Goal: Contribute content: Contribute content

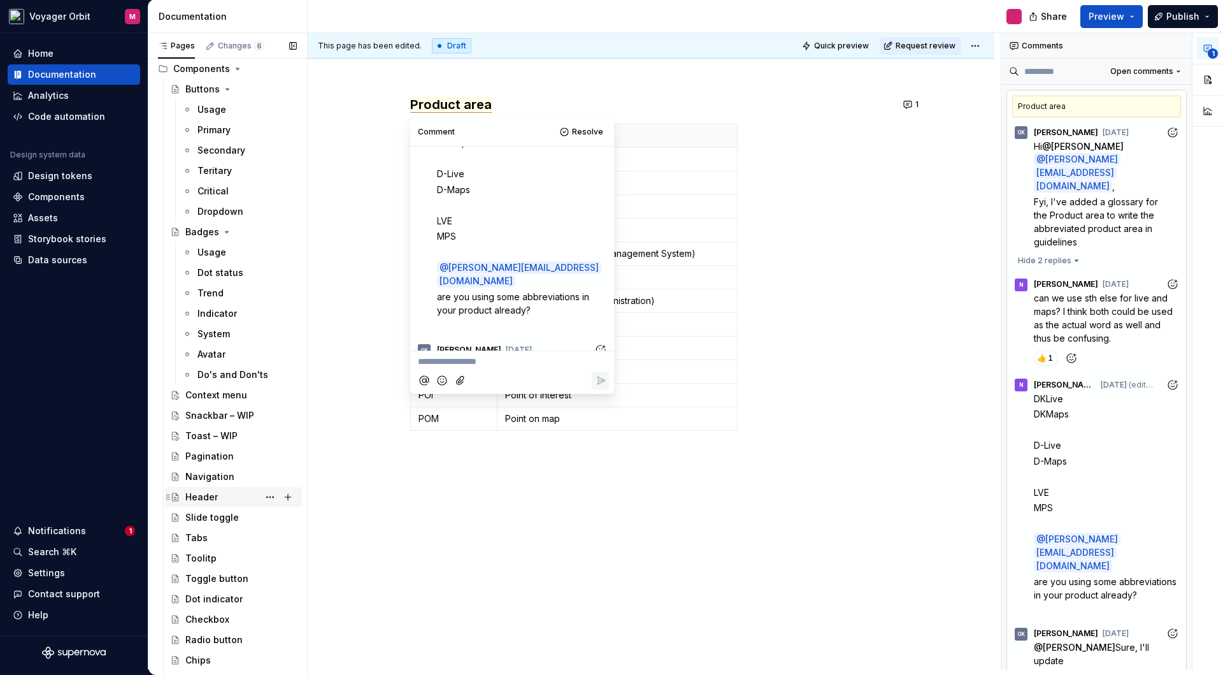
scroll to position [520, 0]
click at [227, 616] on div "Checkbox" at bounding box center [207, 616] width 44 height 13
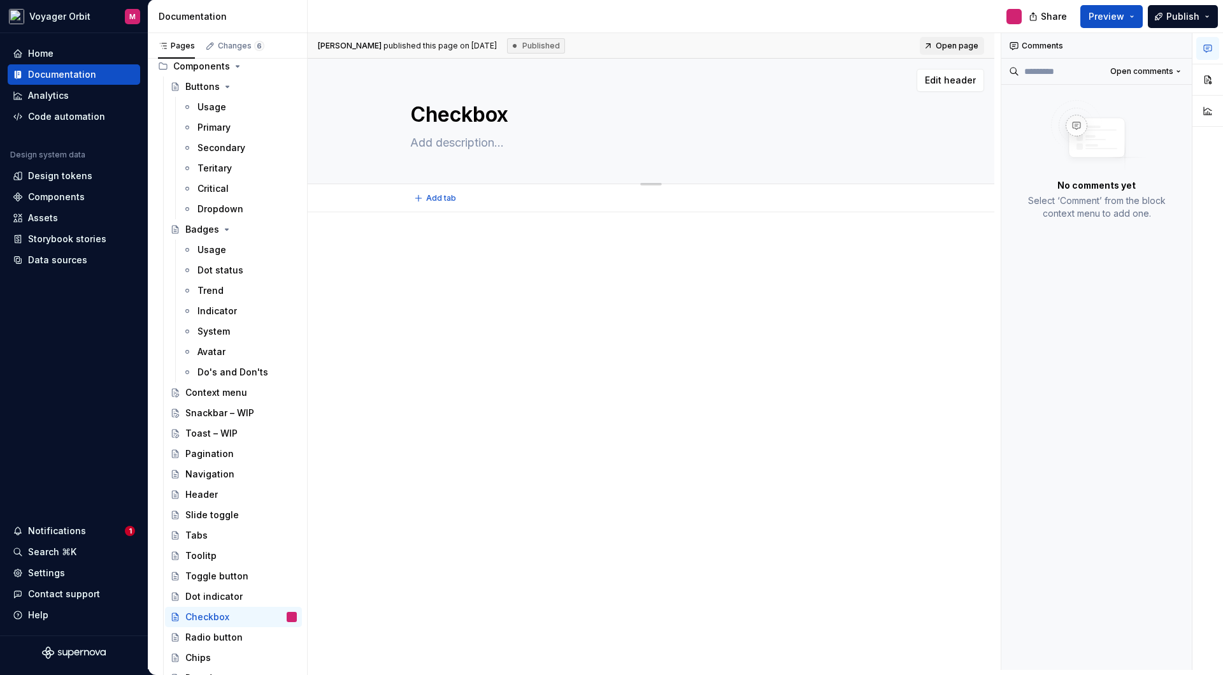
click at [512, 118] on textarea "Checkbox" at bounding box center [649, 114] width 482 height 31
click at [520, 120] on textarea "Checkbox" at bounding box center [649, 114] width 482 height 31
type textarea "*"
type textarea "Checkbox"
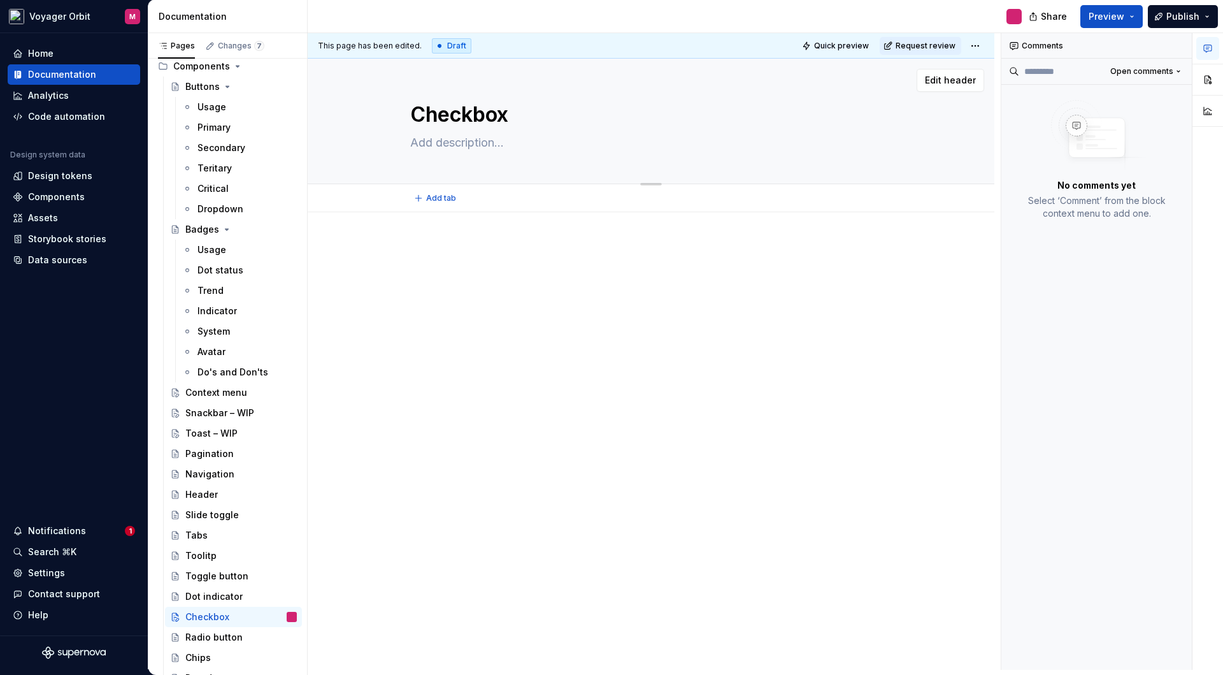
type textarea "*"
type textarea "Checkbox -"
type textarea "*"
type textarea "Checkbox -"
type textarea "*"
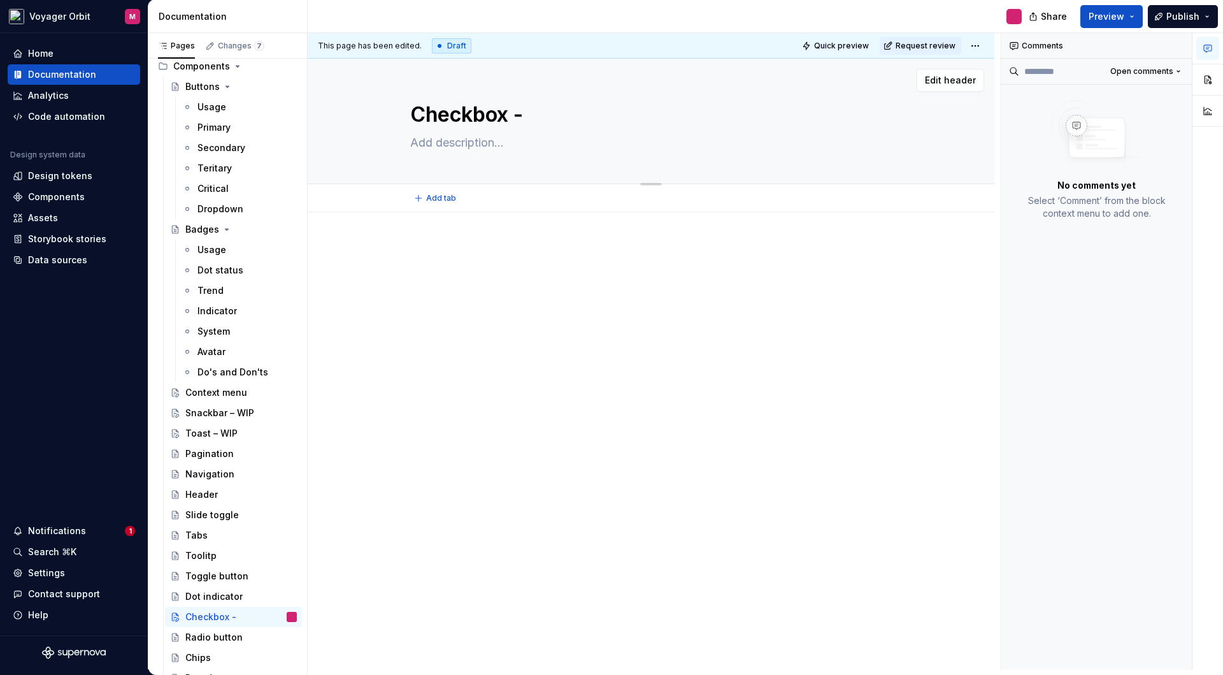
type textarea "Checkbox - W"
type textarea "*"
type textarea "Checkbox - WQ"
type textarea "*"
type textarea "Checkbox - W"
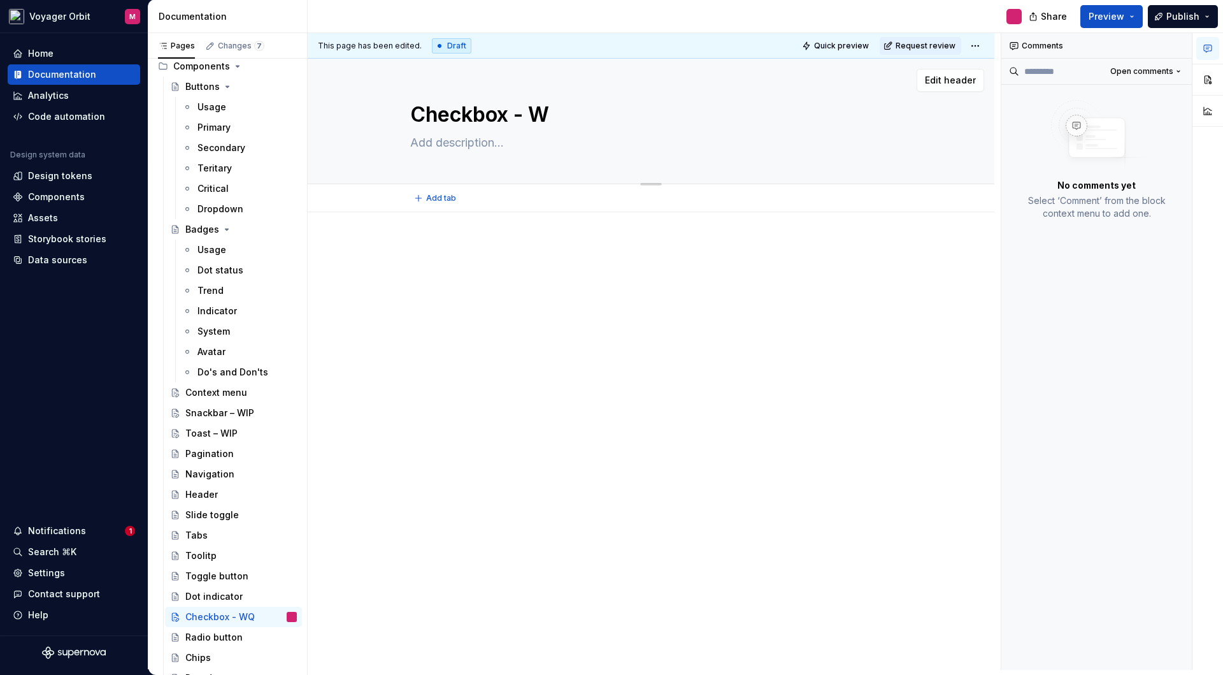
type textarea "*"
type textarea "Checkbox - [GEOGRAPHIC_DATA]"
type textarea "*"
type textarea "Checkbox - WIP"
type textarea "*"
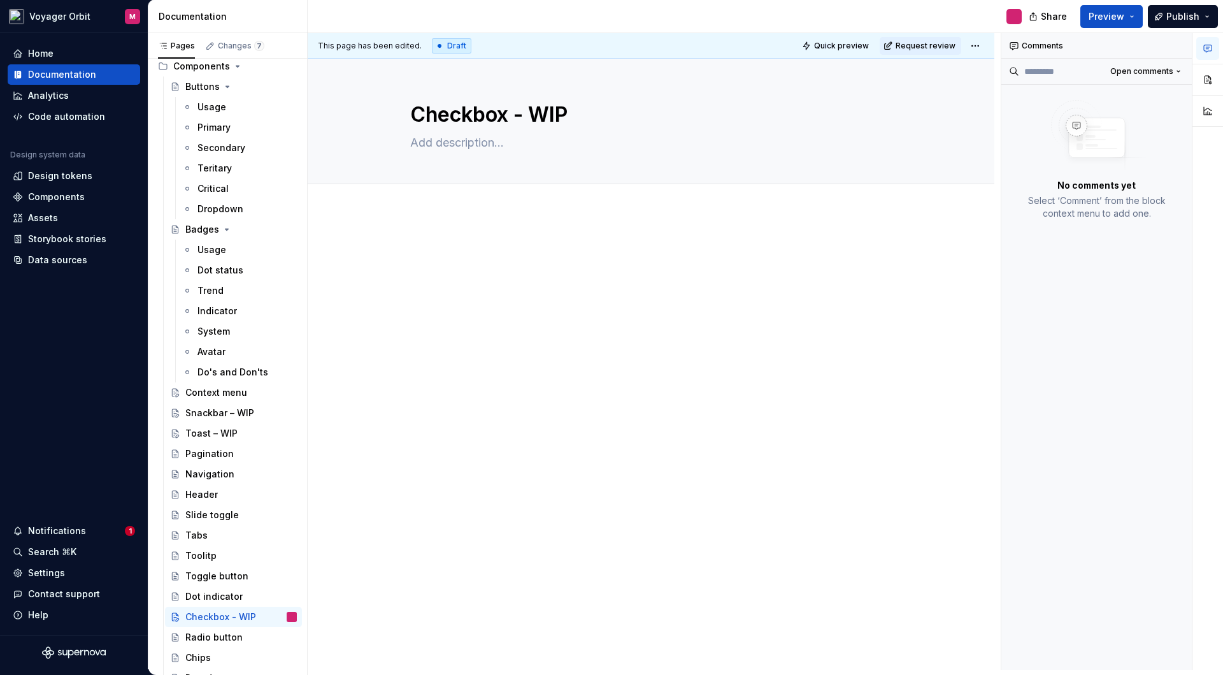
type textarea "Checkbox - WIP"
click at [526, 306] on div at bounding box center [651, 360] width 687 height 297
click at [433, 142] on textarea at bounding box center [649, 143] width 482 height 20
paste textarea "Checkboxes are used when there are multiple items to select"
type textarea "*"
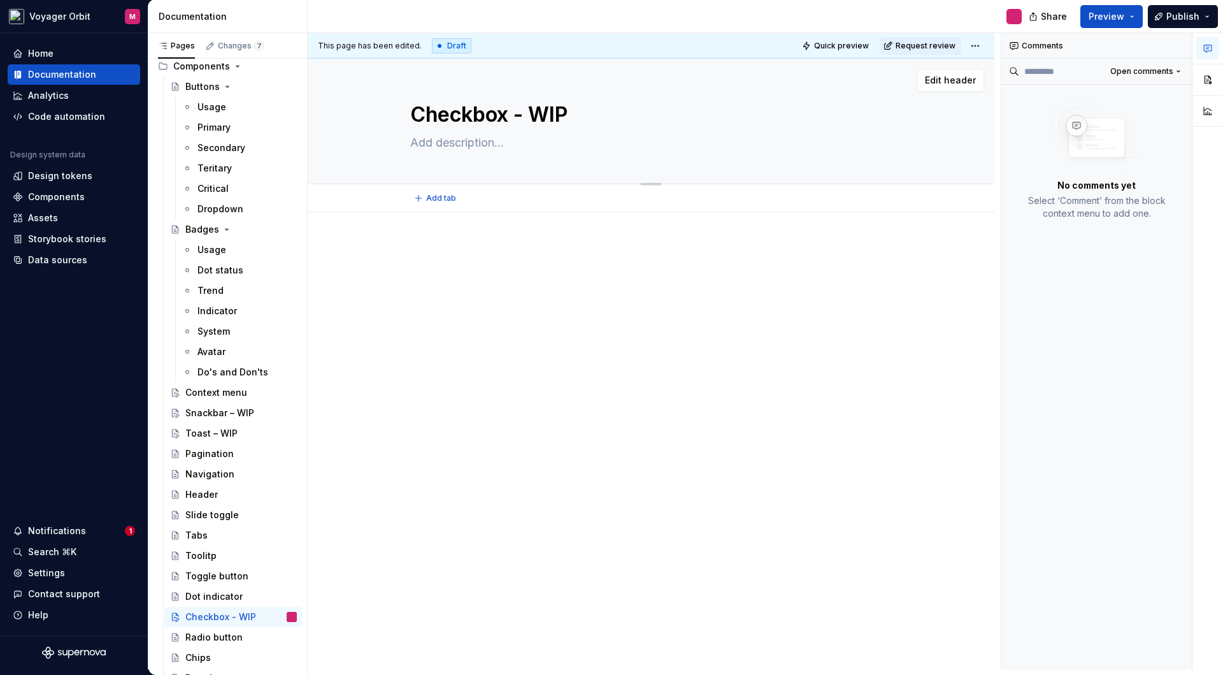
type textarea "Checkboxes are used when there are multiple items to select"
type textarea "*"
type textarea "Checkboxes are used when there are multiple items to select"
click at [536, 113] on textarea "Checkbox - WIP" at bounding box center [649, 114] width 482 height 31
click at [563, 338] on div at bounding box center [651, 360] width 687 height 297
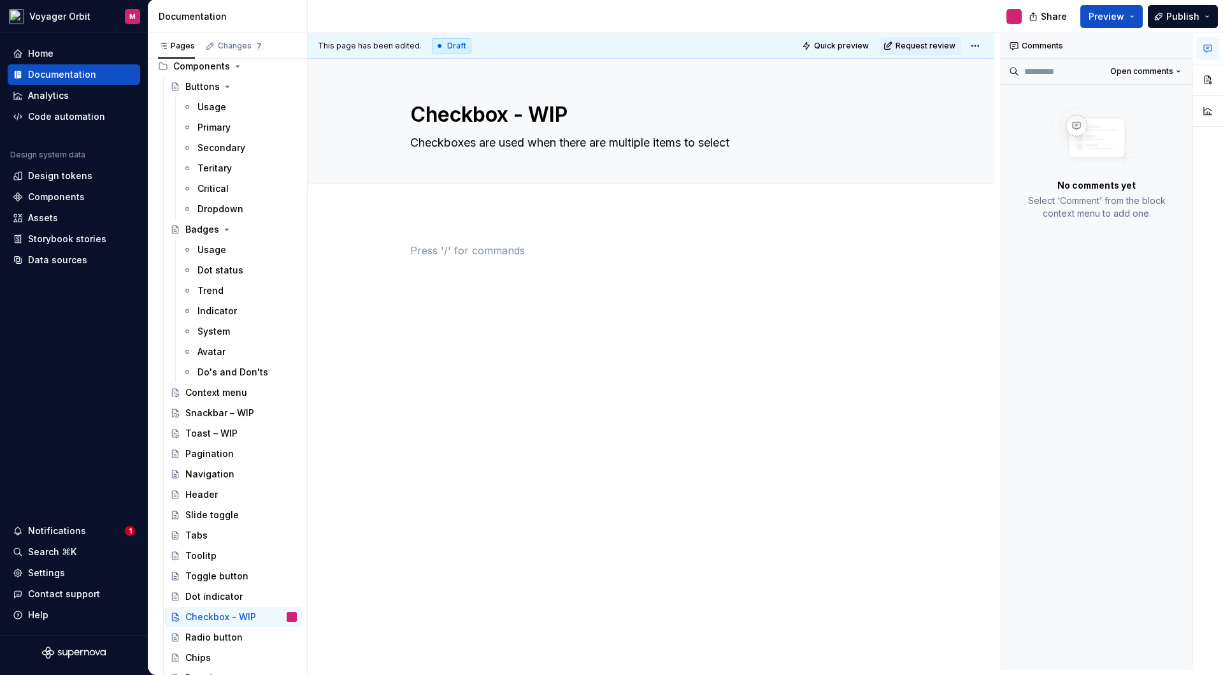
type textarea "*"
click at [440, 247] on p at bounding box center [651, 250] width 482 height 15
click at [430, 250] on p at bounding box center [651, 250] width 482 height 15
click at [489, 278] on div "Overview" at bounding box center [651, 267] width 482 height 48
click at [396, 250] on span at bounding box center [397, 250] width 10 height 18
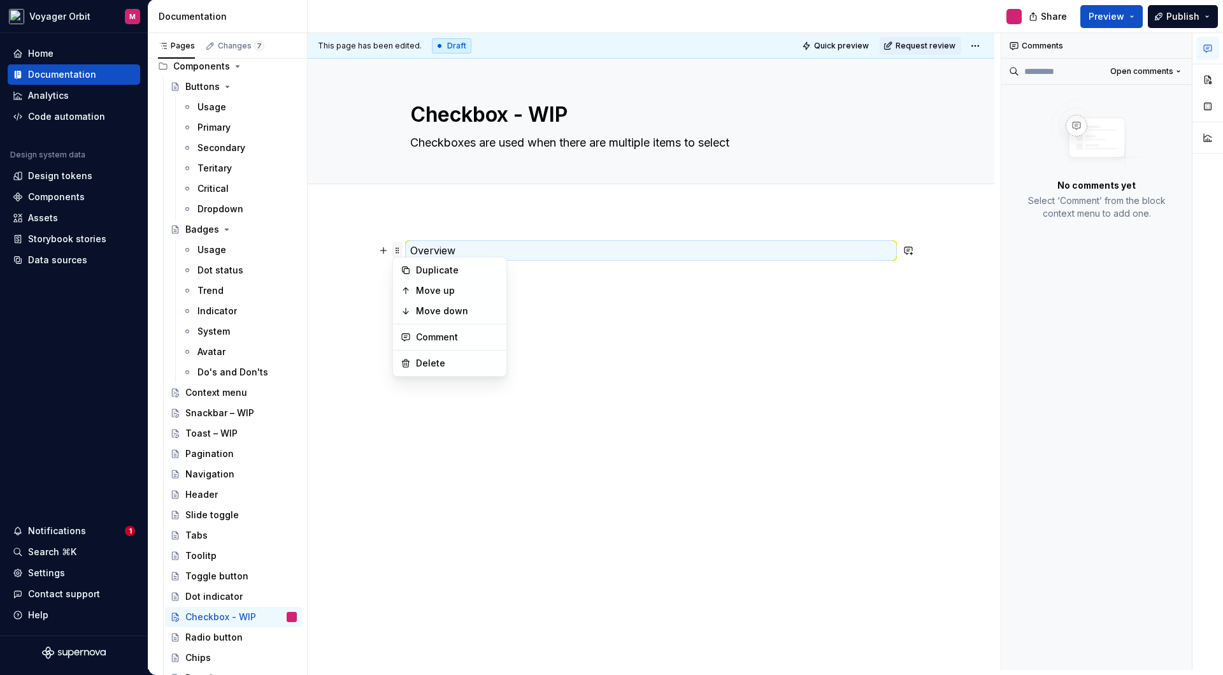
click at [396, 250] on span at bounding box center [397, 250] width 10 height 18
click at [459, 252] on p "Overview" at bounding box center [651, 250] width 482 height 15
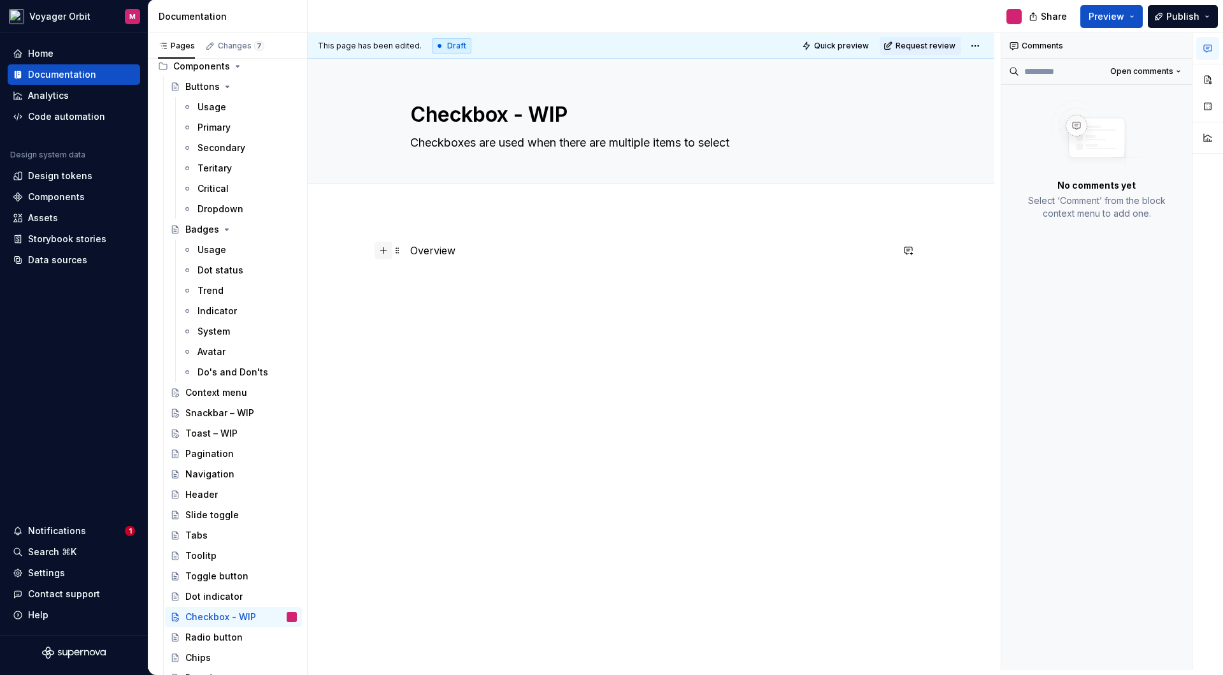
click at [380, 249] on button "button" at bounding box center [384, 250] width 18 height 18
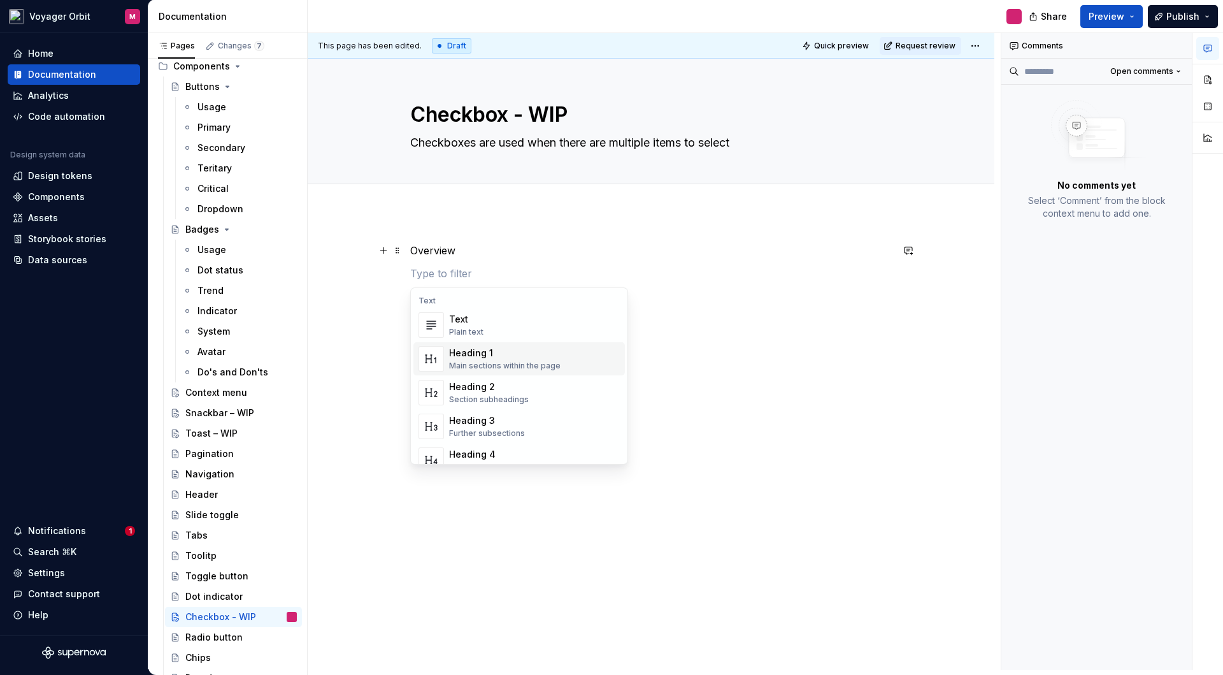
click at [538, 366] on div "Main sections within the page" at bounding box center [504, 366] width 111 height 10
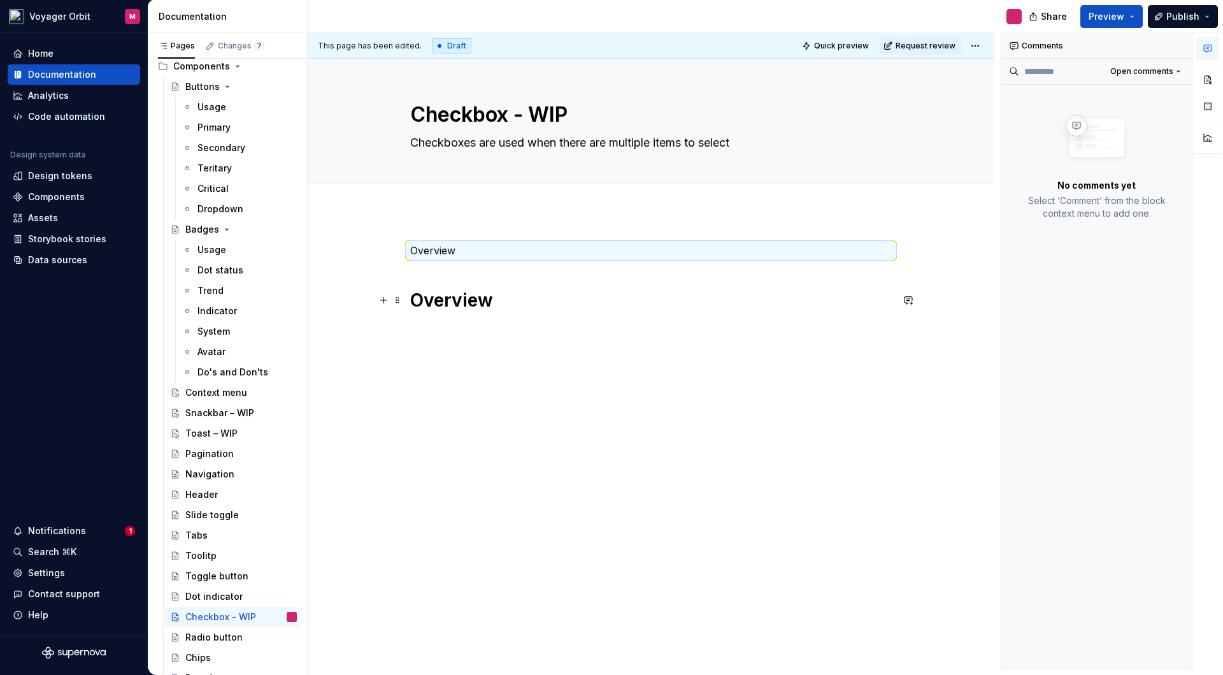
click at [450, 305] on h1 "Overview" at bounding box center [651, 300] width 482 height 23
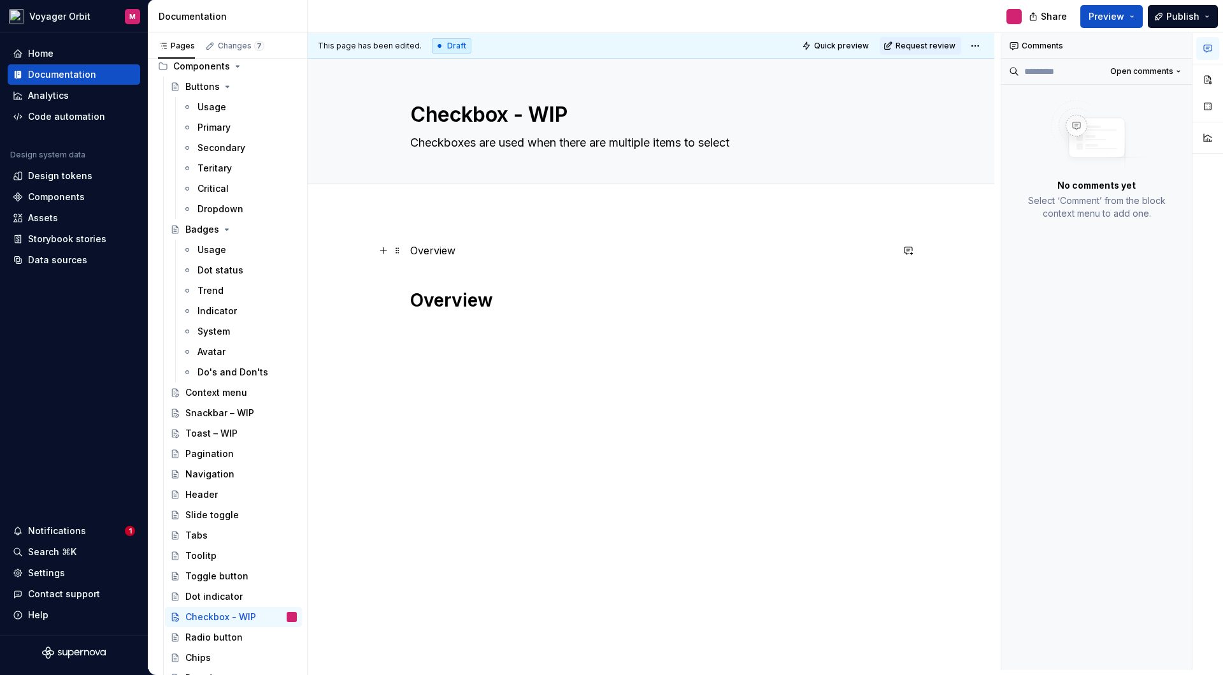
click at [480, 257] on p "Overview" at bounding box center [651, 250] width 482 height 15
click at [397, 254] on span at bounding box center [397, 250] width 10 height 18
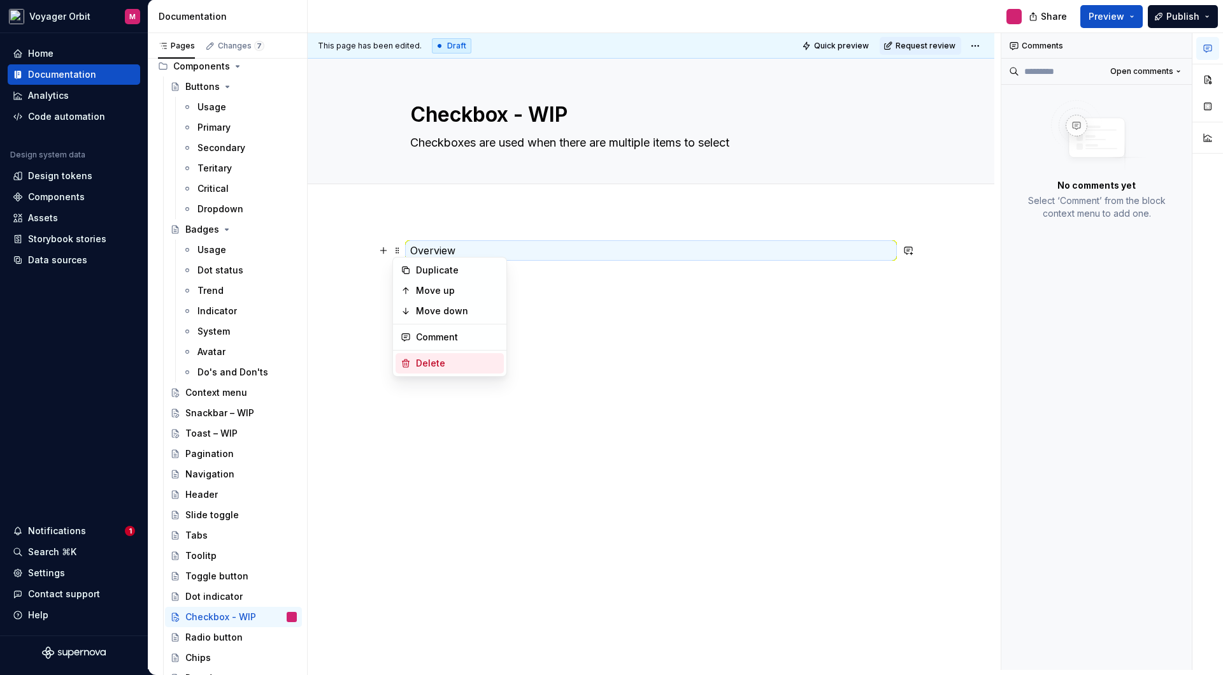
click at [427, 364] on div "Delete" at bounding box center [457, 363] width 83 height 13
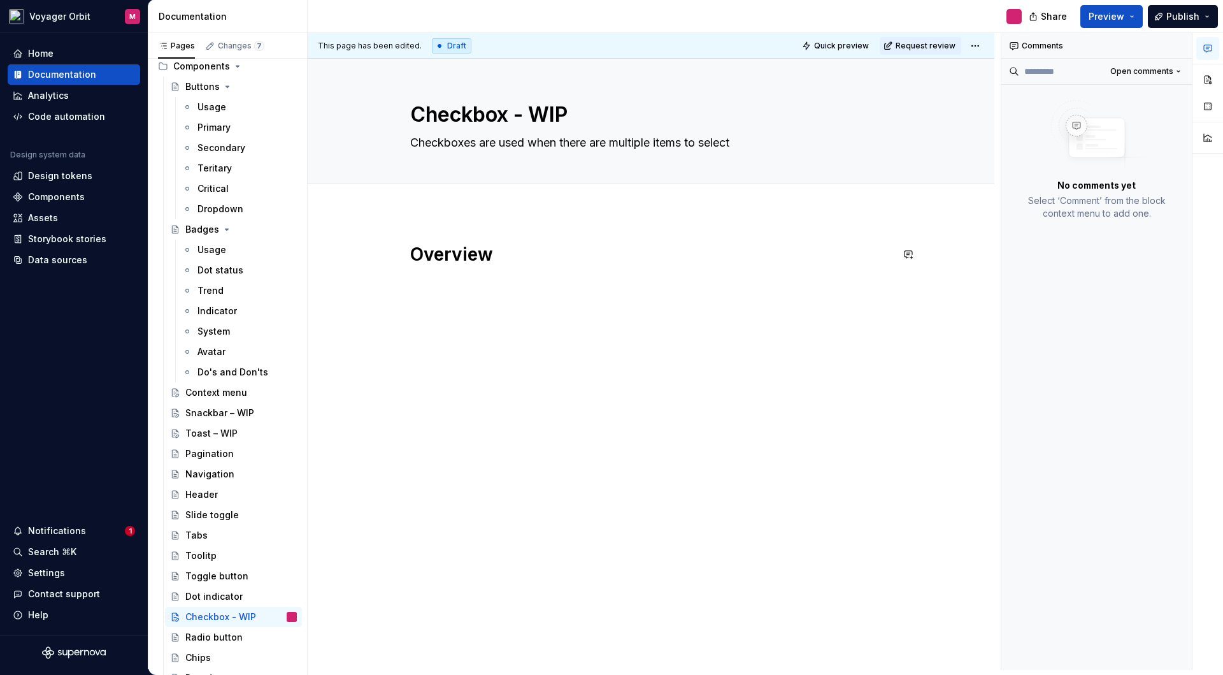
click at [427, 224] on div "Overview" at bounding box center [651, 360] width 687 height 297
click at [443, 293] on div "Overview" at bounding box center [651, 275] width 482 height 64
click at [432, 283] on div "Overview" at bounding box center [651, 267] width 482 height 48
click at [437, 294] on div "Overview" at bounding box center [651, 275] width 482 height 64
click at [405, 329] on div "Overview" at bounding box center [651, 360] width 687 height 297
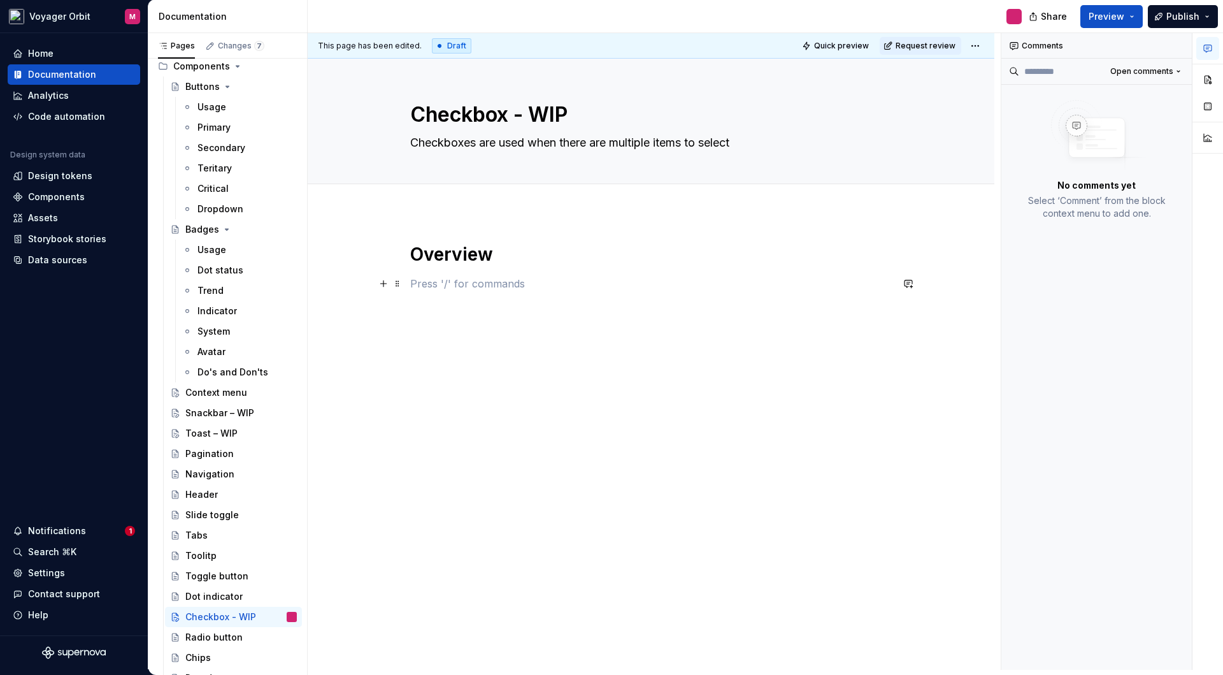
click at [429, 286] on p at bounding box center [651, 283] width 482 height 15
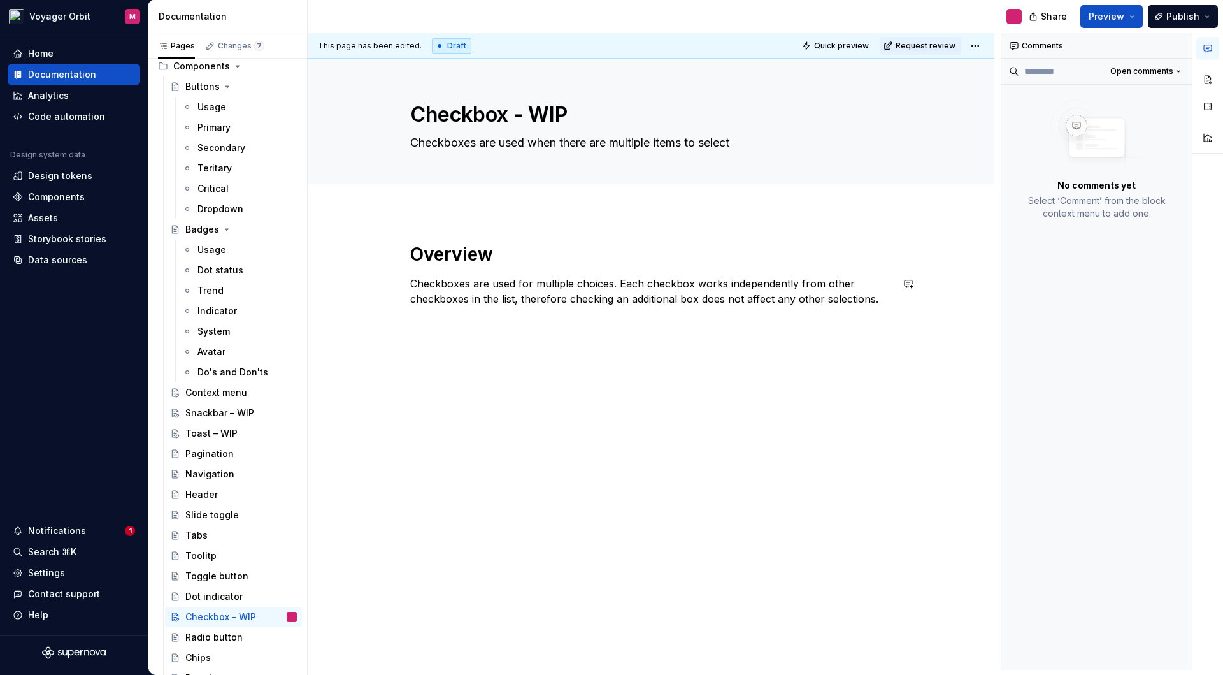
click at [645, 346] on div "Overview Checkboxes are used for multiple choices. Each checkbox works independ…" at bounding box center [651, 368] width 687 height 312
click at [352, 280] on div "Overview Checkboxes are used for multiple choices. Each checkbox works independ…" at bounding box center [651, 379] width 687 height 335
click at [435, 371] on div "Overview Checkboxes are used for multiple choices. Each checkbox works independ…" at bounding box center [651, 379] width 687 height 335
click at [434, 445] on div "Overview Checkboxes are used for multiple choices. Each checkbox works independ…" at bounding box center [651, 391] width 687 height 358
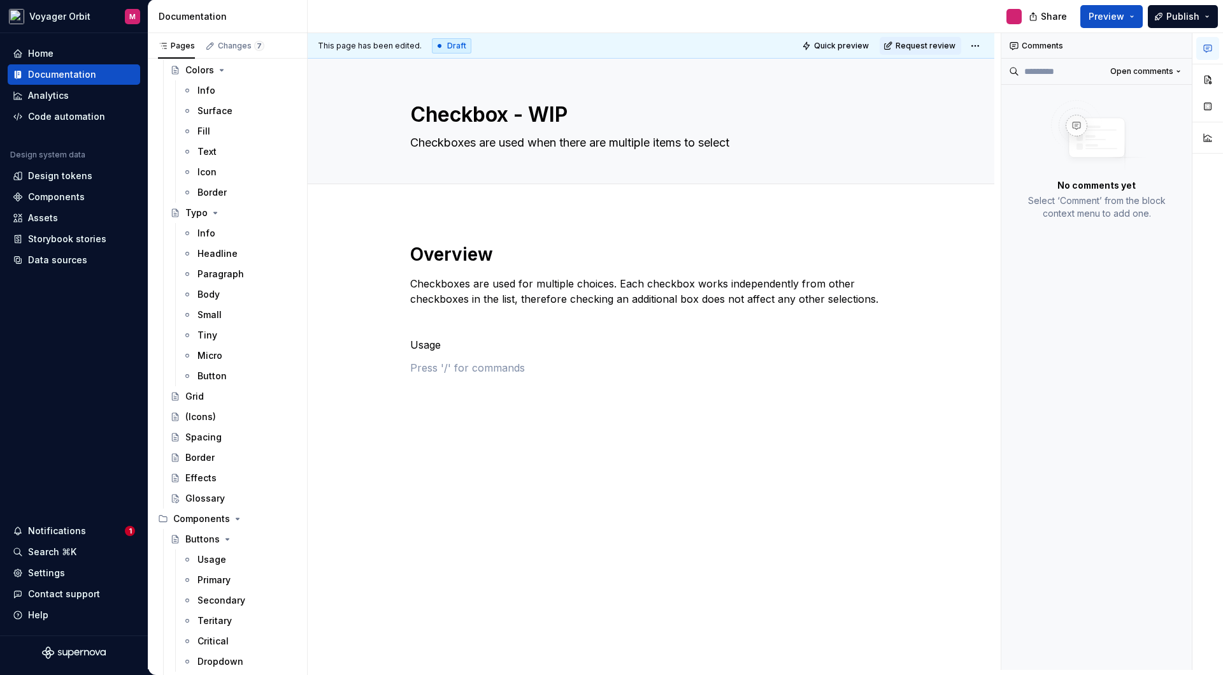
scroll to position [77, 0]
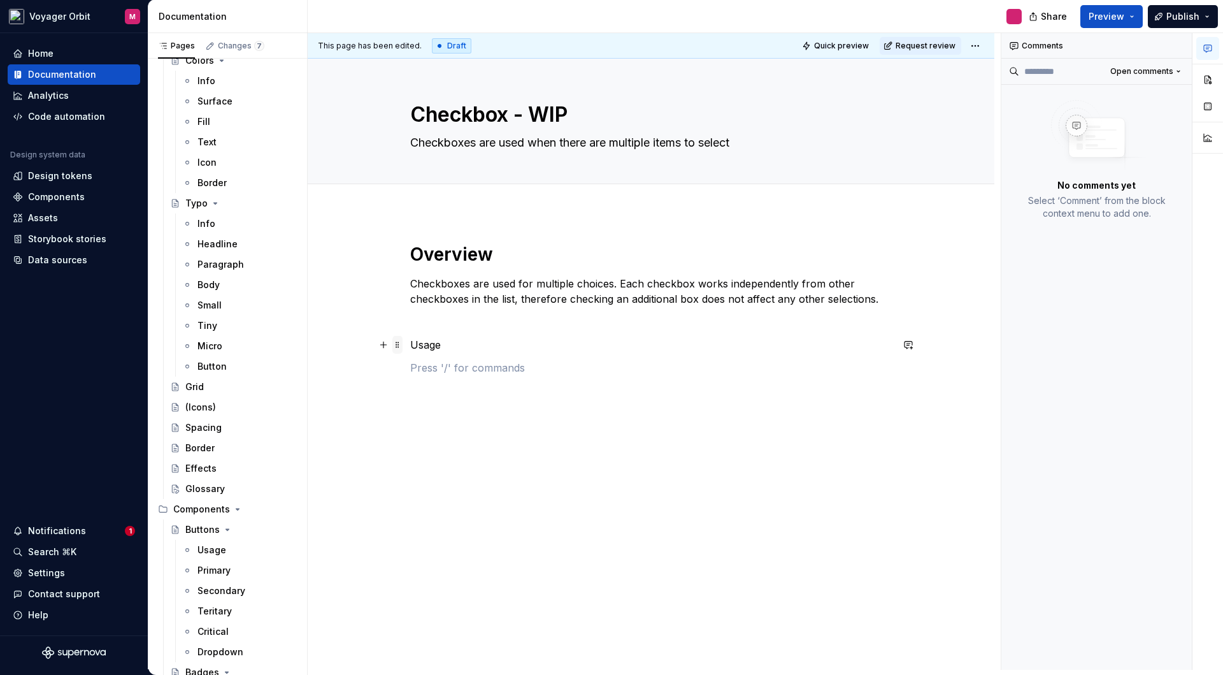
click at [398, 343] on span at bounding box center [397, 345] width 10 height 18
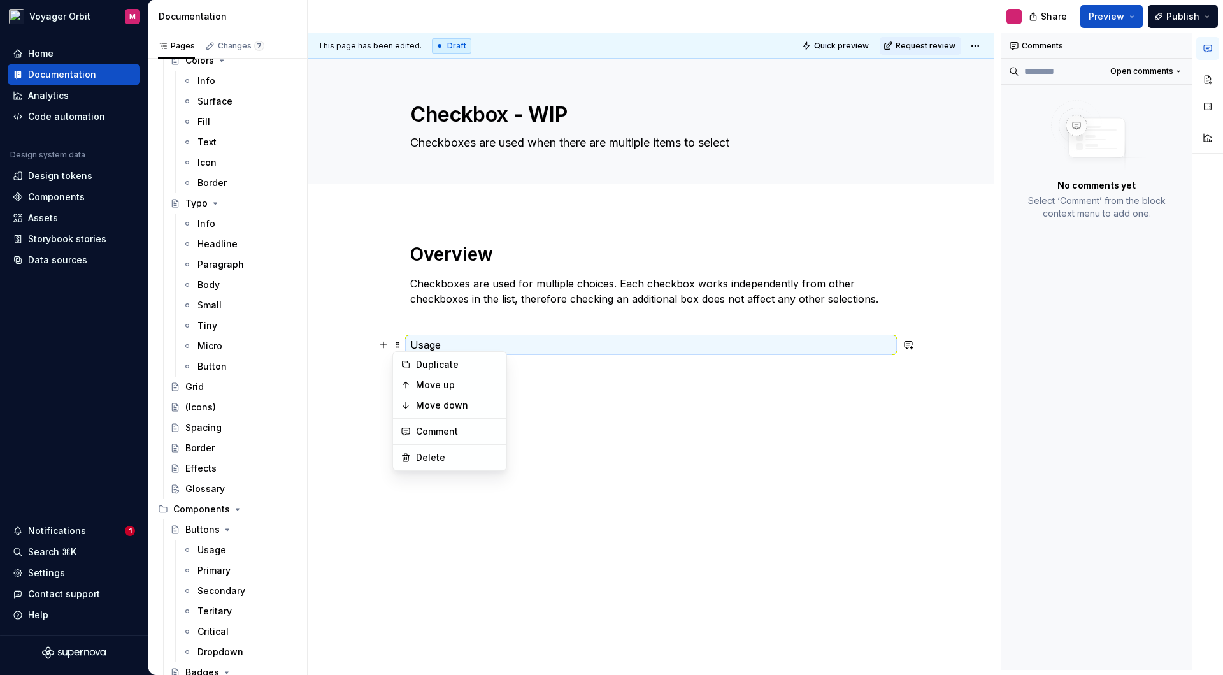
click at [454, 341] on p "Usage" at bounding box center [651, 344] width 482 height 15
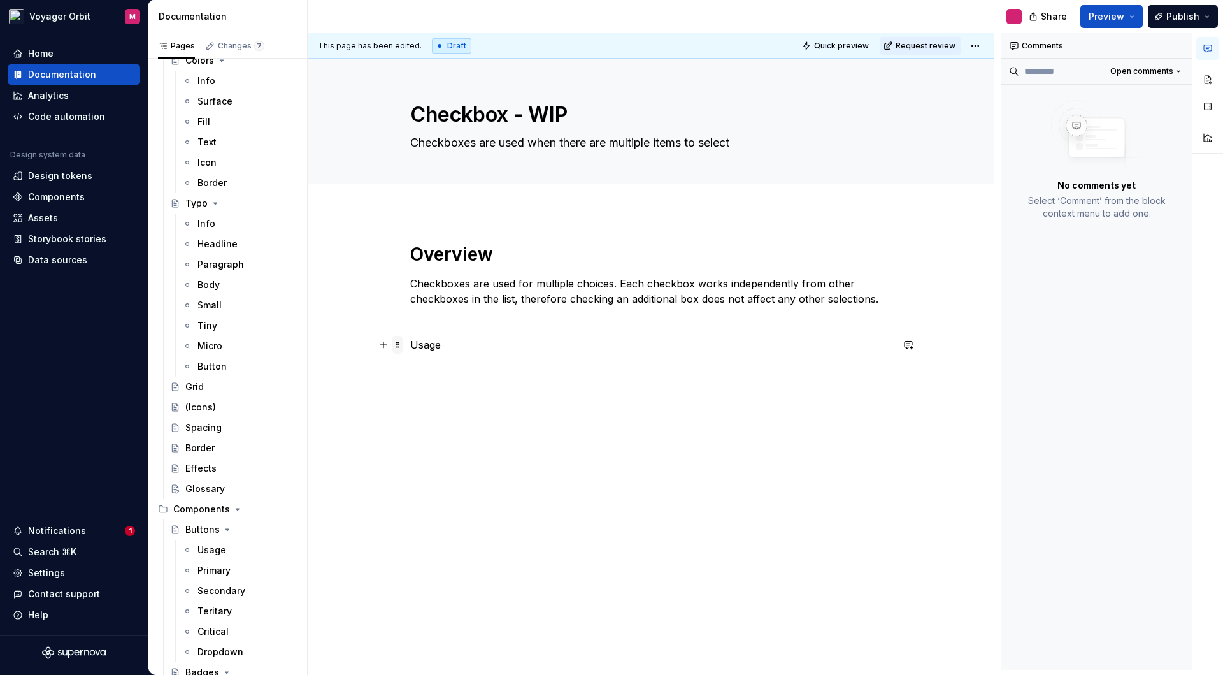
click at [397, 348] on span at bounding box center [397, 345] width 10 height 18
click at [382, 344] on button "button" at bounding box center [384, 345] width 18 height 18
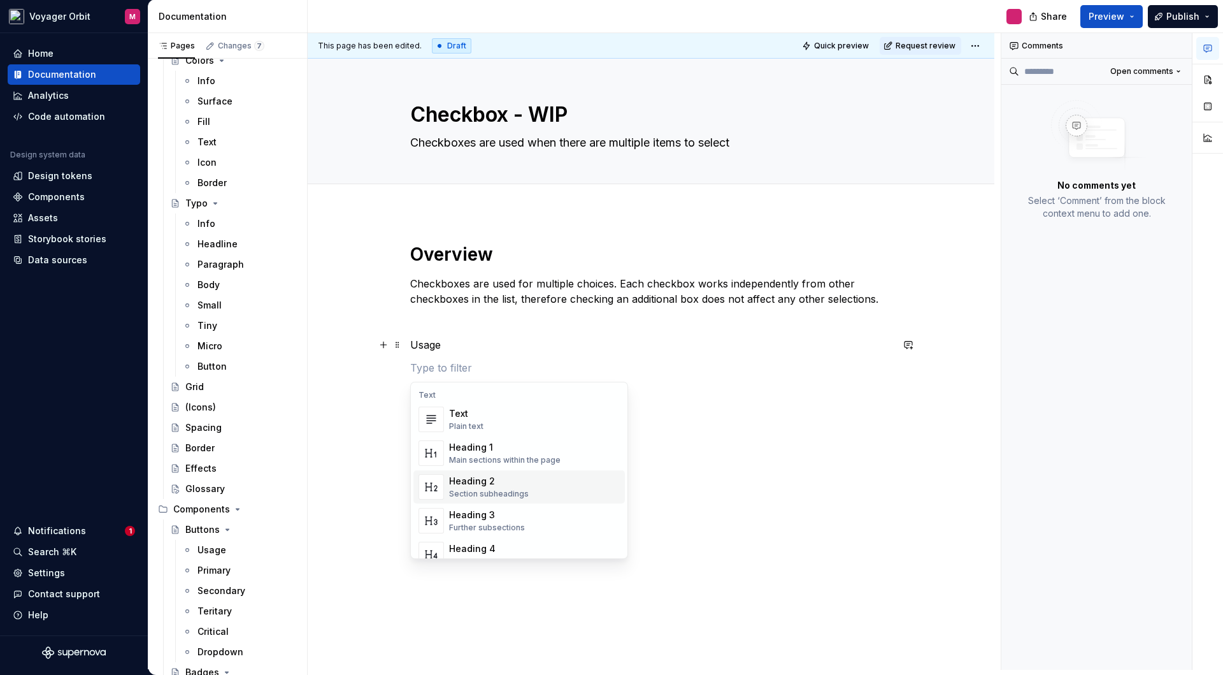
click at [503, 484] on div "Heading 2" at bounding box center [489, 481] width 80 height 13
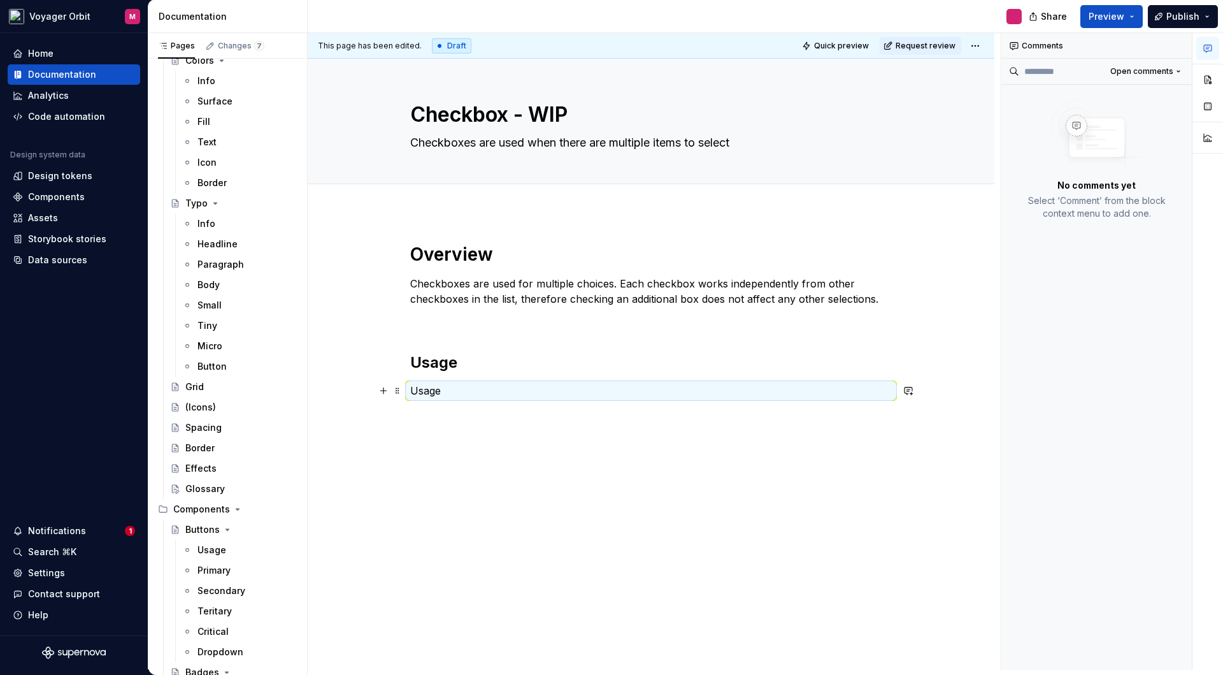
click at [455, 394] on p "Usage" at bounding box center [651, 390] width 482 height 15
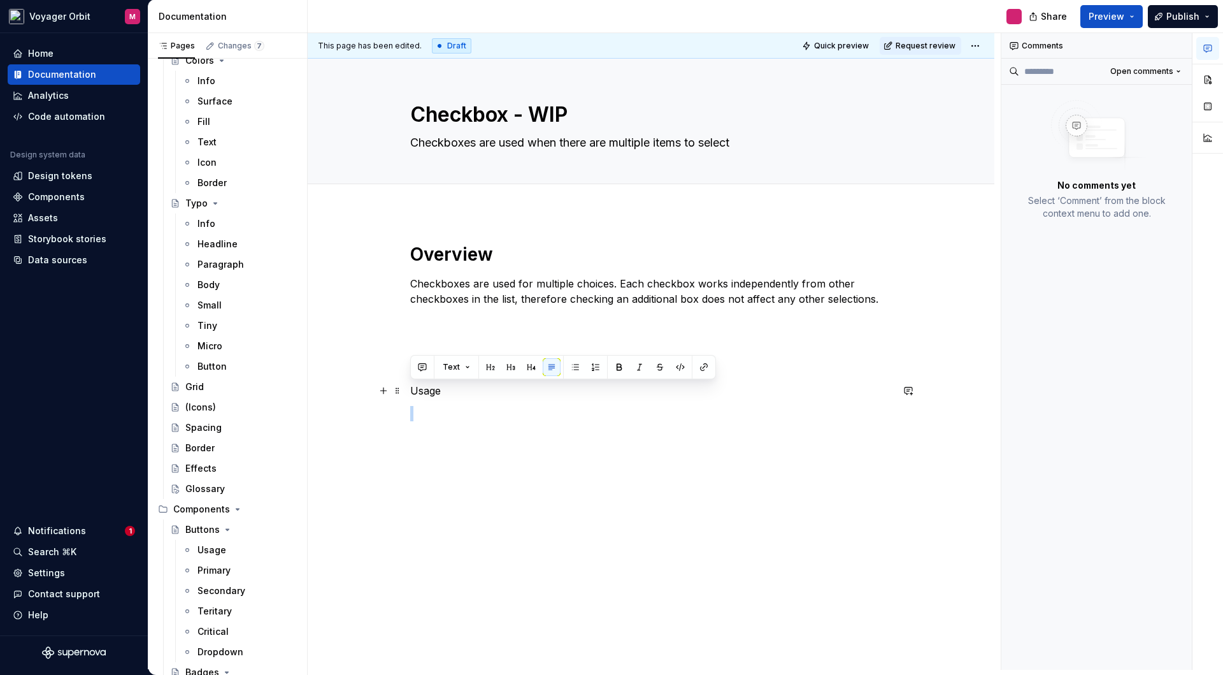
click at [442, 396] on p "Usage" at bounding box center [651, 390] width 482 height 15
drag, startPoint x: 448, startPoint y: 396, endPoint x: 381, endPoint y: 392, distance: 67.6
click at [410, 392] on div "Overview Checkboxes are used for multiple choices. Each checkbox works independ…" at bounding box center [651, 340] width 482 height 194
click at [527, 540] on div "This page has been edited. Draft Quick preview Request review Checkbox - WIP Ch…" at bounding box center [654, 351] width 693 height 636
click at [424, 389] on p "Lorem ipsum" at bounding box center [651, 390] width 482 height 15
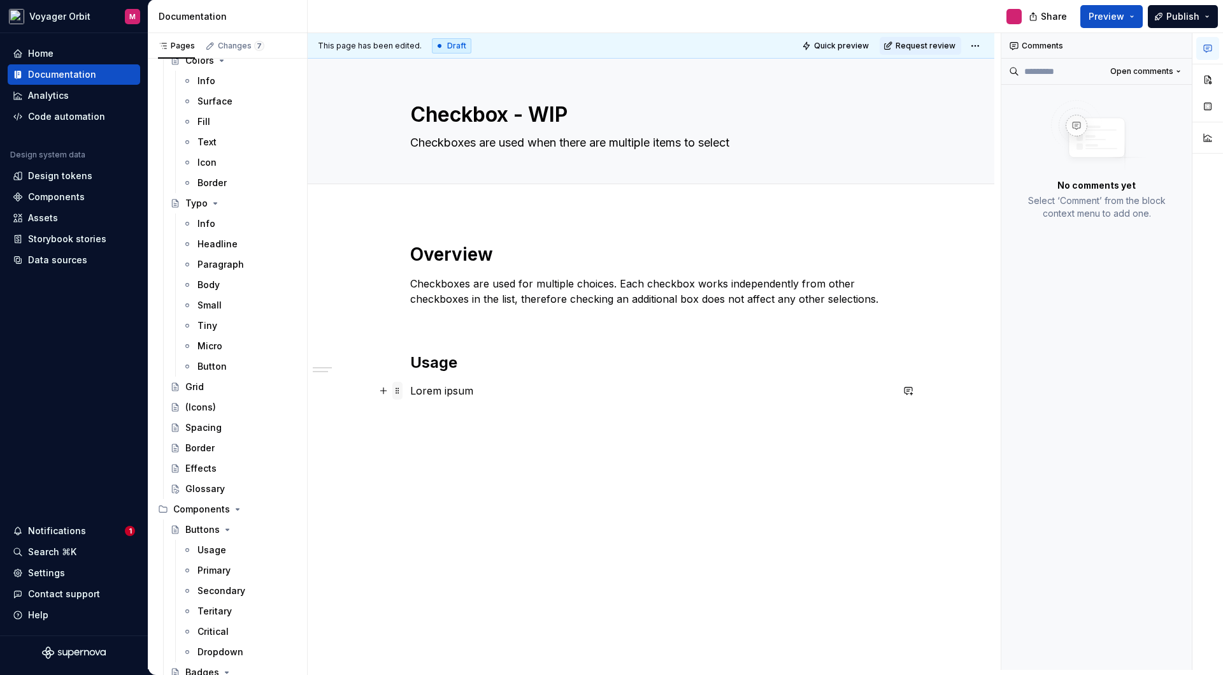
click at [398, 391] on span at bounding box center [397, 391] width 10 height 18
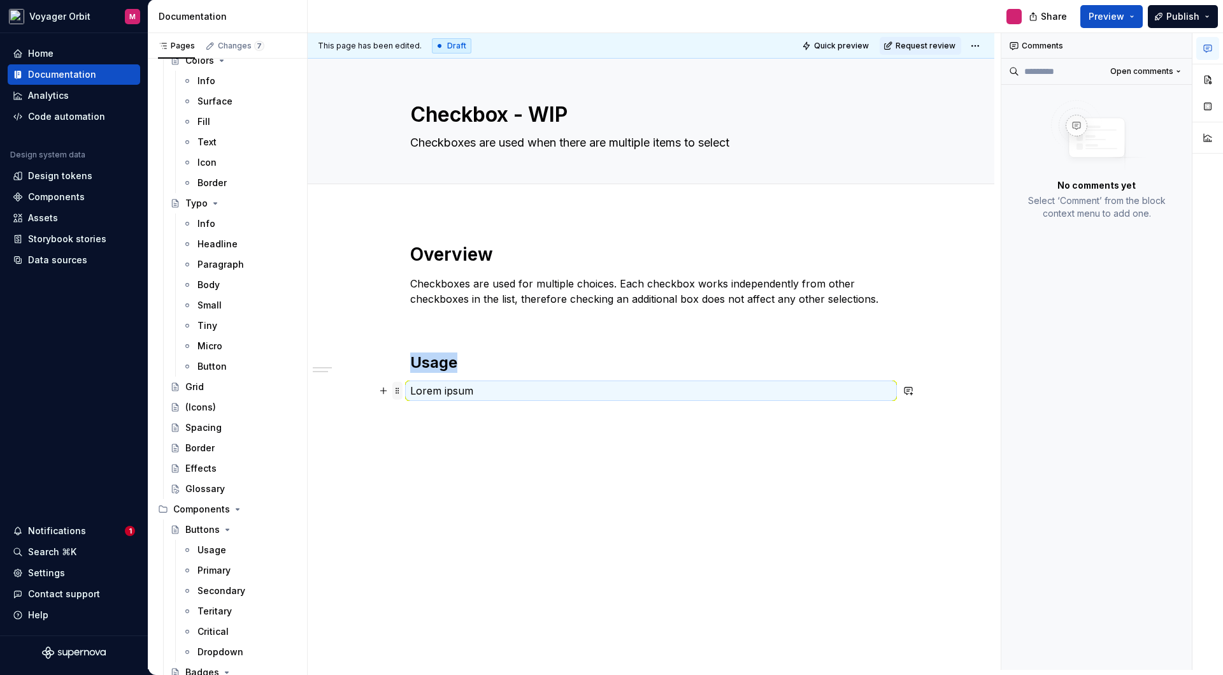
click at [399, 391] on span at bounding box center [397, 391] width 10 height 18
click at [475, 395] on p "Lorem ipsum" at bounding box center [651, 390] width 482 height 15
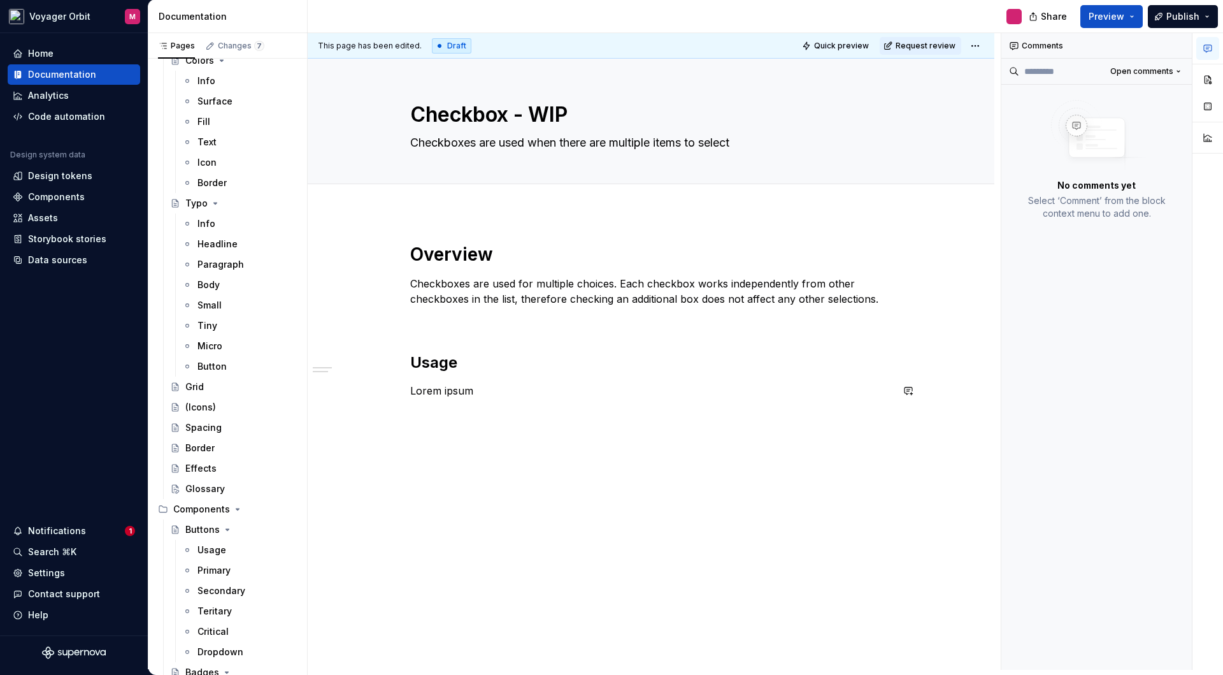
click at [811, 402] on div "Overview Checkboxes are used for multiple choices. Each checkbox works independ…" at bounding box center [651, 332] width 482 height 178
click at [911, 393] on button "button" at bounding box center [909, 391] width 18 height 18
click at [814, 381] on div "Overview Checkboxes are used for multiple choices. Each checkbox works independ…" at bounding box center [651, 332] width 482 height 178
click at [384, 391] on button "button" at bounding box center [384, 391] width 18 height 18
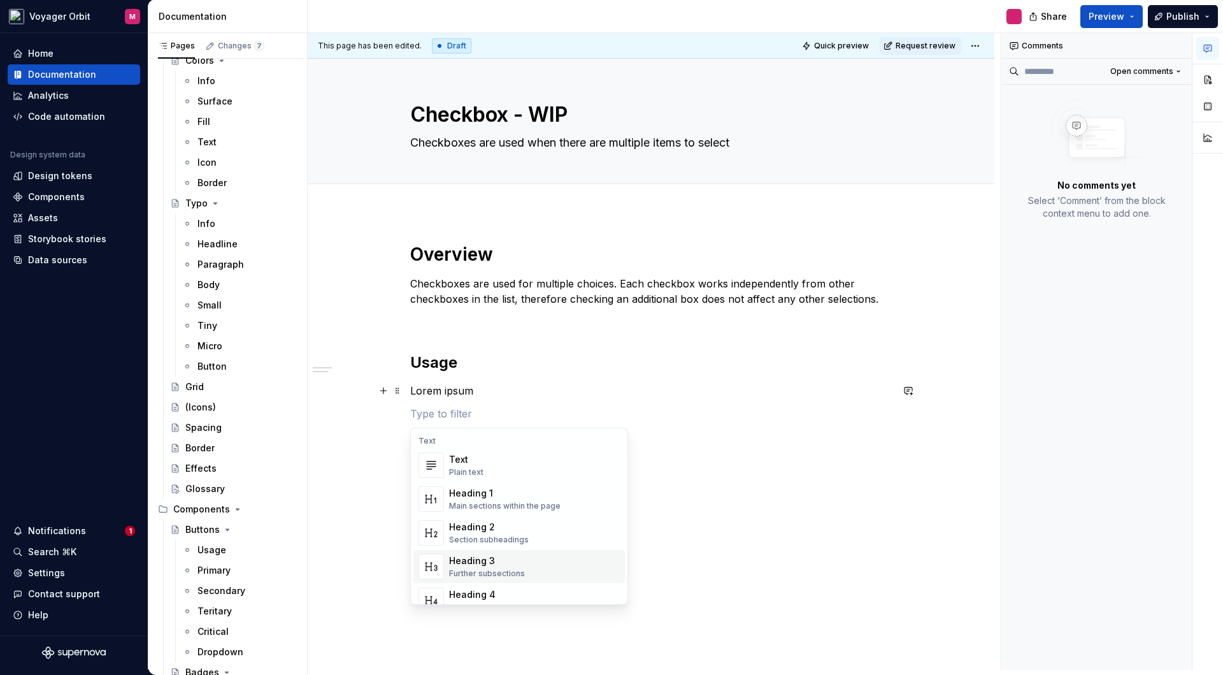
click at [494, 561] on div "Heading 3" at bounding box center [487, 560] width 76 height 13
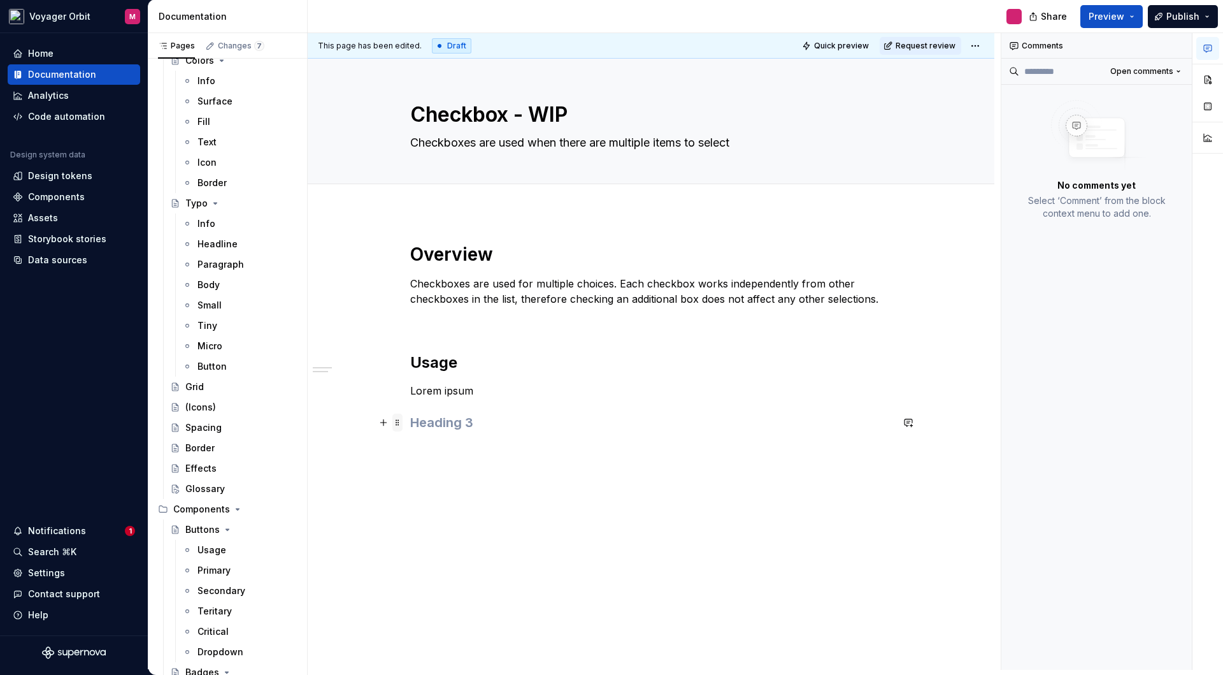
click at [395, 422] on span at bounding box center [397, 422] width 10 height 18
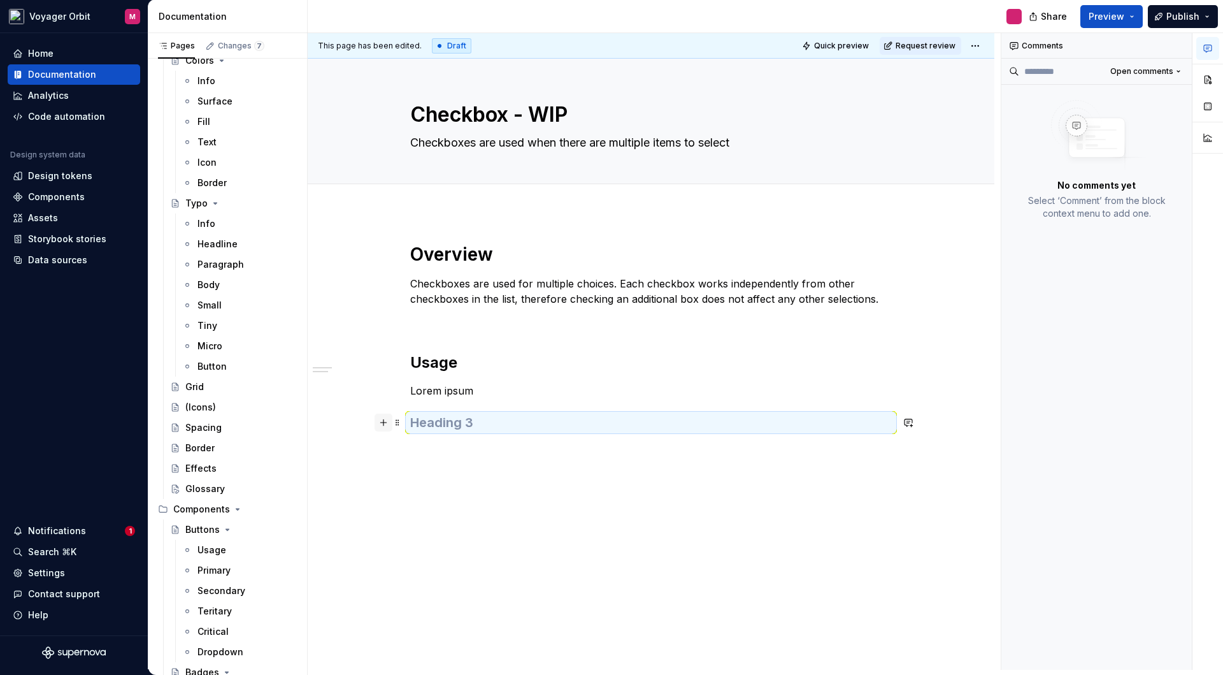
click at [384, 422] on button "button" at bounding box center [384, 422] width 18 height 18
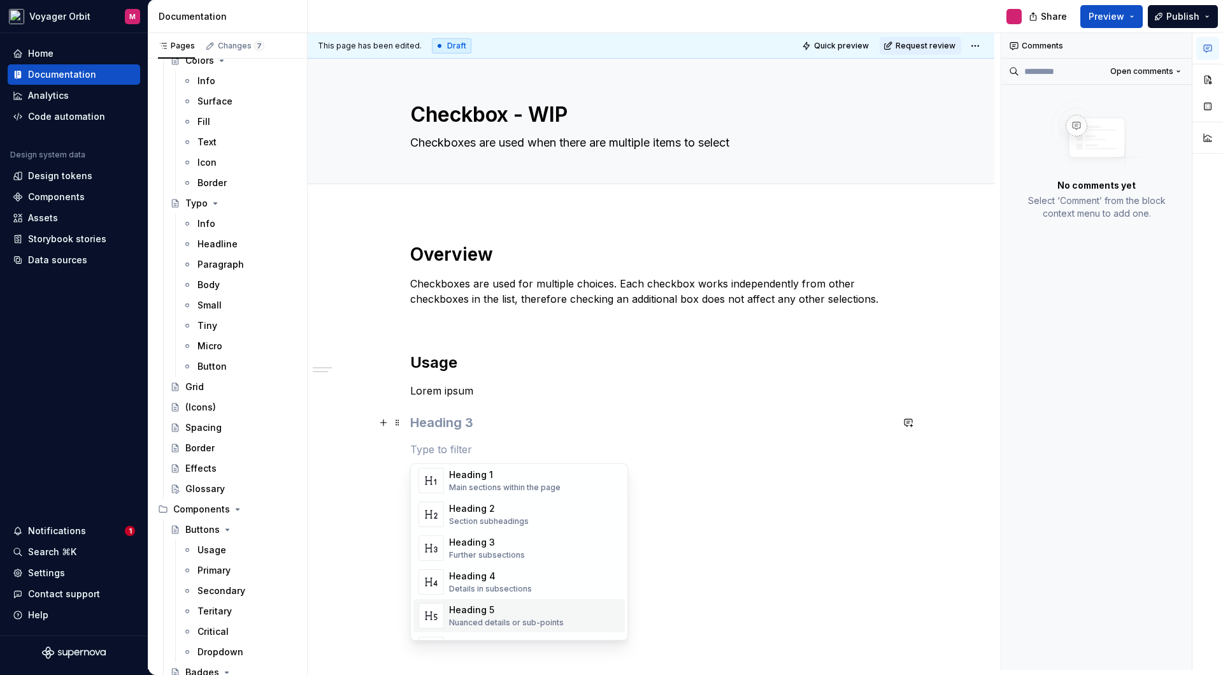
scroll to position [57, 0]
click at [536, 578] on div "Heading 4 Details in subsections" at bounding box center [534, 578] width 171 height 25
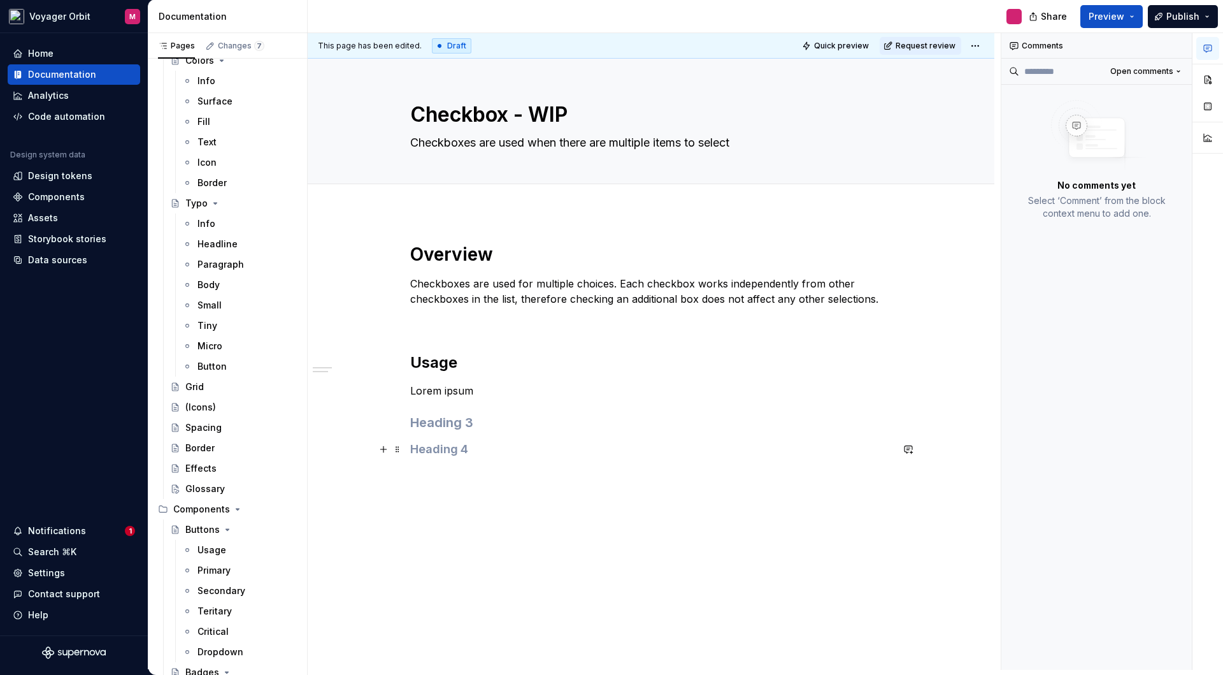
click at [447, 453] on h4 at bounding box center [651, 448] width 482 height 15
click at [450, 451] on h4 at bounding box center [651, 448] width 482 height 15
click at [450, 450] on h4 at bounding box center [651, 448] width 482 height 15
click at [426, 452] on h4 at bounding box center [651, 448] width 482 height 15
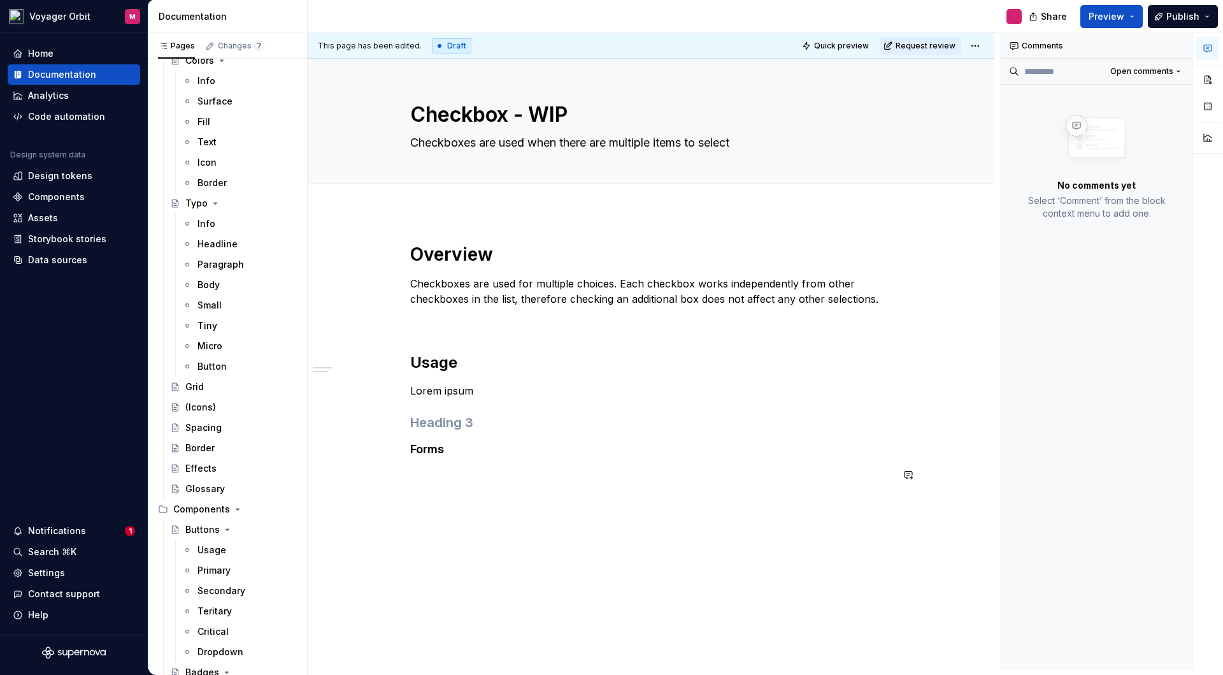
click at [576, 505] on div "This page has been edited. Draft Quick preview Request review Checkbox - WIP Ch…" at bounding box center [654, 351] width 693 height 636
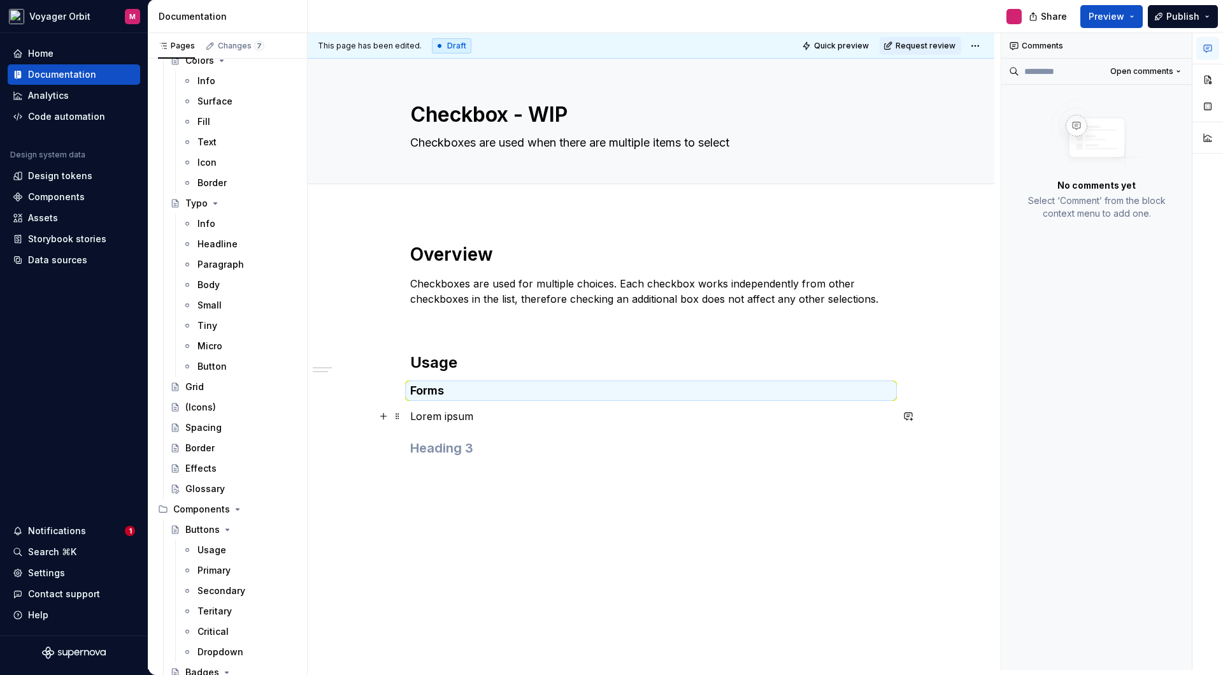
click at [432, 418] on p "Lorem ipsum" at bounding box center [651, 415] width 482 height 15
click at [487, 415] on p "Lorem ipsum" at bounding box center [651, 415] width 482 height 15
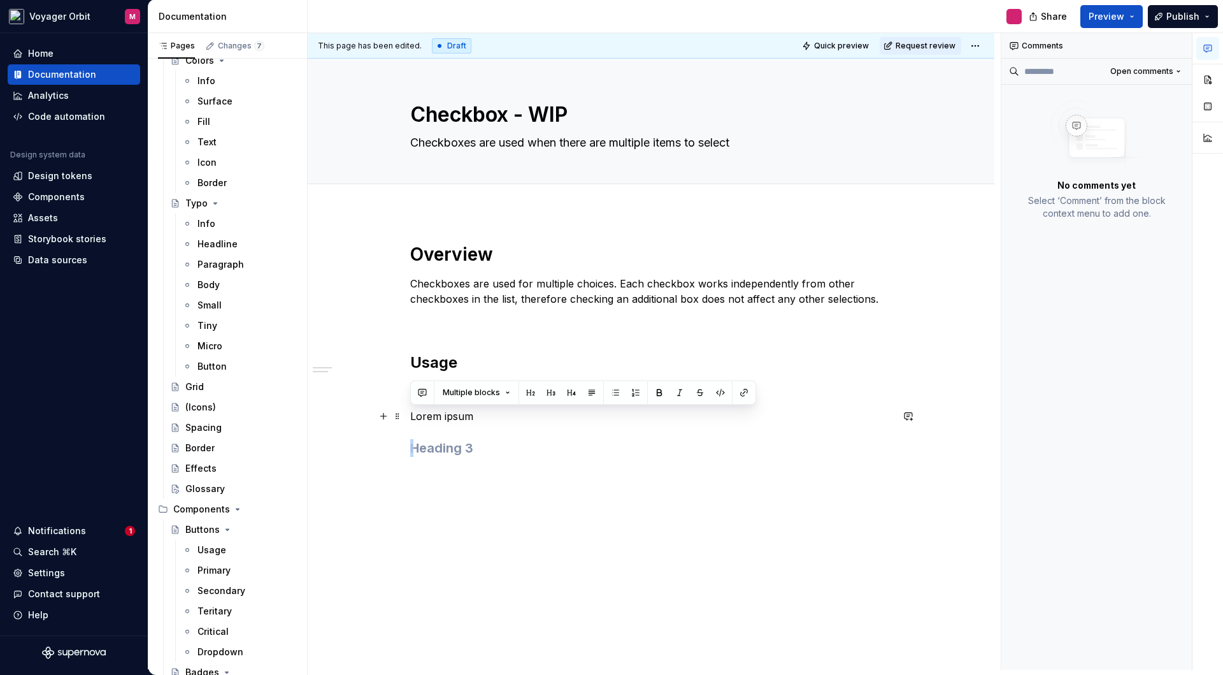
click at [486, 419] on p "Lorem ipsum" at bounding box center [651, 415] width 482 height 15
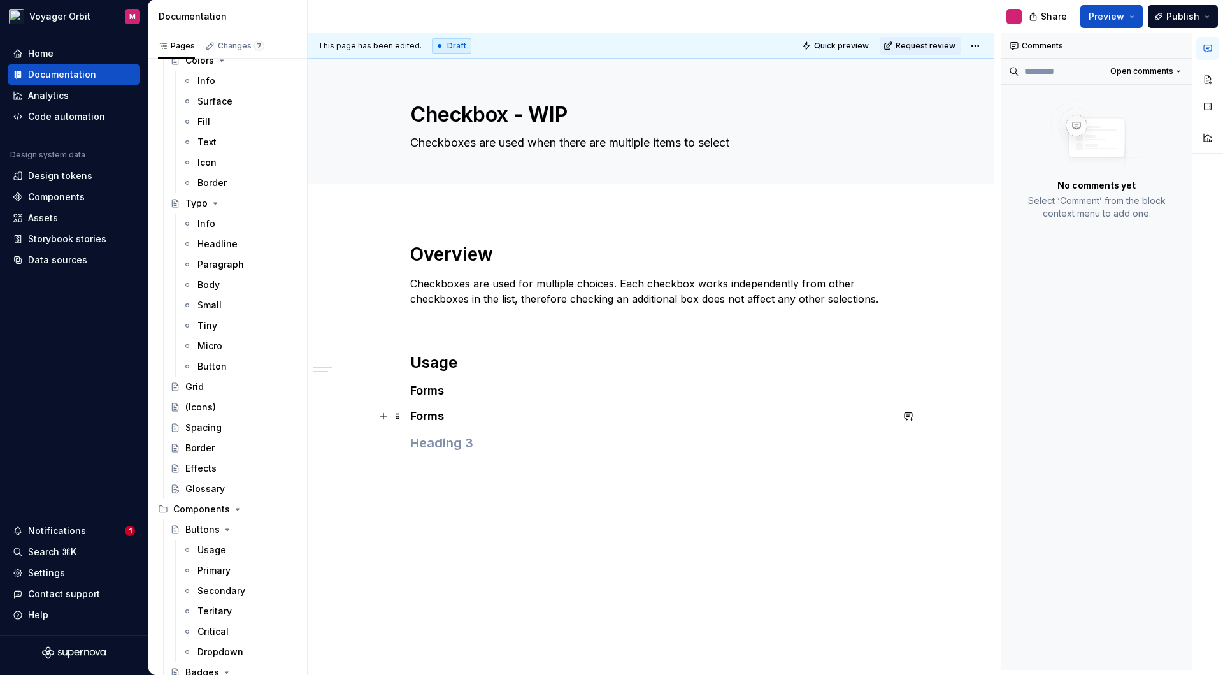
click at [461, 414] on h4 "Forms" at bounding box center [651, 415] width 482 height 15
click at [431, 413] on p "Lorem ipsum" at bounding box center [651, 415] width 482 height 15
click at [396, 394] on span at bounding box center [397, 391] width 10 height 18
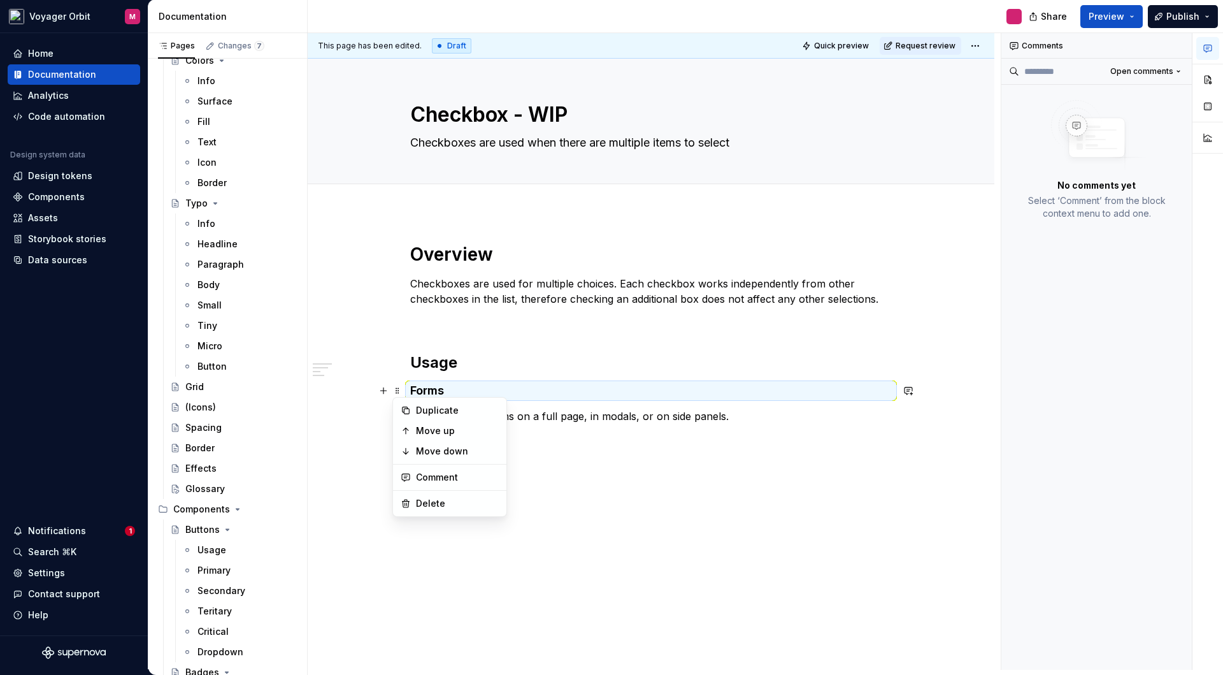
click at [355, 446] on div "This page has been edited. Draft Quick preview Request review Checkbox - WIP Ch…" at bounding box center [654, 351] width 693 height 636
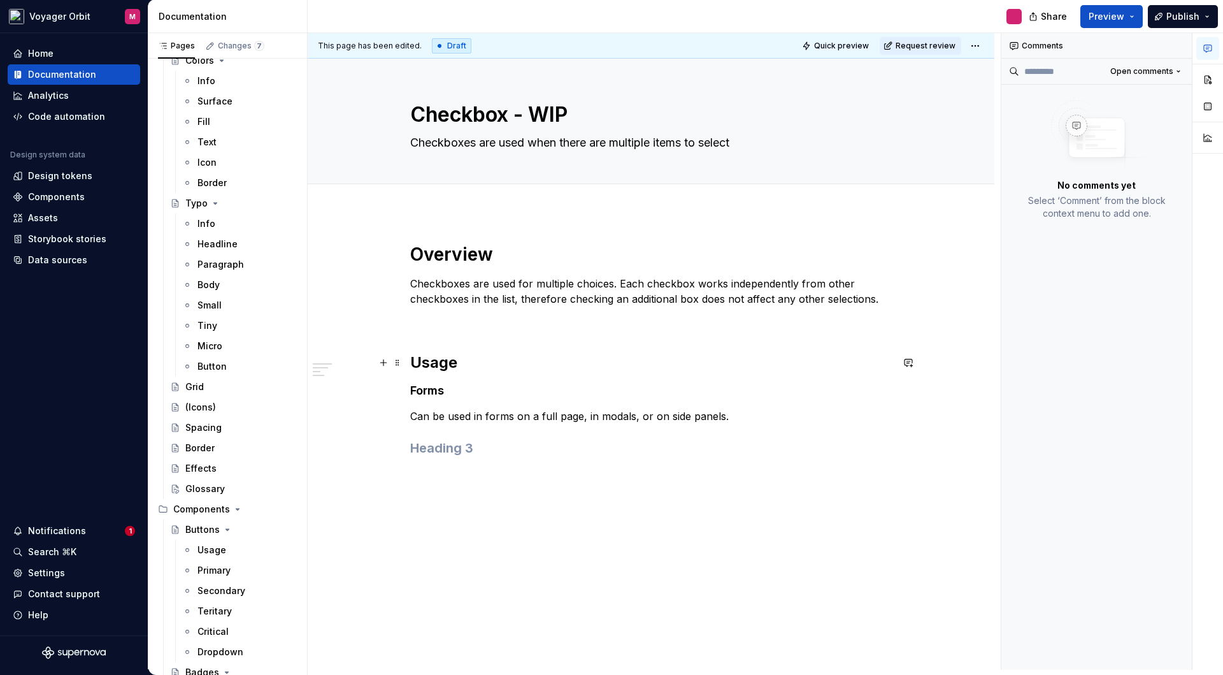
click at [472, 363] on h2 "Usage" at bounding box center [651, 362] width 482 height 20
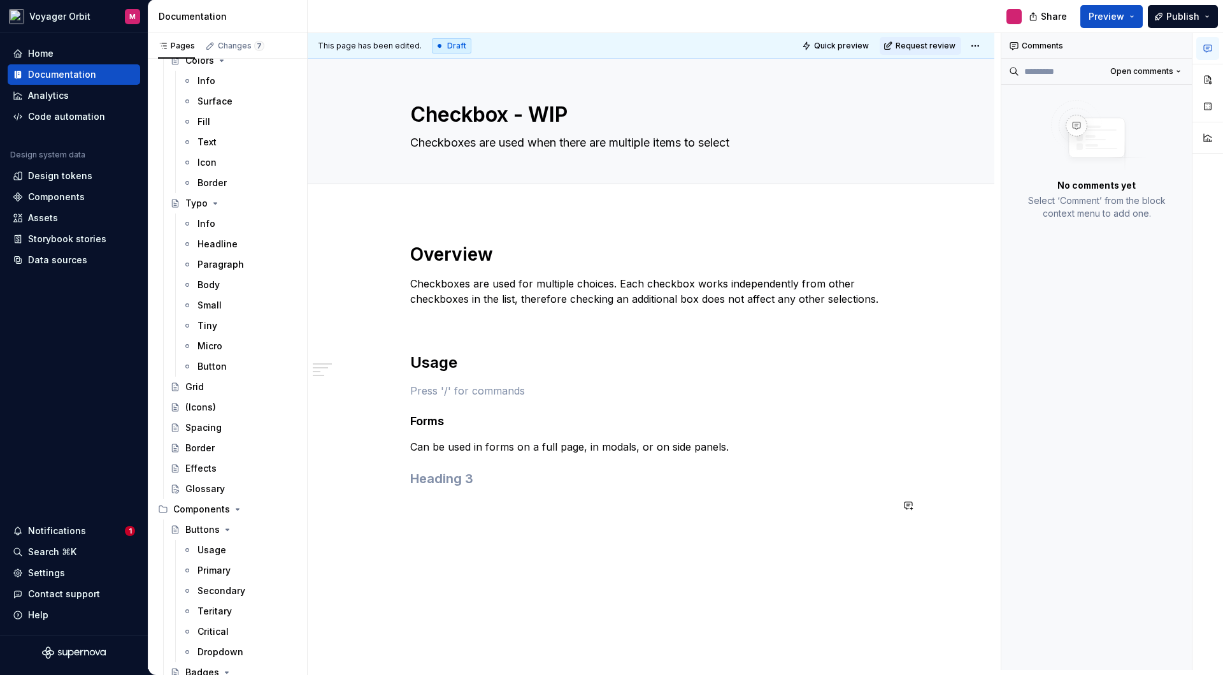
click at [492, 575] on div "This page has been edited. Draft Quick preview Request review Checkbox - WIP Ch…" at bounding box center [654, 351] width 693 height 636
click at [441, 391] on p at bounding box center [651, 390] width 482 height 15
click at [494, 569] on div "This page has been edited. Draft Quick preview Request review Checkbox - WIP Ch…" at bounding box center [654, 351] width 693 height 636
click at [424, 424] on h4 "Forms" at bounding box center [651, 420] width 482 height 15
click at [454, 425] on h4 "Forms" at bounding box center [651, 420] width 482 height 15
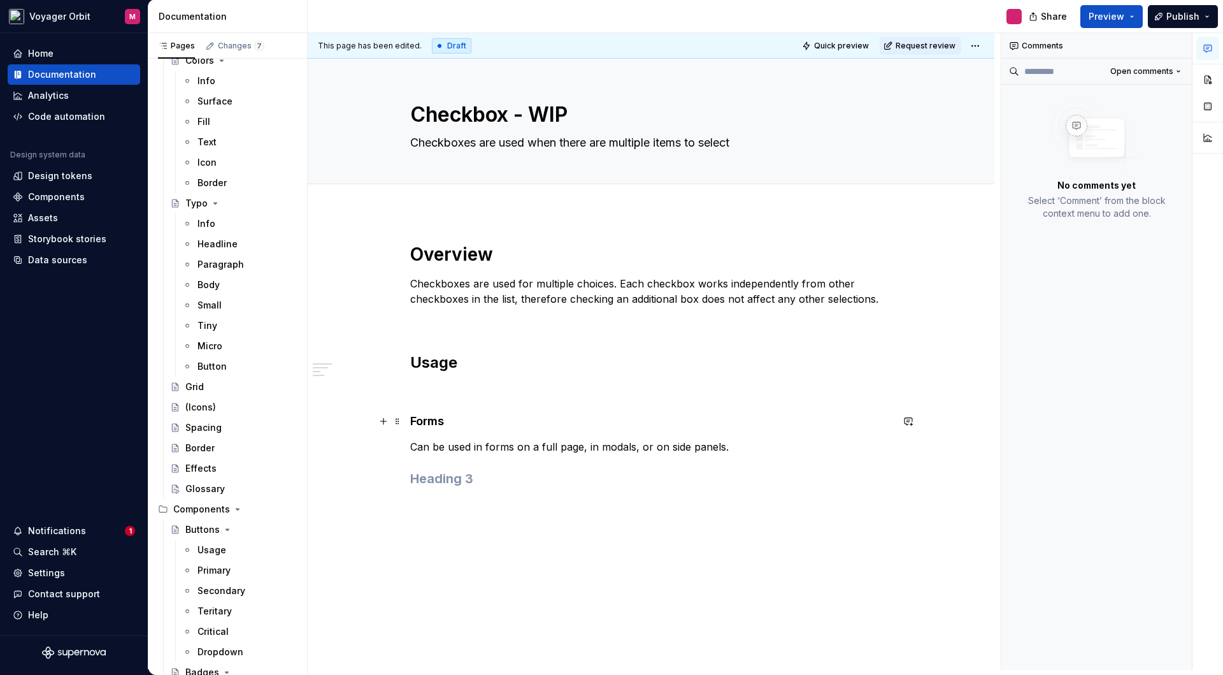
click at [453, 425] on h4 "Forms" at bounding box center [651, 420] width 482 height 15
click at [486, 398] on button "Heading 4" at bounding box center [467, 397] width 61 height 18
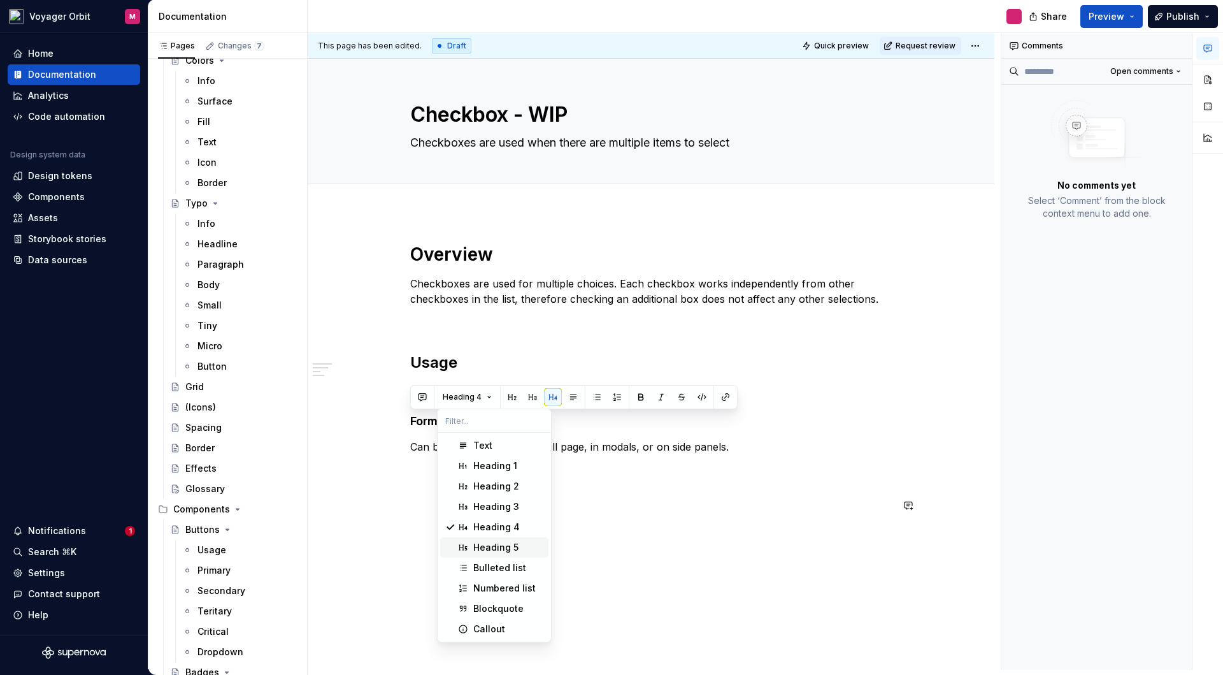
click at [513, 545] on div "Heading 5" at bounding box center [495, 547] width 45 height 13
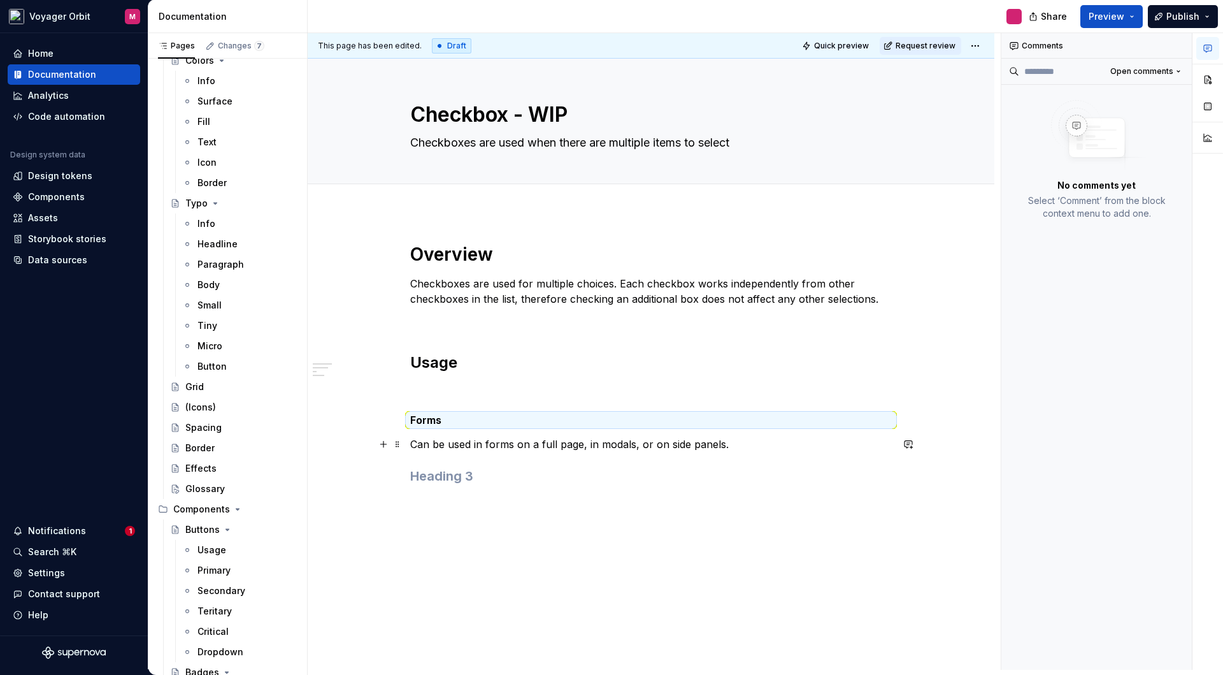
click at [464, 445] on p "Can be used in forms on a full page, in modals, or on side panels." at bounding box center [651, 443] width 482 height 15
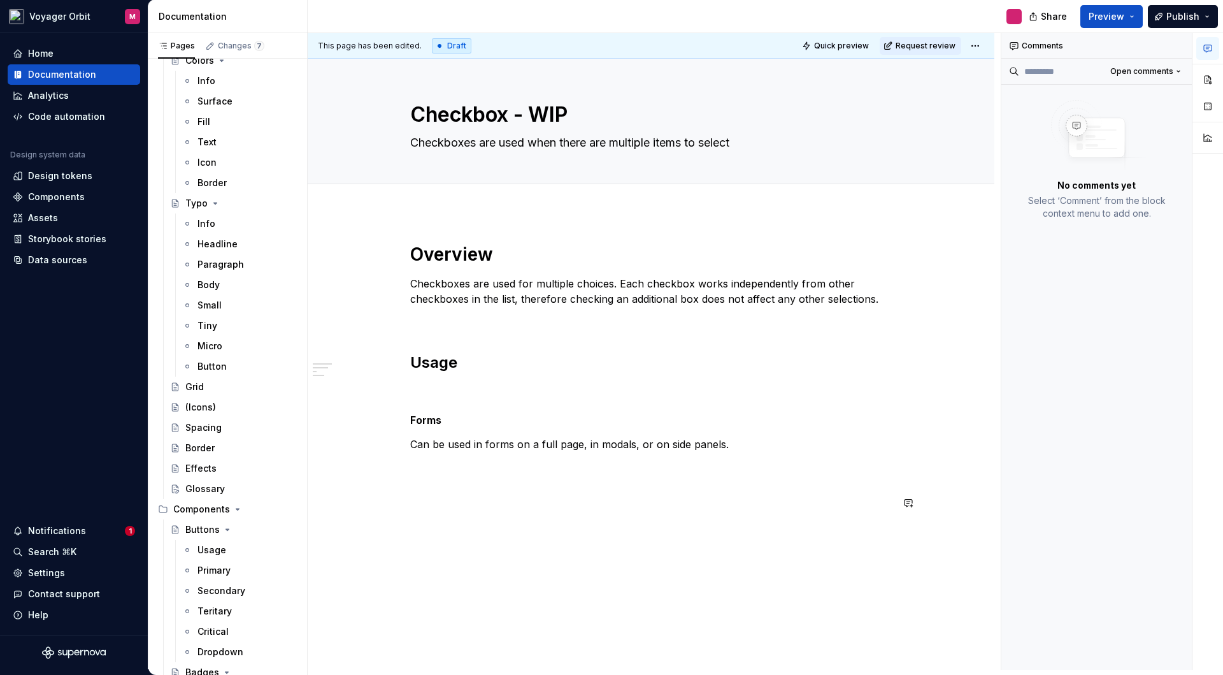
click at [555, 527] on div "Overview Checkboxes are used for multiple choices. Each checkbox works independ…" at bounding box center [651, 470] width 687 height 516
click at [437, 477] on h3 at bounding box center [651, 476] width 482 height 18
click at [456, 477] on h3 at bounding box center [651, 476] width 482 height 18
click at [497, 454] on span "Multiple blocks" at bounding box center [471, 451] width 57 height 10
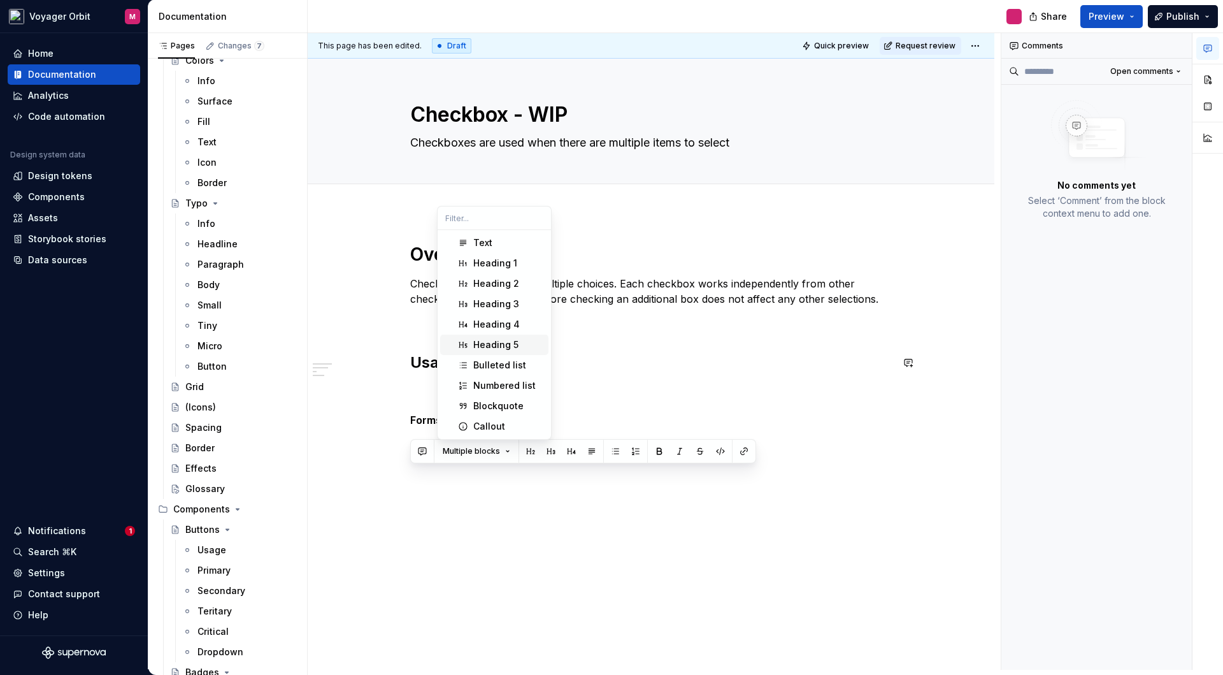
click at [503, 345] on div "Heading 5" at bounding box center [495, 344] width 45 height 13
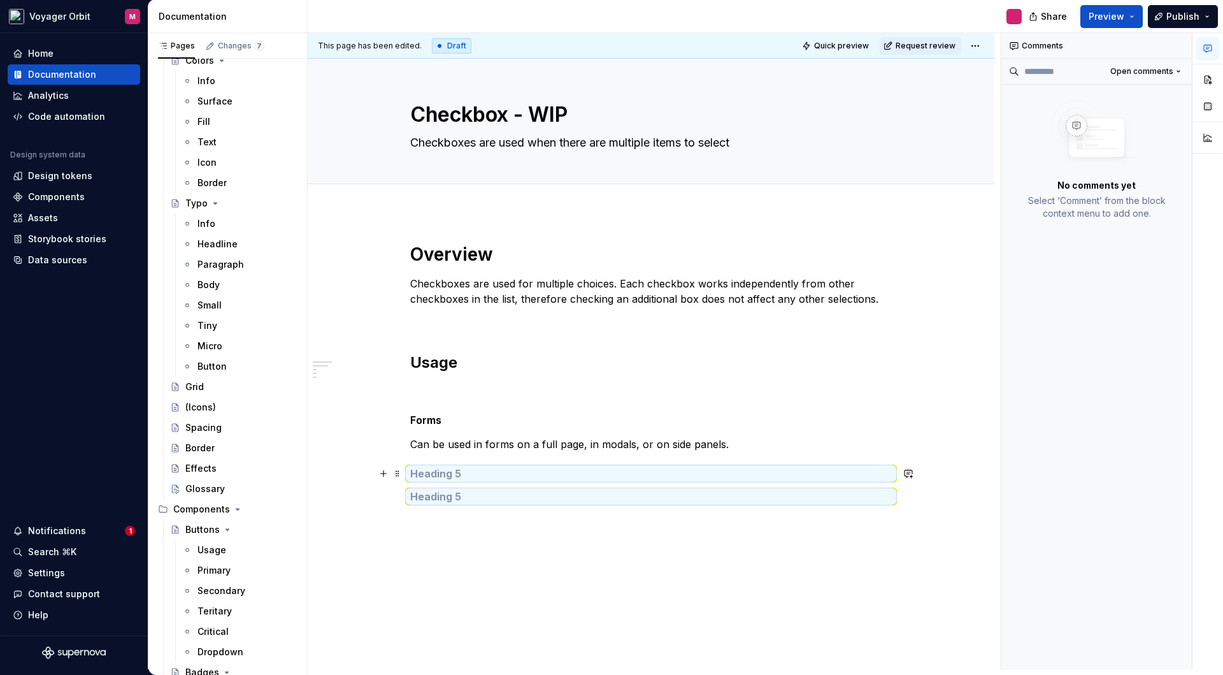
click at [440, 472] on h5 at bounding box center [651, 473] width 482 height 13
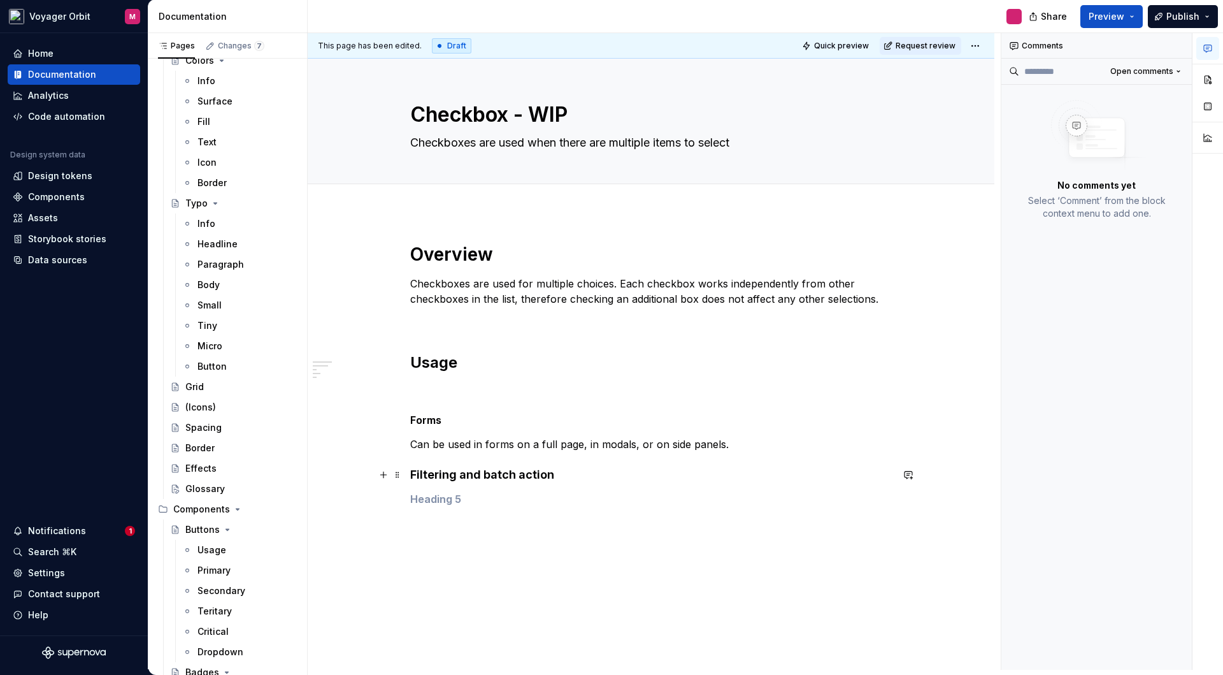
click at [491, 477] on strong "Filtering and batch action" at bounding box center [482, 474] width 144 height 13
click at [505, 477] on strong "Filtering and batch action" at bounding box center [482, 474] width 144 height 13
click at [557, 476] on h4 "Filtering and batch action" at bounding box center [651, 474] width 482 height 15
drag, startPoint x: 568, startPoint y: 477, endPoint x: 373, endPoint y: 470, distance: 195.1
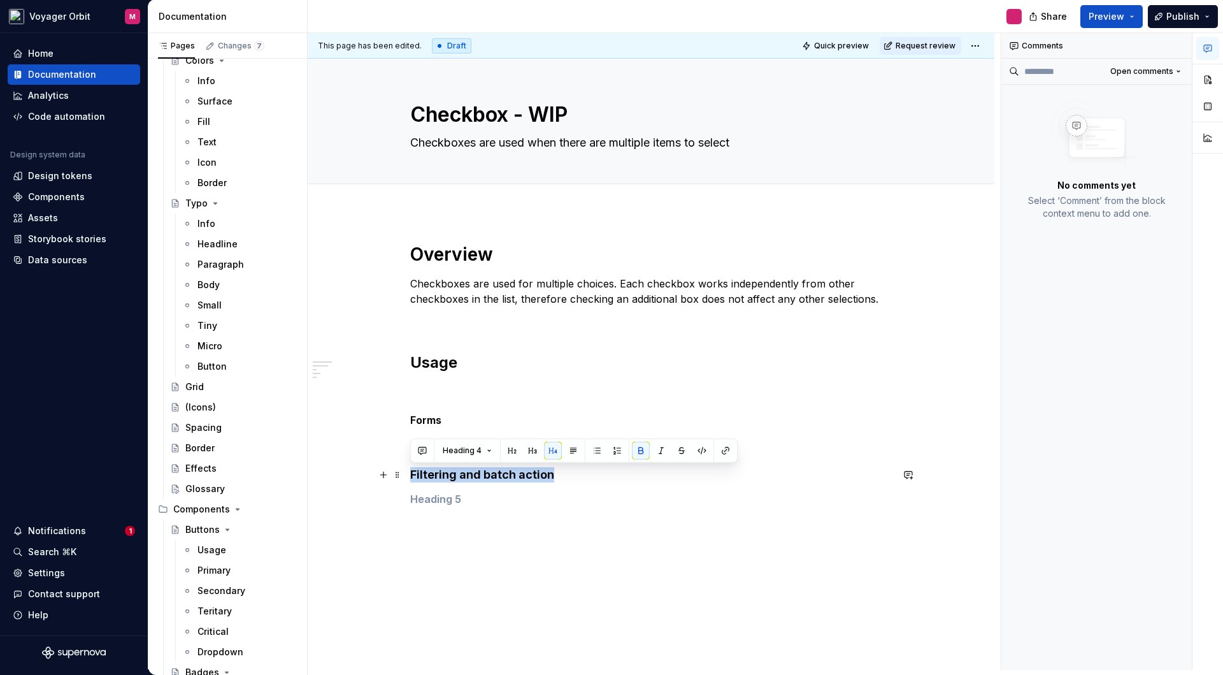
click at [373, 470] on div "Overview Checkboxes are used for multiple choices. Each checkbox works independ…" at bounding box center [651, 467] width 687 height 511
click at [485, 449] on button "Heading 4" at bounding box center [467, 450] width 61 height 18
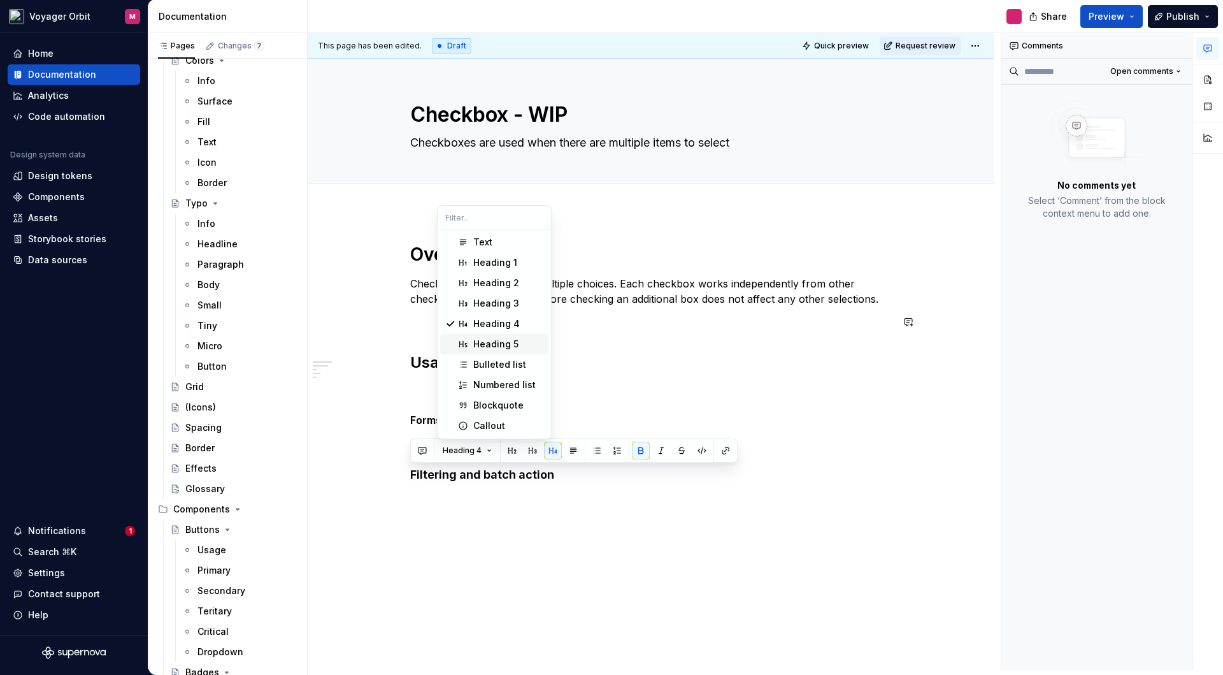
click at [506, 344] on div "Heading 5" at bounding box center [495, 344] width 45 height 13
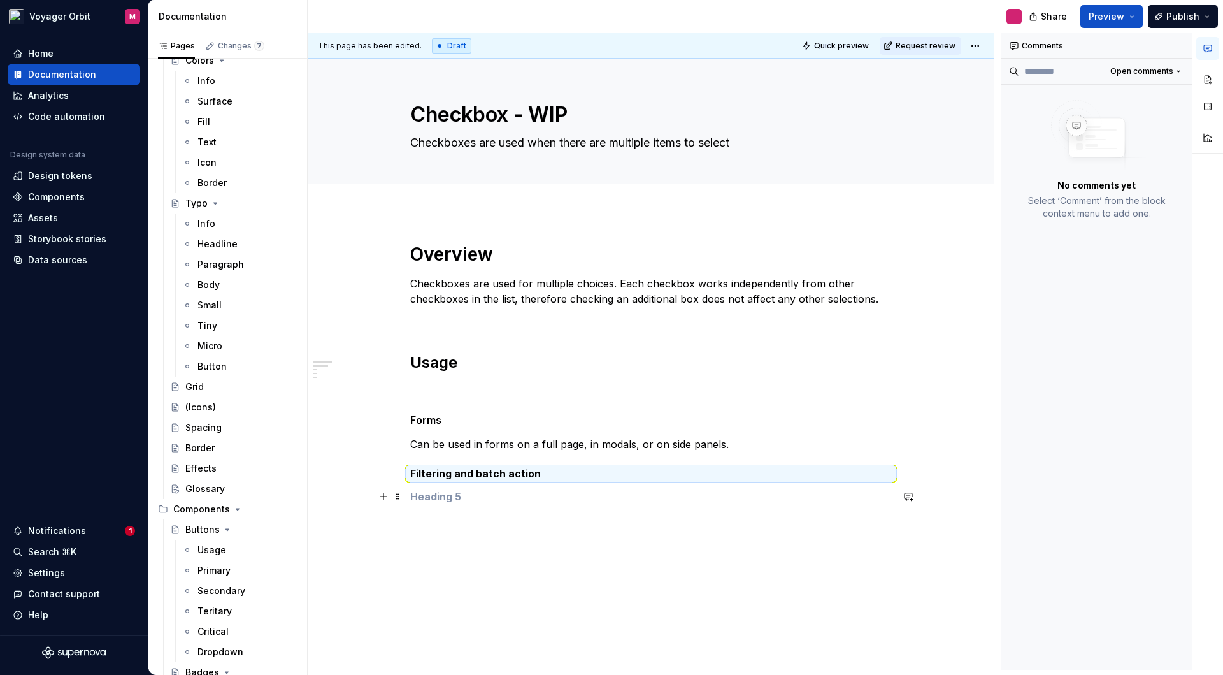
click at [469, 496] on h5 at bounding box center [651, 496] width 482 height 13
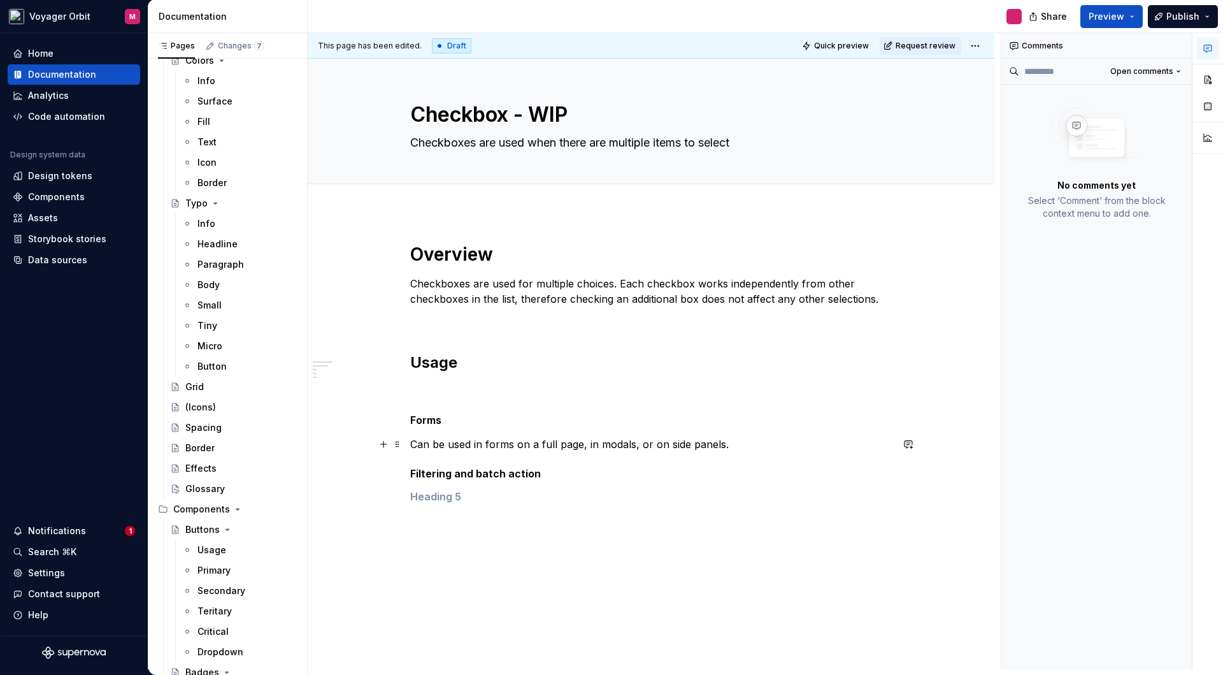
click at [738, 445] on p "Can be used in forms on a full page, in modals, or on side panels." at bounding box center [651, 443] width 482 height 15
click at [447, 522] on h5 at bounding box center [651, 519] width 482 height 13
click at [441, 521] on h5 "eedfedf" at bounding box center [651, 519] width 482 height 13
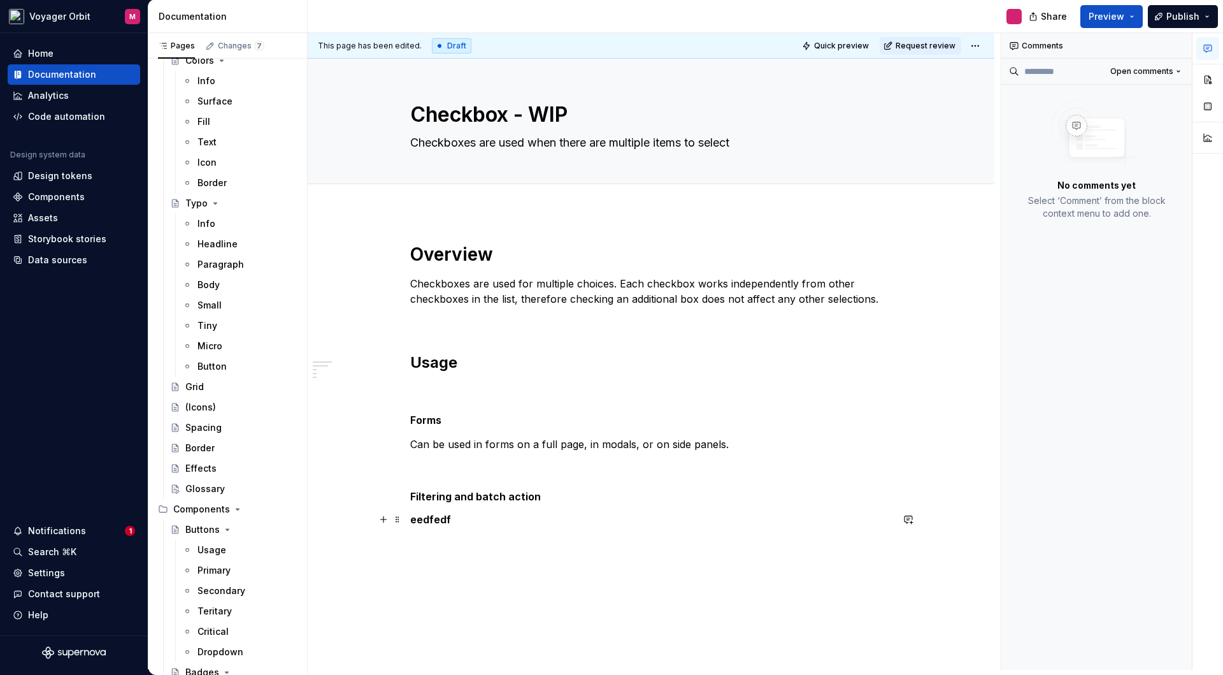
click at [443, 520] on h5 "eedfedf" at bounding box center [651, 519] width 482 height 13
click at [482, 495] on button "Heading 5" at bounding box center [467, 496] width 61 height 18
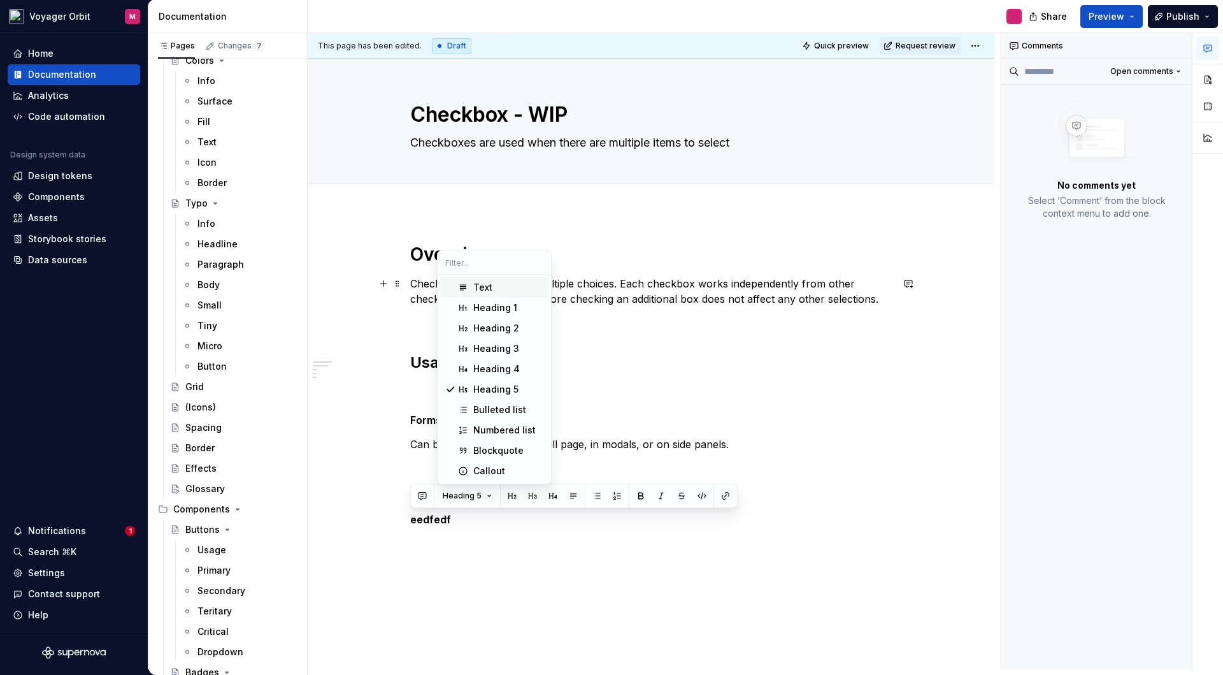
click at [509, 293] on div "Text" at bounding box center [508, 287] width 70 height 13
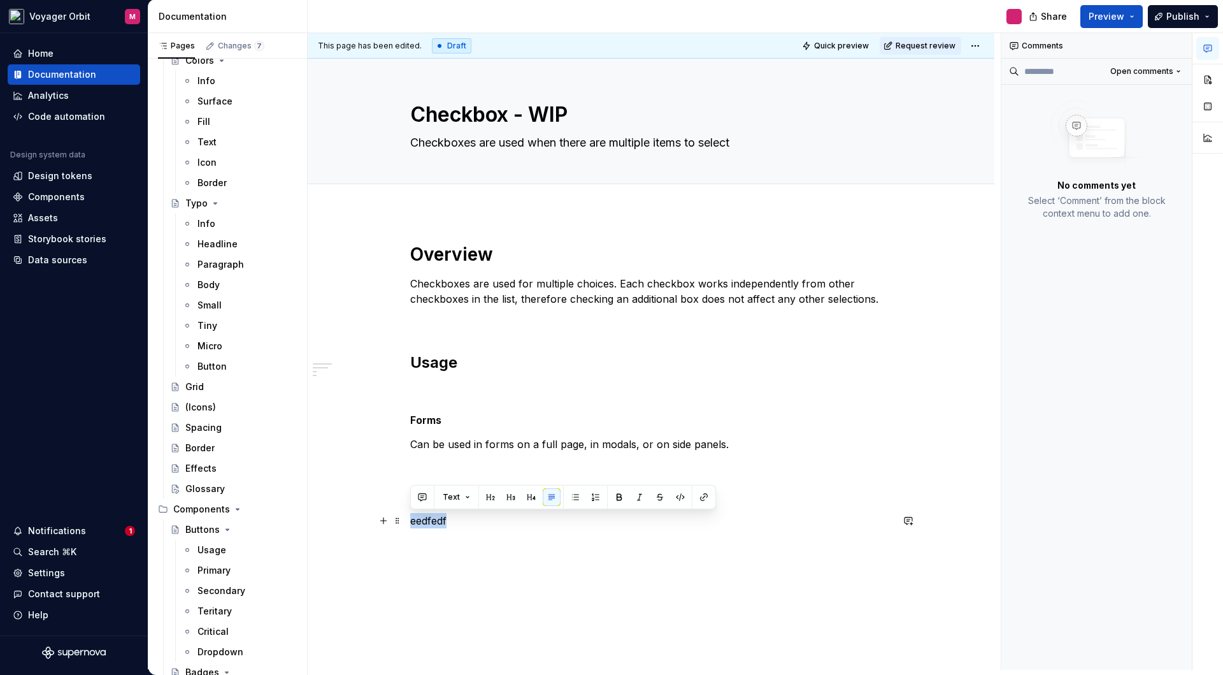
click at [451, 524] on p "eedfedf" at bounding box center [651, 520] width 482 height 15
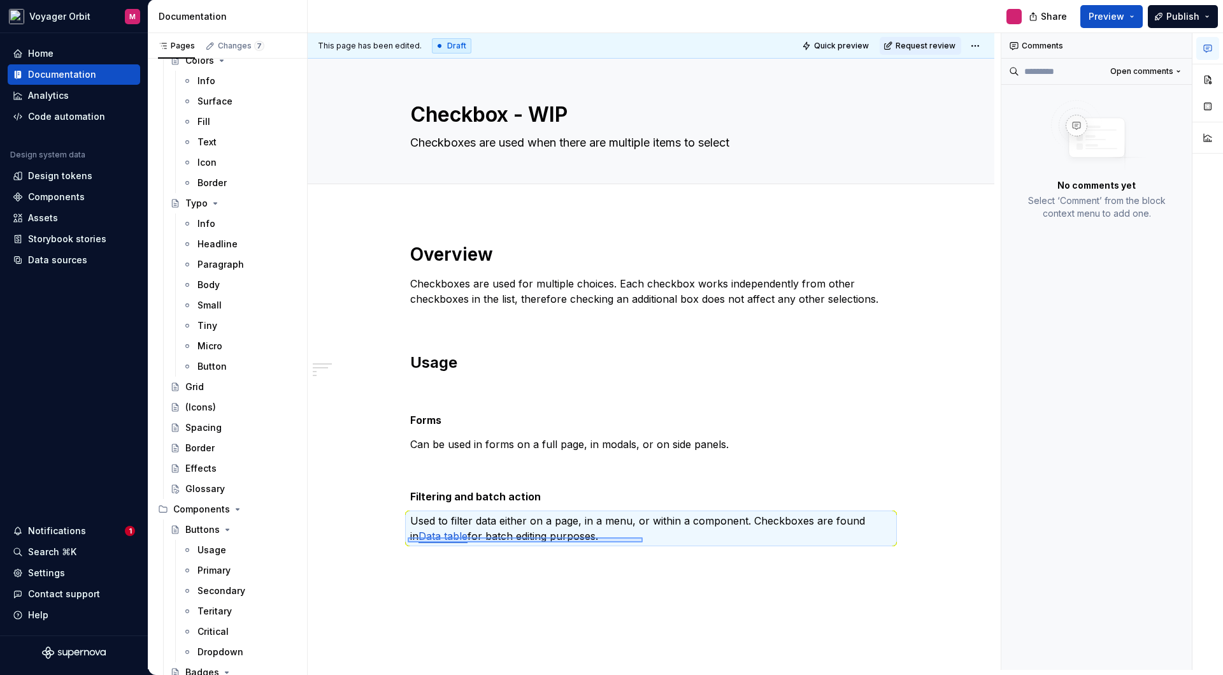
drag, startPoint x: 408, startPoint y: 537, endPoint x: 644, endPoint y: 542, distance: 236.4
click at [644, 542] on div "This page has been edited. Draft Quick preview Request review Checkbox - WIP Ch…" at bounding box center [654, 351] width 693 height 636
click at [788, 535] on p "Used to filter data either on a page, in a menu, or within a component. Checkbo…" at bounding box center [651, 528] width 482 height 31
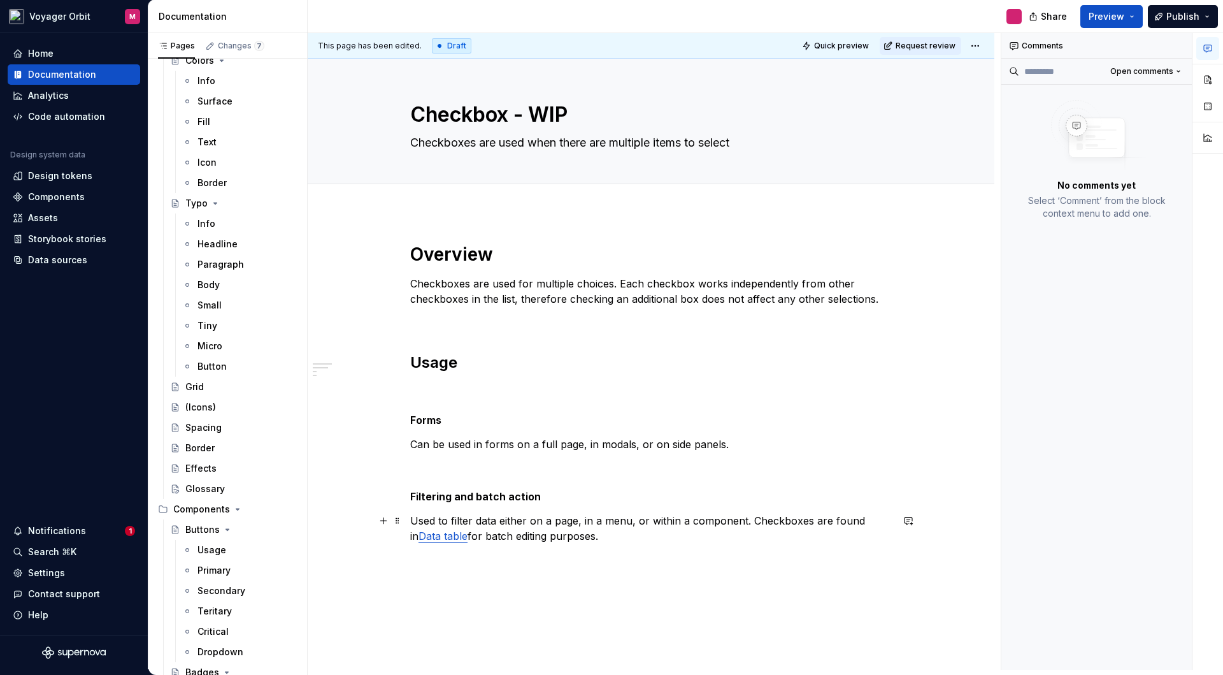
click at [749, 522] on p "Used to filter data either on a page, in a menu, or within a component. Checkbo…" at bounding box center [651, 528] width 482 height 31
drag, startPoint x: 750, startPoint y: 520, endPoint x: 794, endPoint y: 525, distance: 44.2
click at [794, 525] on p "Used to filter data either on a page, in a menu, or within a component. Checkbo…" at bounding box center [651, 528] width 482 height 31
click at [694, 552] on div "Overview Checkboxes are used for multiple choices. Each checkbox works independ…" at bounding box center [651, 401] width 482 height 316
drag, startPoint x: 463, startPoint y: 536, endPoint x: 405, endPoint y: 533, distance: 58.1
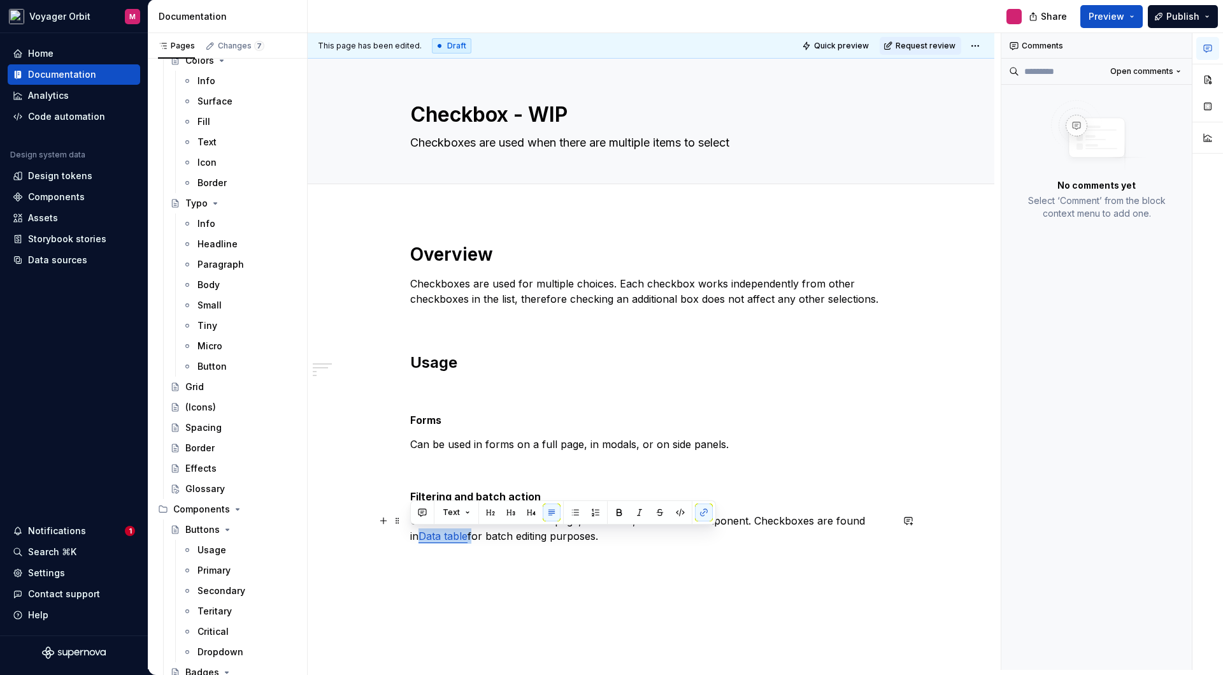
click at [405, 533] on div "Overview Checkboxes are used for multiple choices. Each checkbox works independ…" at bounding box center [651, 486] width 687 height 549
click at [620, 585] on div "Overview Checkboxes are used for multiple choices. Each checkbox works independ…" at bounding box center [651, 486] width 687 height 549
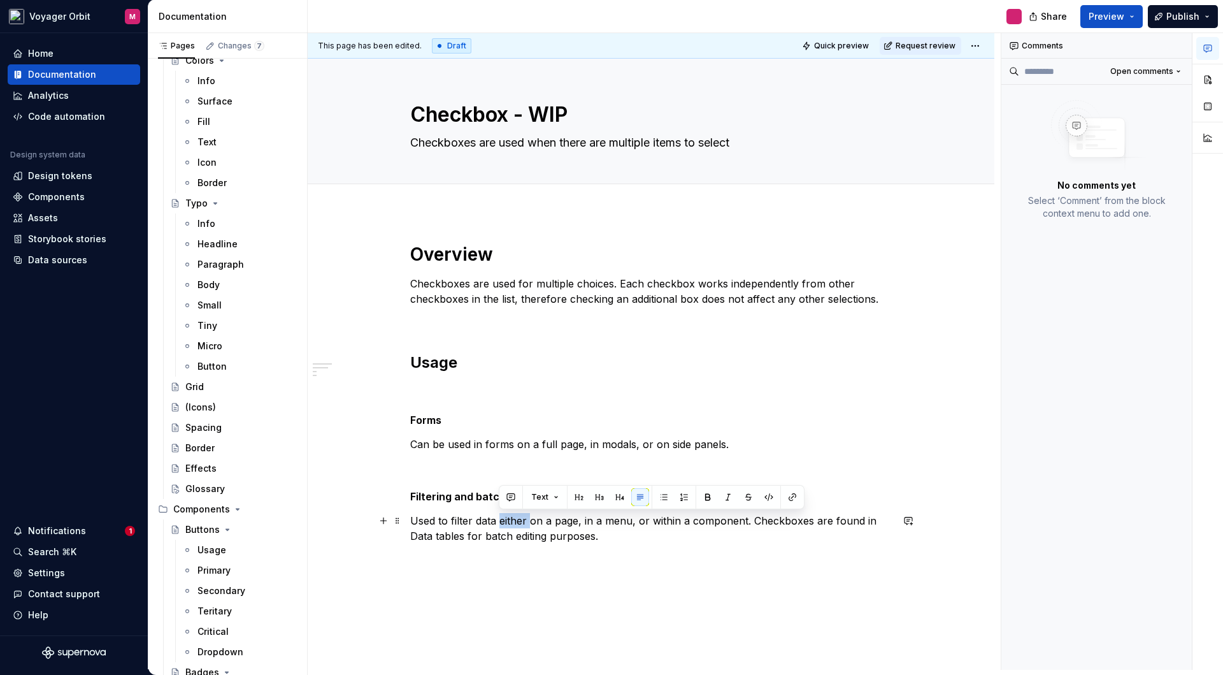
drag, startPoint x: 501, startPoint y: 522, endPoint x: 530, endPoint y: 522, distance: 29.3
click at [530, 522] on p "Used to filter data either on a page, in a menu, or within a component. Checkbo…" at bounding box center [651, 528] width 482 height 31
click at [583, 540] on p "Used to filter data on a page, in a menu, or within a component. Checkboxes are…" at bounding box center [651, 528] width 482 height 31
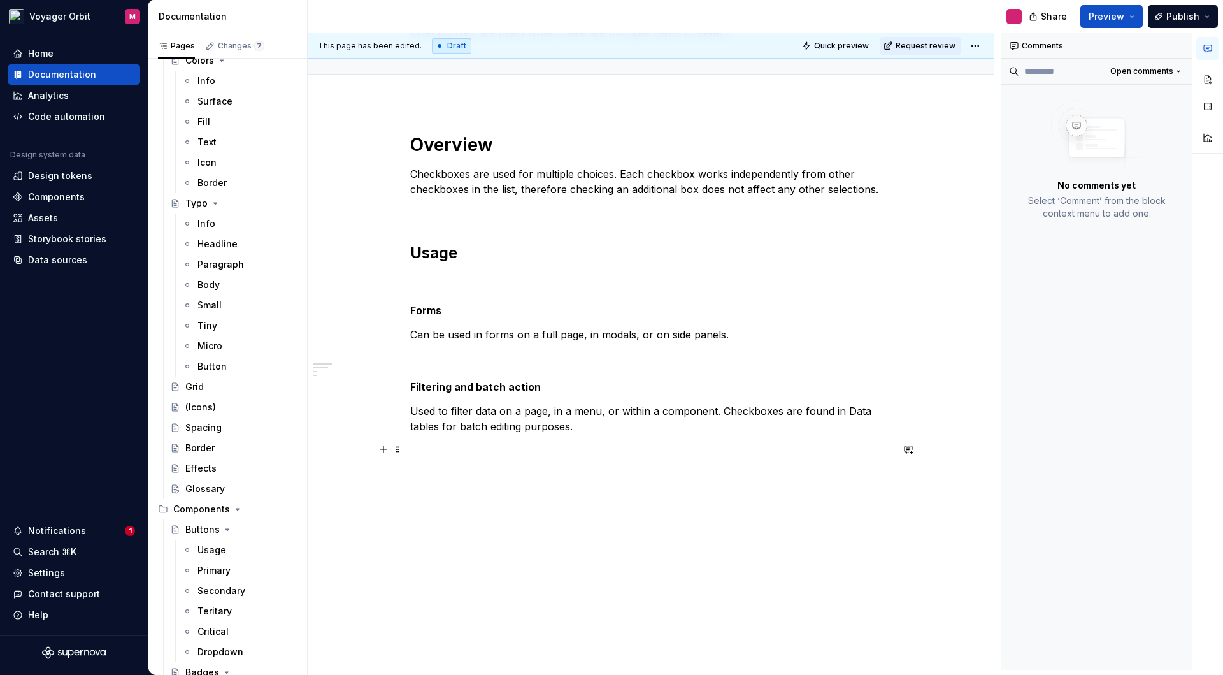
scroll to position [114, 0]
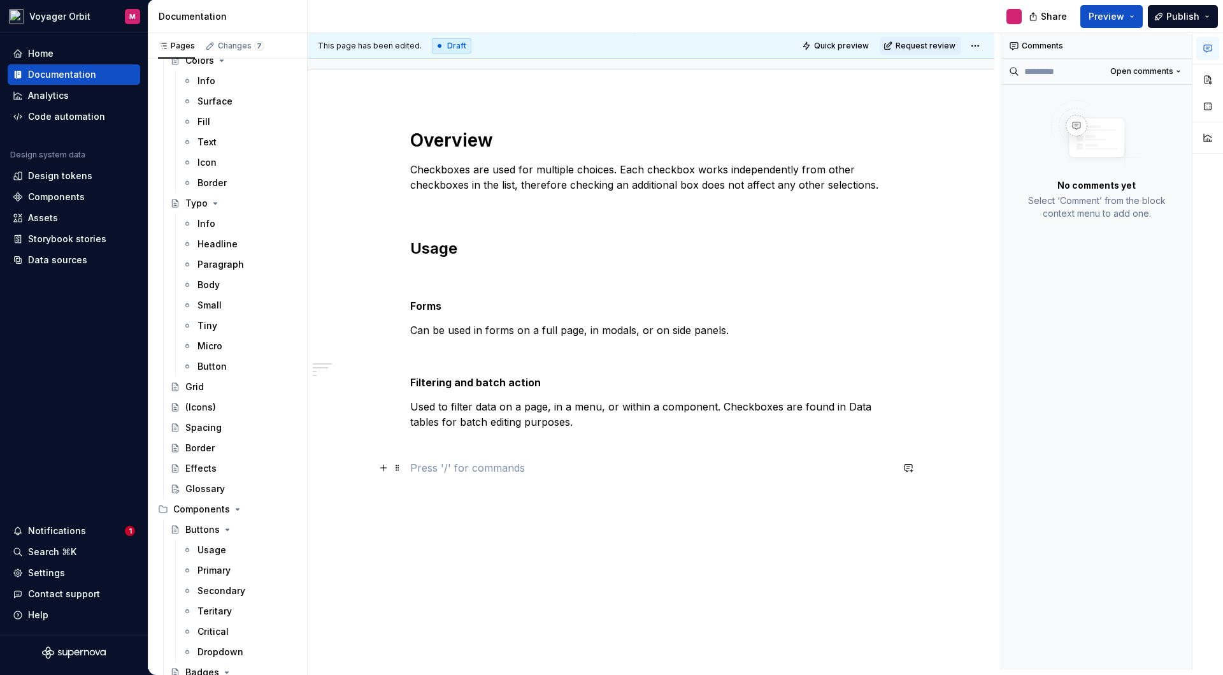
click at [434, 468] on p at bounding box center [651, 467] width 482 height 15
click at [384, 471] on button "button" at bounding box center [384, 468] width 18 height 18
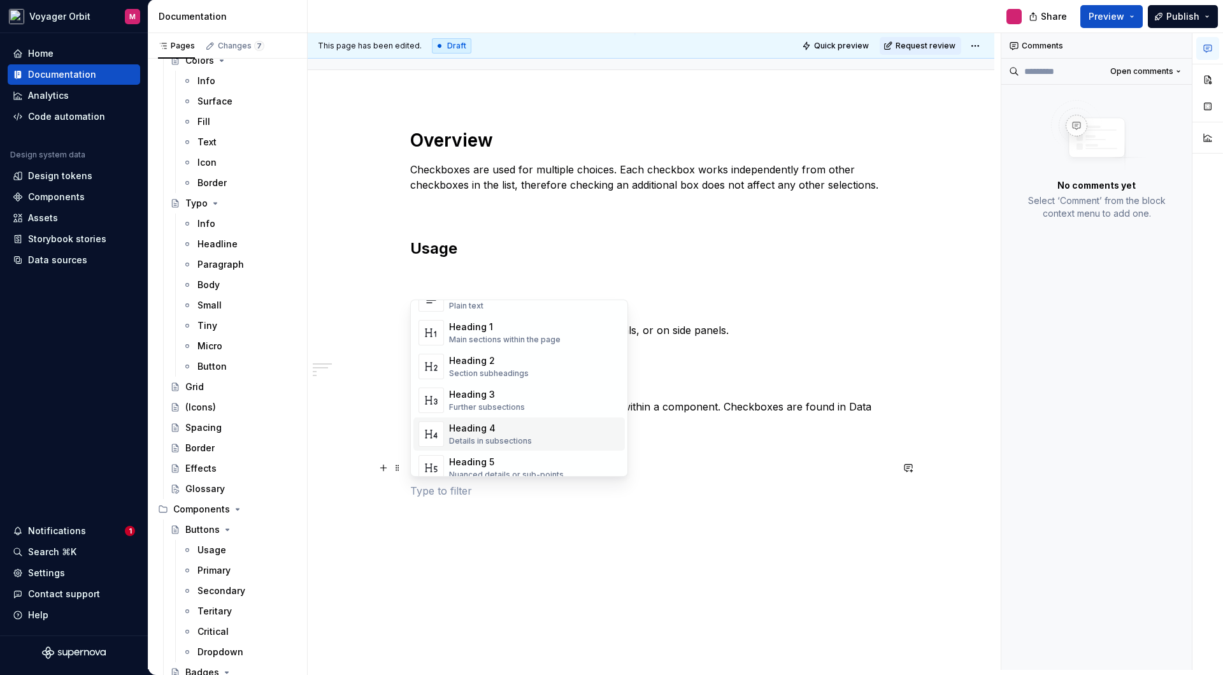
scroll to position [39, 0]
click at [491, 457] on div "Heading 5" at bounding box center [506, 461] width 115 height 13
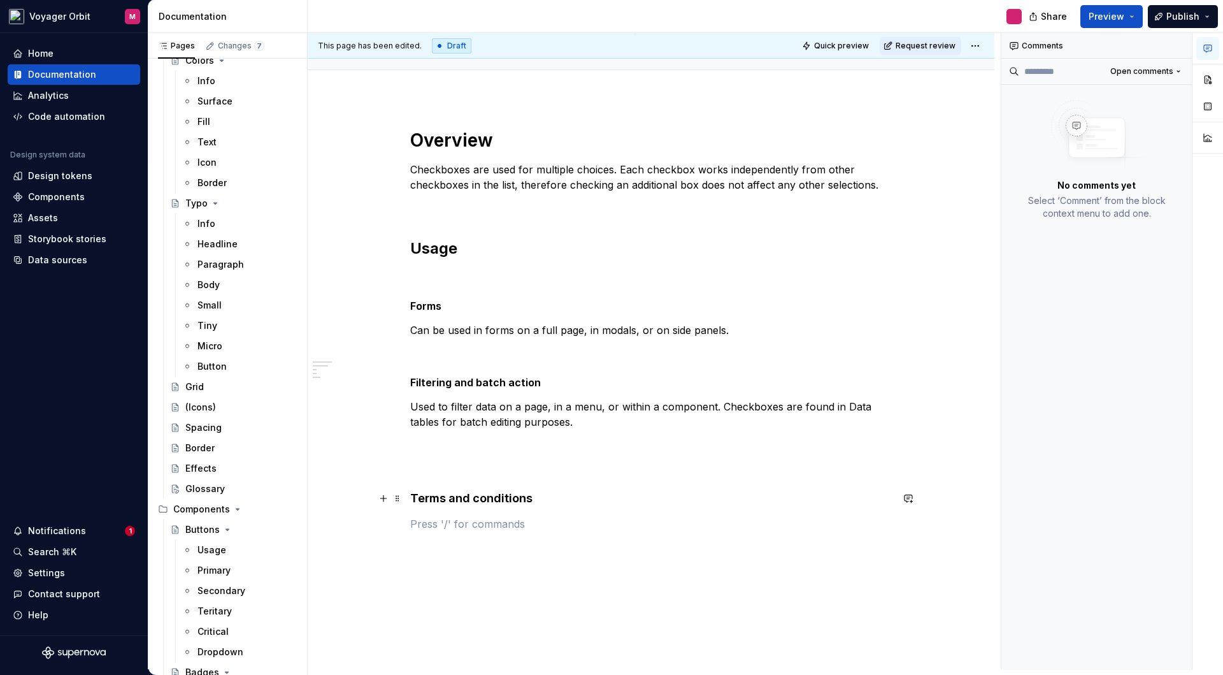
click at [456, 501] on strong "Terms and conditions" at bounding box center [471, 497] width 122 height 13
click at [464, 499] on strong "Terms and conditions" at bounding box center [471, 497] width 122 height 13
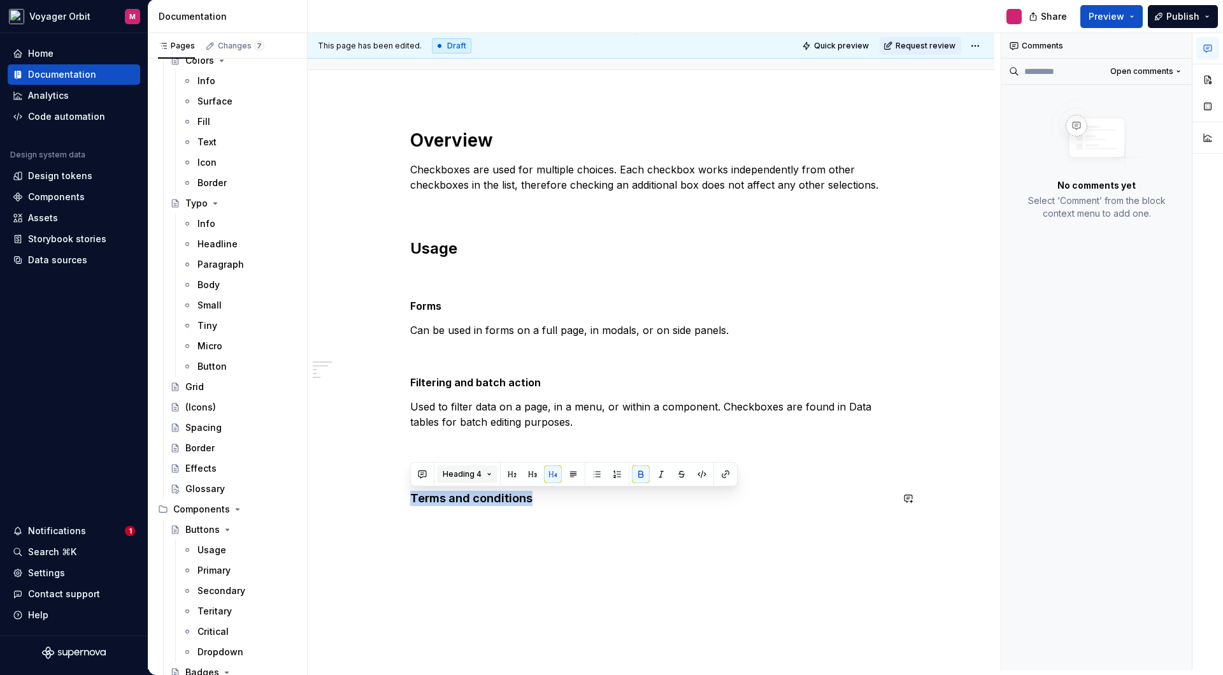
click at [490, 473] on button "Heading 4" at bounding box center [467, 474] width 61 height 18
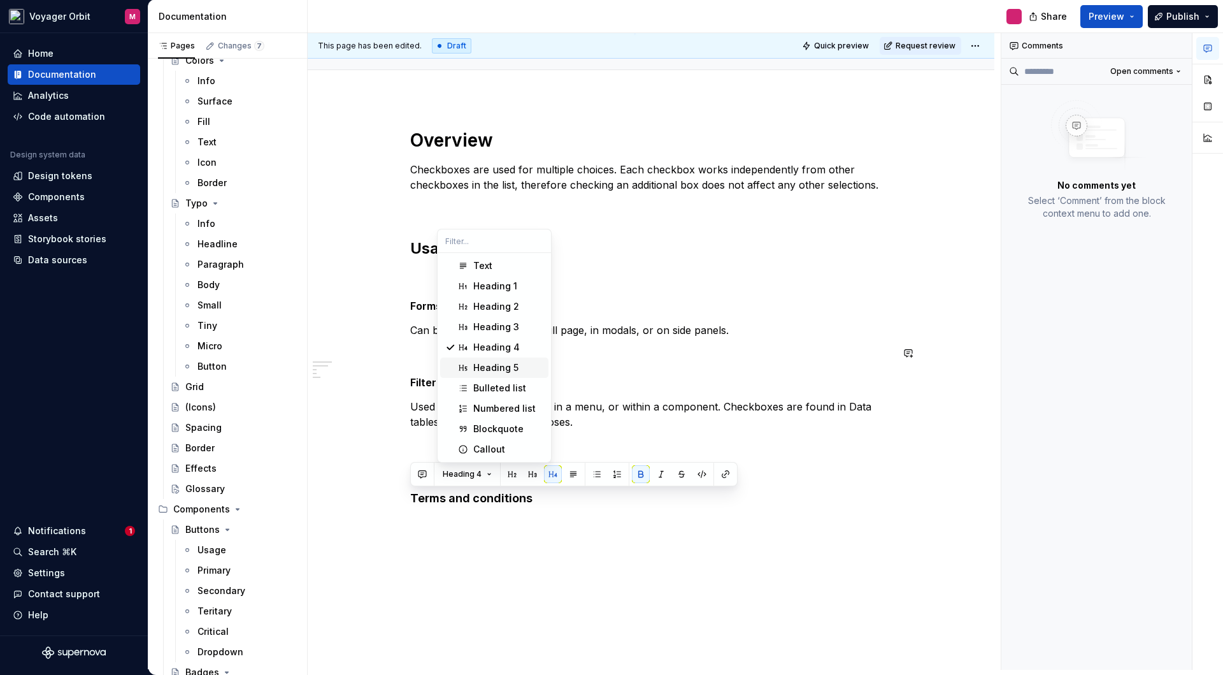
click at [515, 361] on div "Heading 5" at bounding box center [495, 367] width 45 height 13
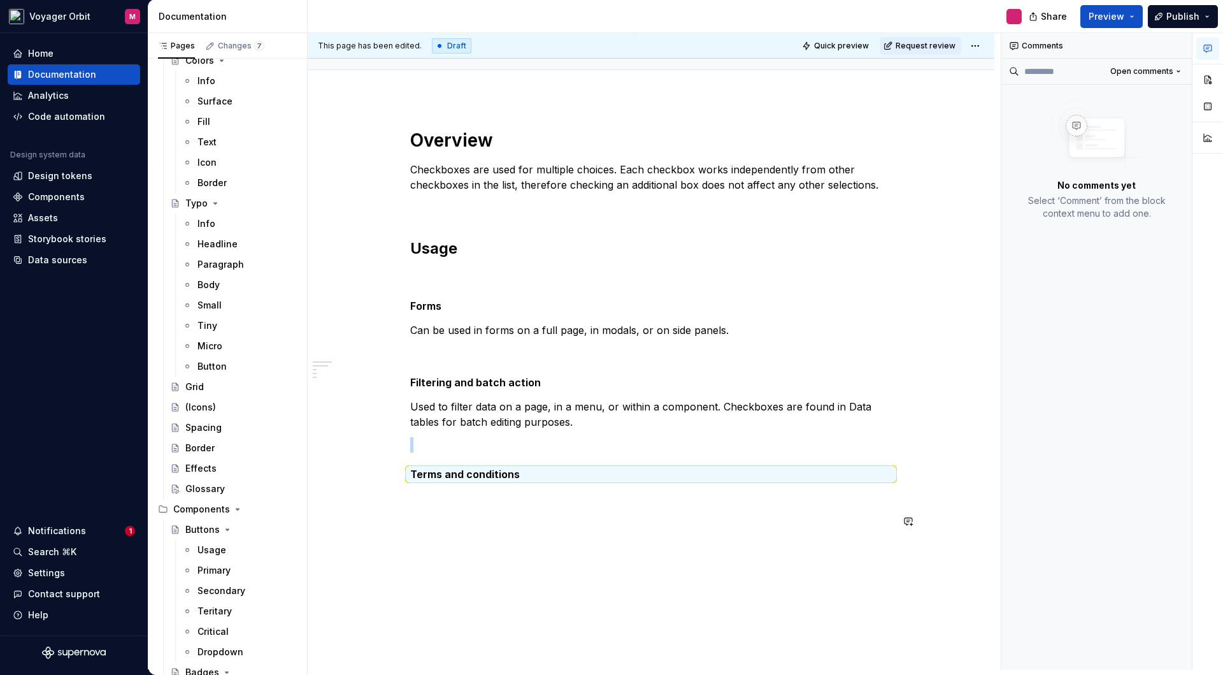
click at [513, 554] on div "This page has been edited. Draft Quick preview Request review Checkbox - WIP Ch…" at bounding box center [654, 351] width 693 height 636
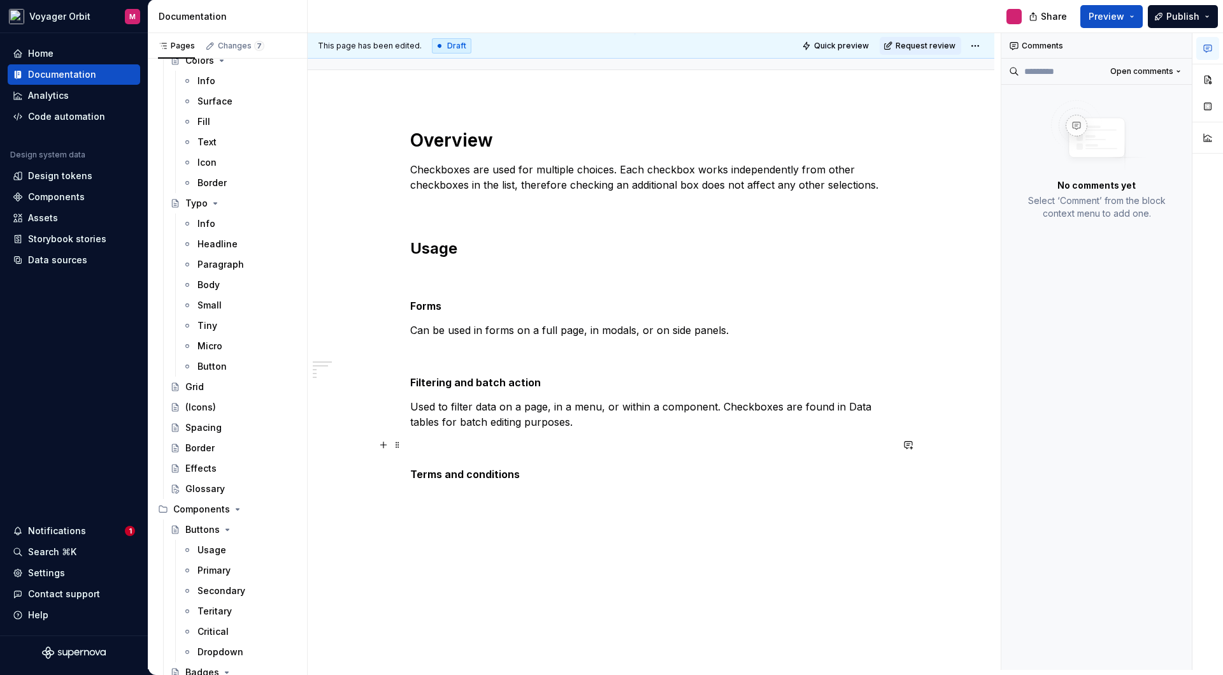
click at [434, 440] on p at bounding box center [651, 444] width 482 height 15
click at [416, 457] on div "Overview Checkboxes are used for multiple choices. Each checkbox works independ…" at bounding box center [651, 329] width 482 height 400
click at [552, 547] on div "Overview Checkboxes are used for multiple choices. Each checkbox works independ…" at bounding box center [651, 422] width 687 height 649
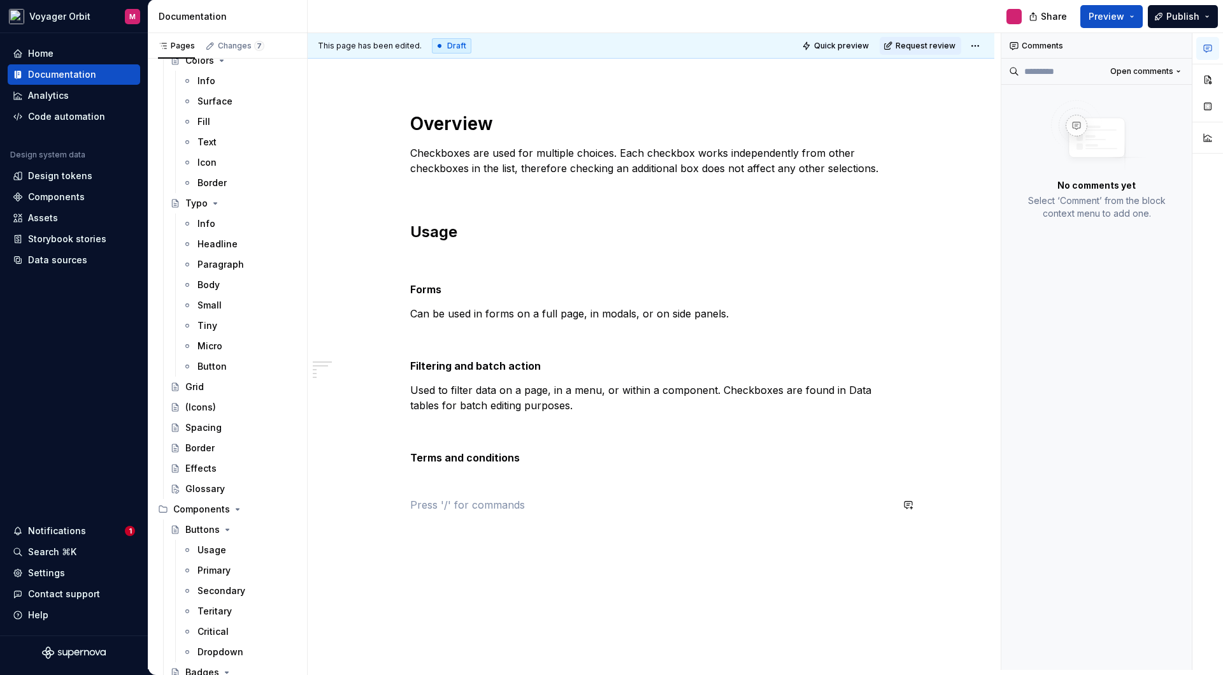
scroll to position [183, 0]
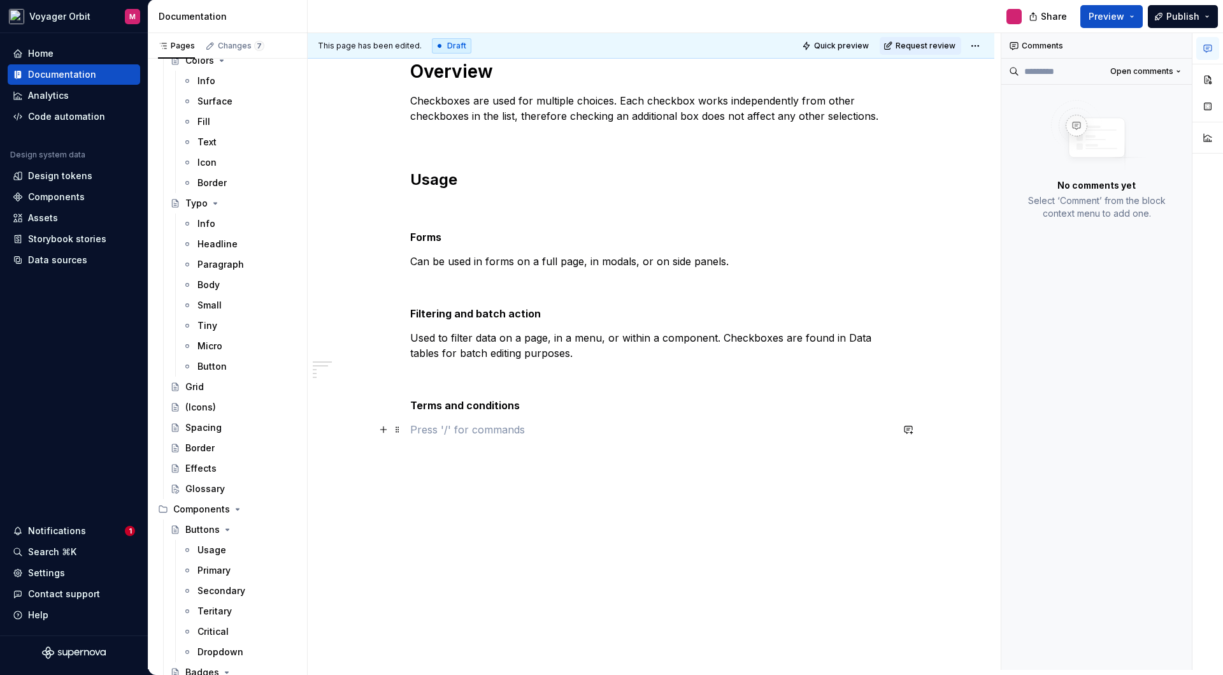
click at [463, 423] on p at bounding box center [651, 429] width 482 height 15
click at [472, 485] on div "Overview Checkboxes are used for multiple choices. Each checkbox works independ…" at bounding box center [651, 353] width 687 height 649
drag, startPoint x: 438, startPoint y: 431, endPoint x: 410, endPoint y: 429, distance: 28.1
click at [410, 429] on p "fefef" at bounding box center [651, 429] width 482 height 15
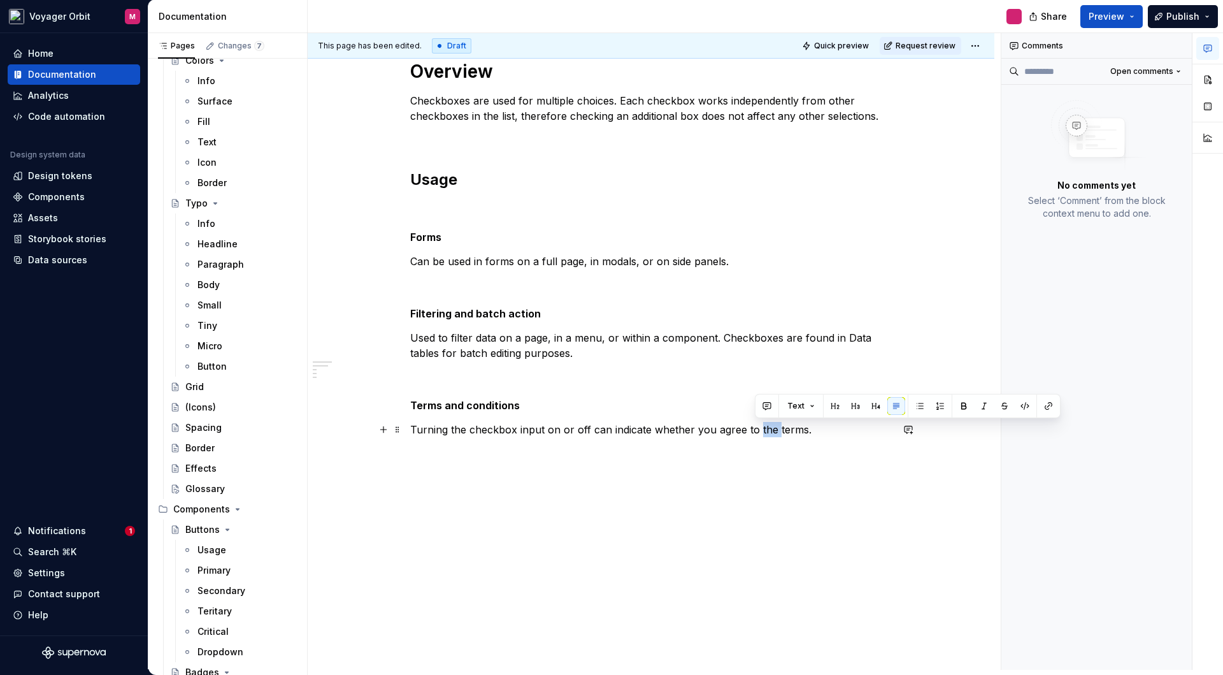
drag, startPoint x: 775, startPoint y: 428, endPoint x: 756, endPoint y: 427, distance: 18.5
click at [756, 427] on p "Turning the checkbox input on or off can indicate whether you agree to the term…" at bounding box center [651, 429] width 482 height 15
click at [745, 463] on div "Overview Checkboxes are used for multiple choices. Each checkbox works independ…" at bounding box center [651, 267] width 482 height 415
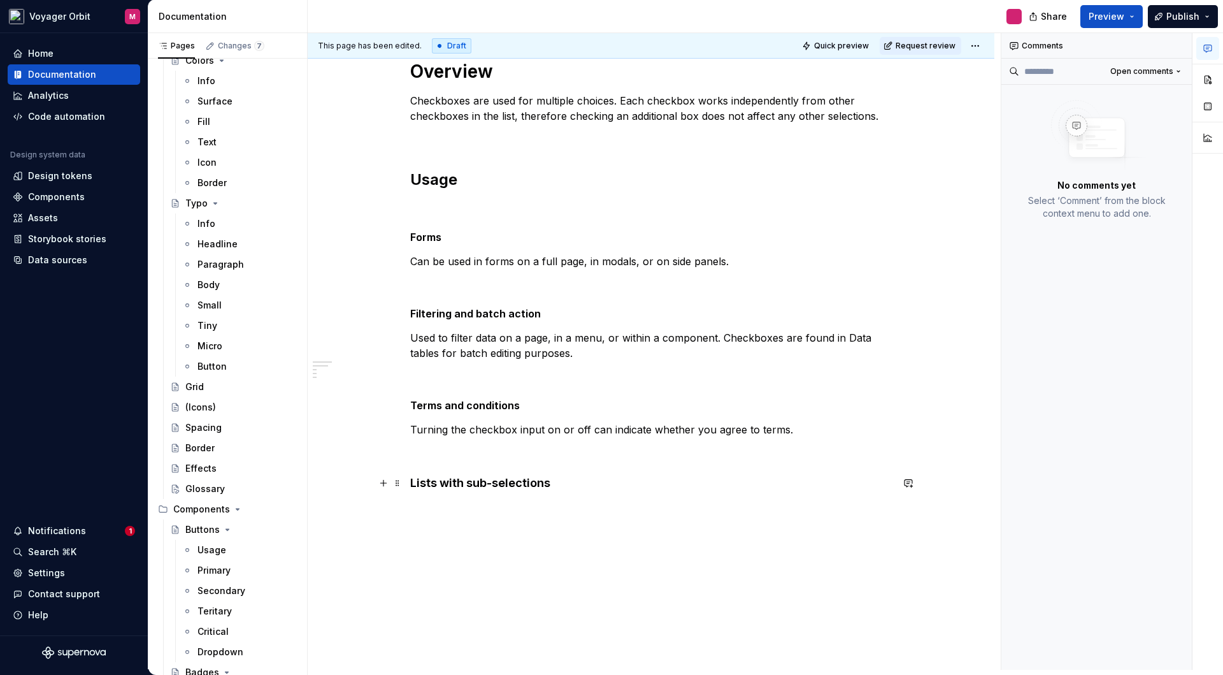
click at [409, 480] on div "Overview Checkboxes are used for multiple choices. Each checkbox works independ…" at bounding box center [651, 368] width 687 height 679
click at [454, 486] on strong "Lists with sub-selections" at bounding box center [480, 482] width 140 height 13
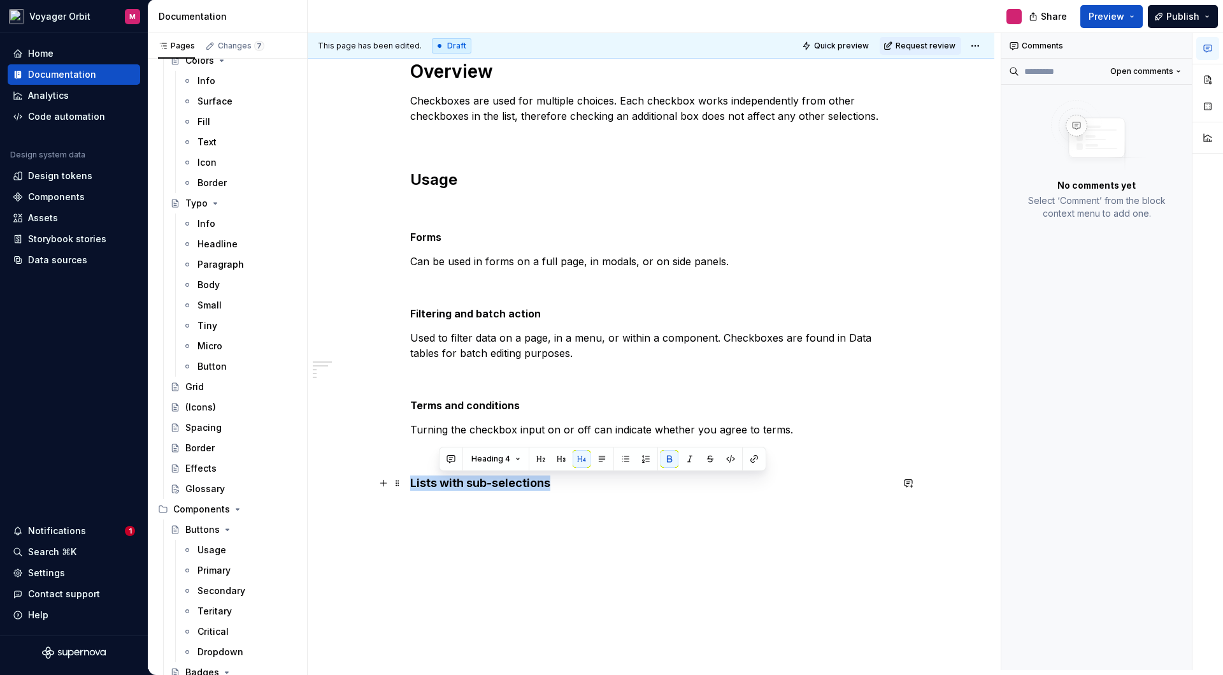
click at [454, 486] on strong "Lists with sub-selections" at bounding box center [480, 482] width 140 height 13
click at [490, 466] on button "Heading 4" at bounding box center [467, 459] width 61 height 18
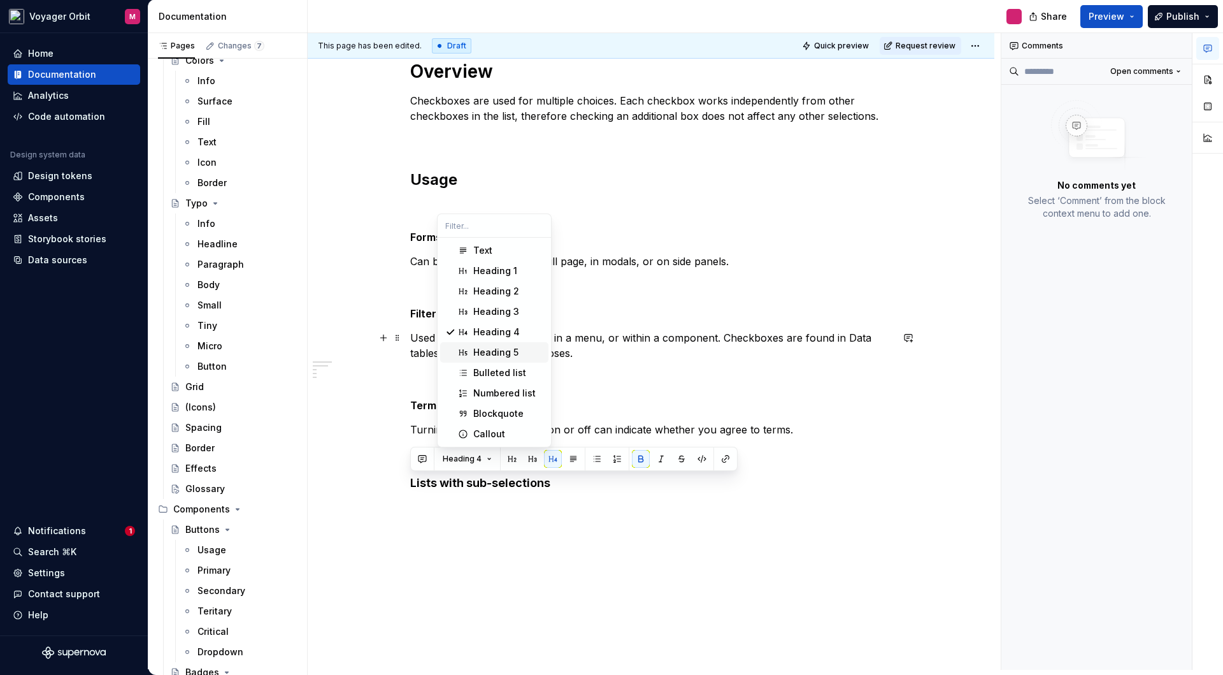
click at [501, 348] on div "Heading 5" at bounding box center [495, 352] width 45 height 13
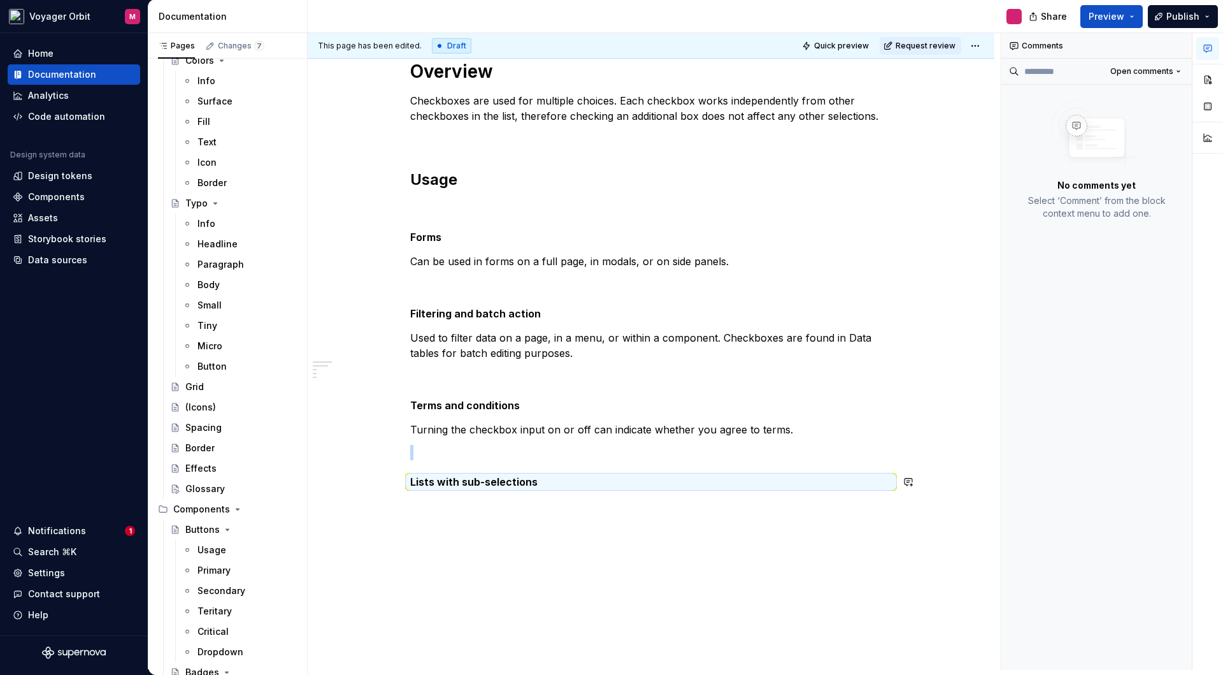
click at [450, 523] on div "Overview Checkboxes are used for multiple choices. Each checkbox works independ…" at bounding box center [651, 367] width 687 height 677
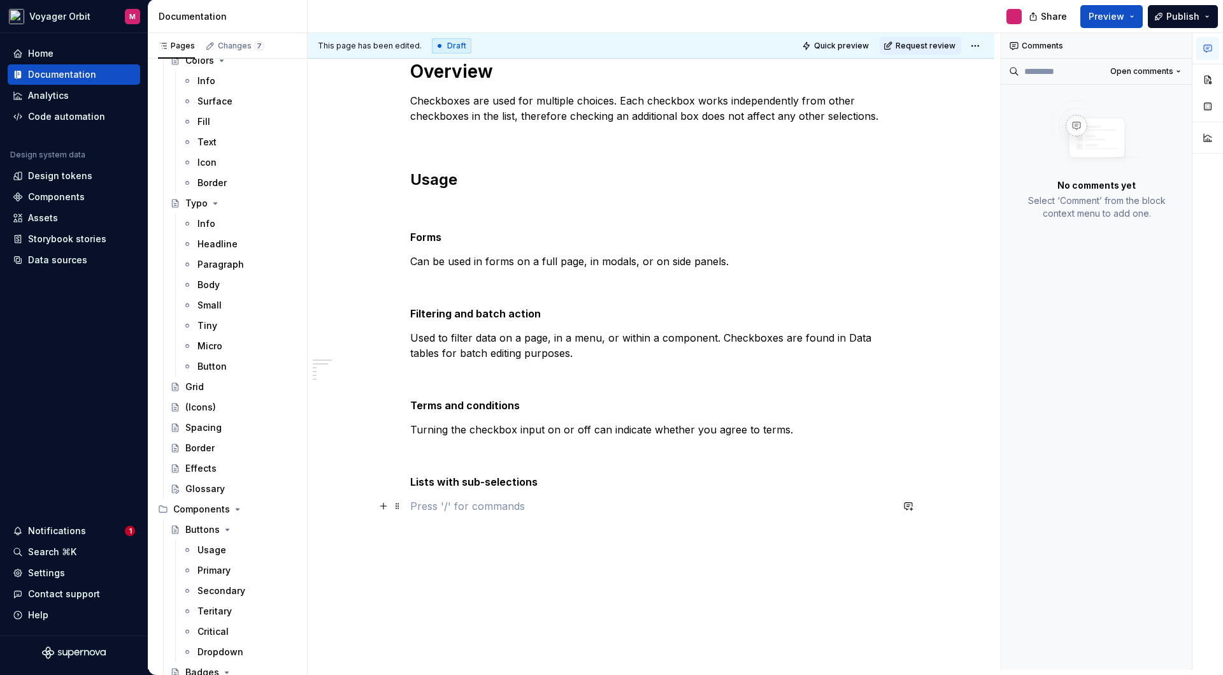
click at [445, 508] on p at bounding box center [651, 505] width 482 height 15
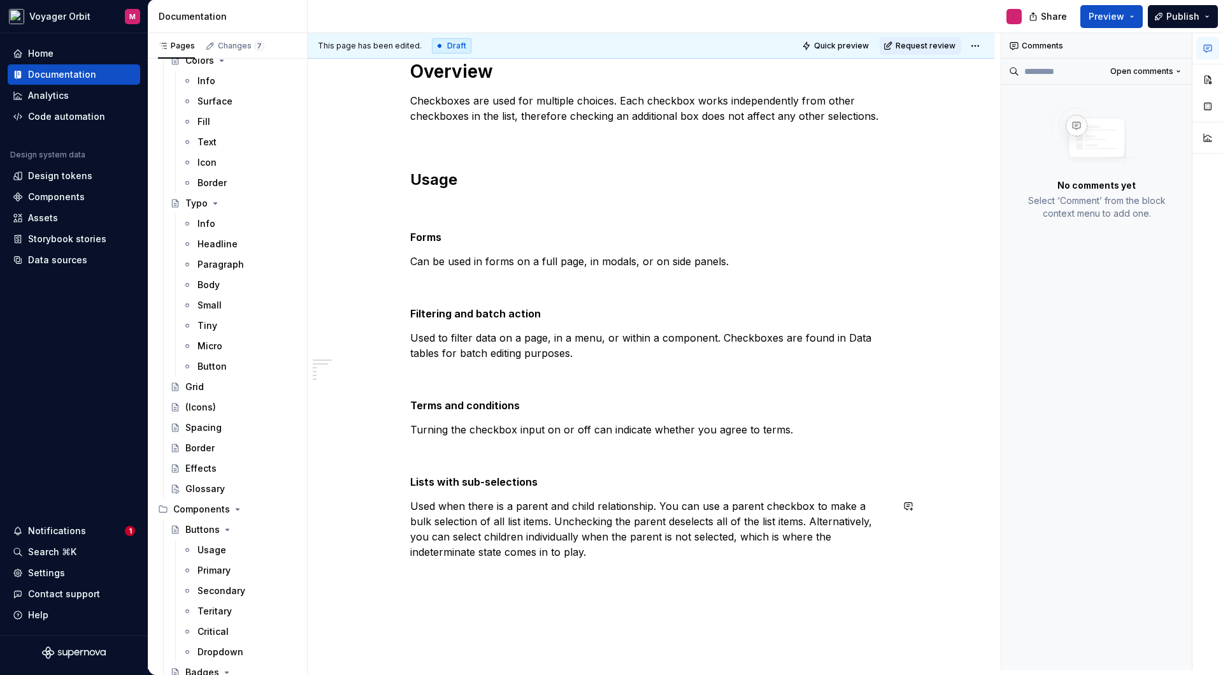
click at [494, 621] on div "Overview Checkboxes are used for multiple choices. Each checkbox works independ…" at bounding box center [651, 403] width 687 height 748
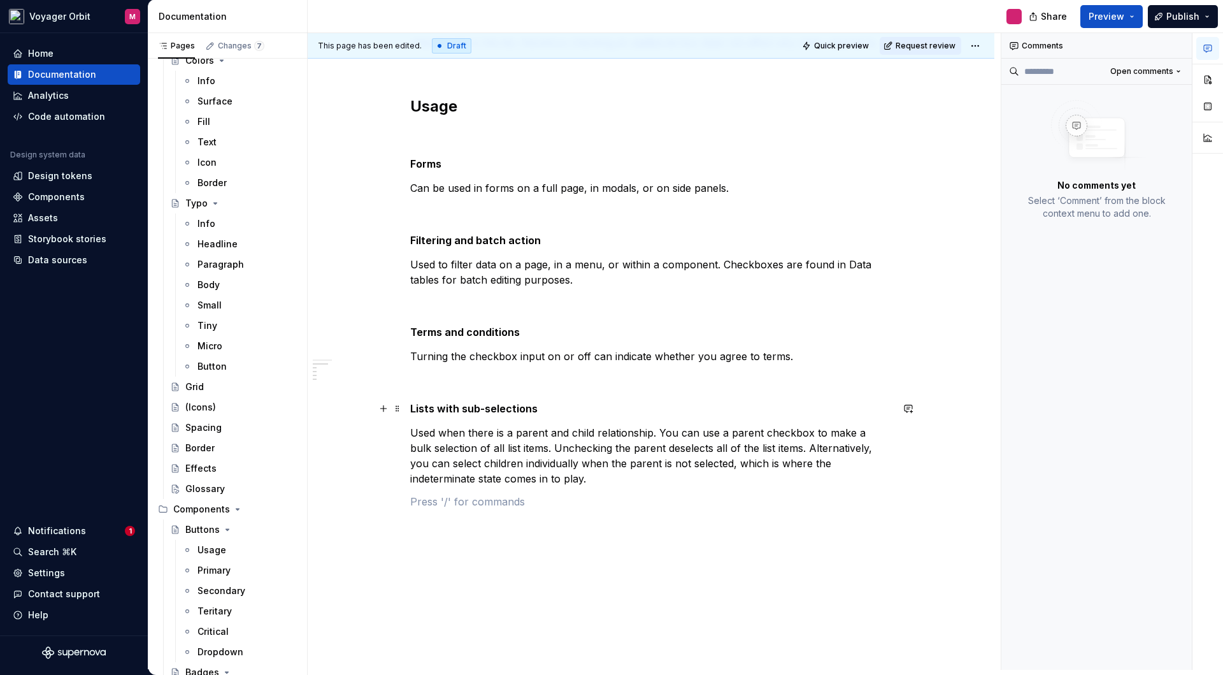
scroll to position [232, 0]
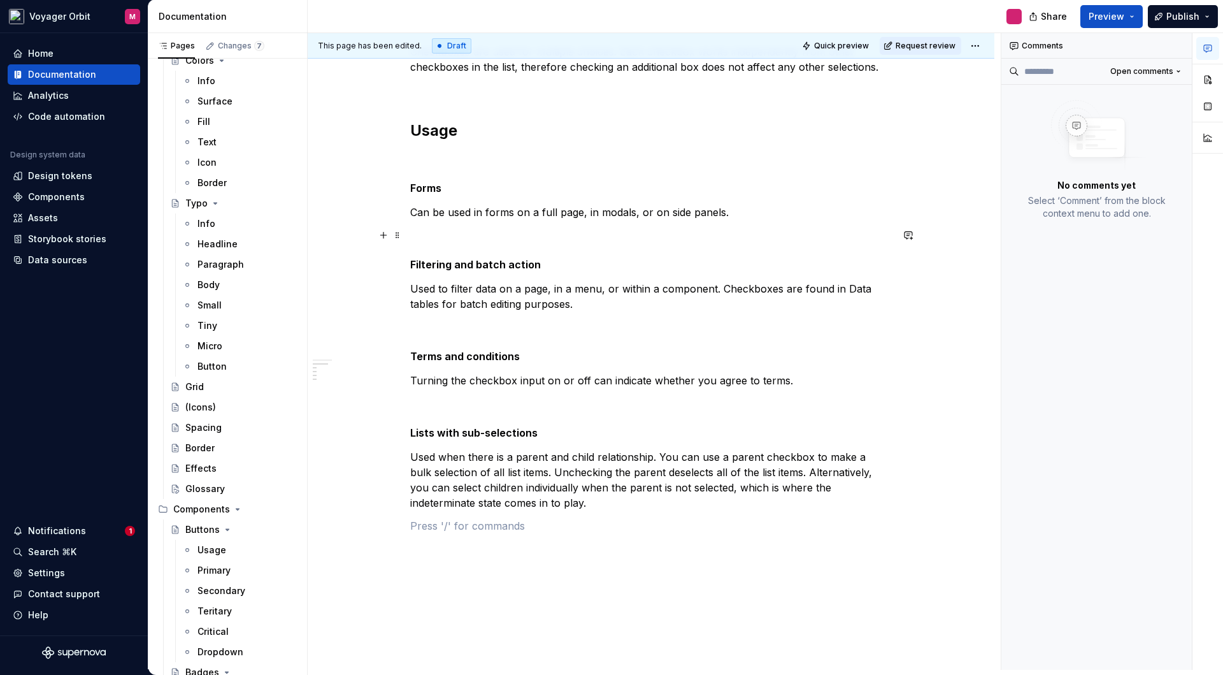
click at [420, 238] on p at bounding box center [651, 234] width 482 height 15
click at [646, 580] on div "Overview Checkboxes are used for multiple choices. Each checkbox works independ…" at bounding box center [651, 365] width 687 height 771
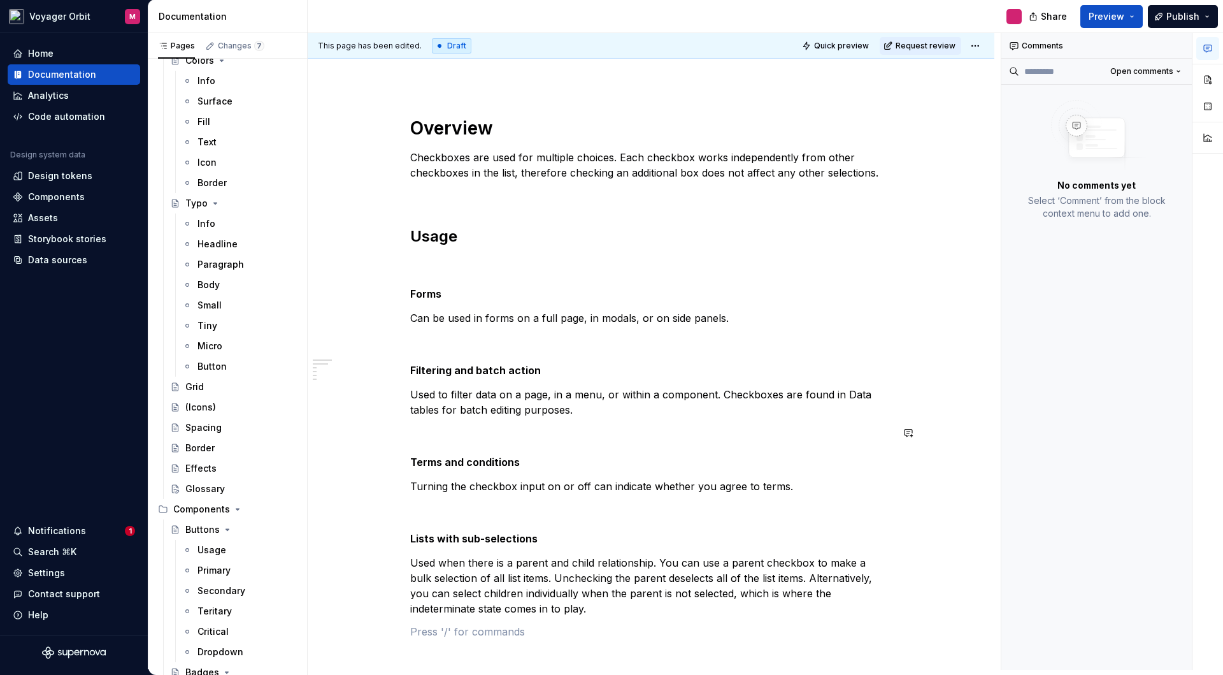
scroll to position [115, 0]
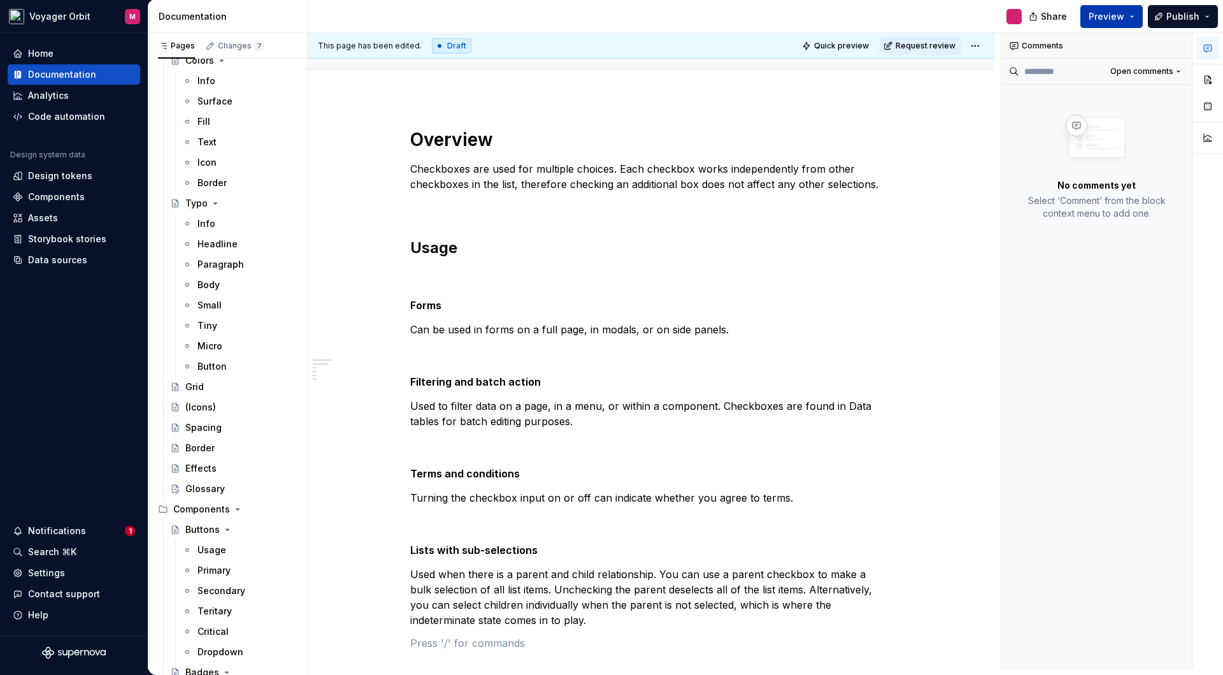
click at [1098, 18] on span "Preview" at bounding box center [1107, 16] width 36 height 13
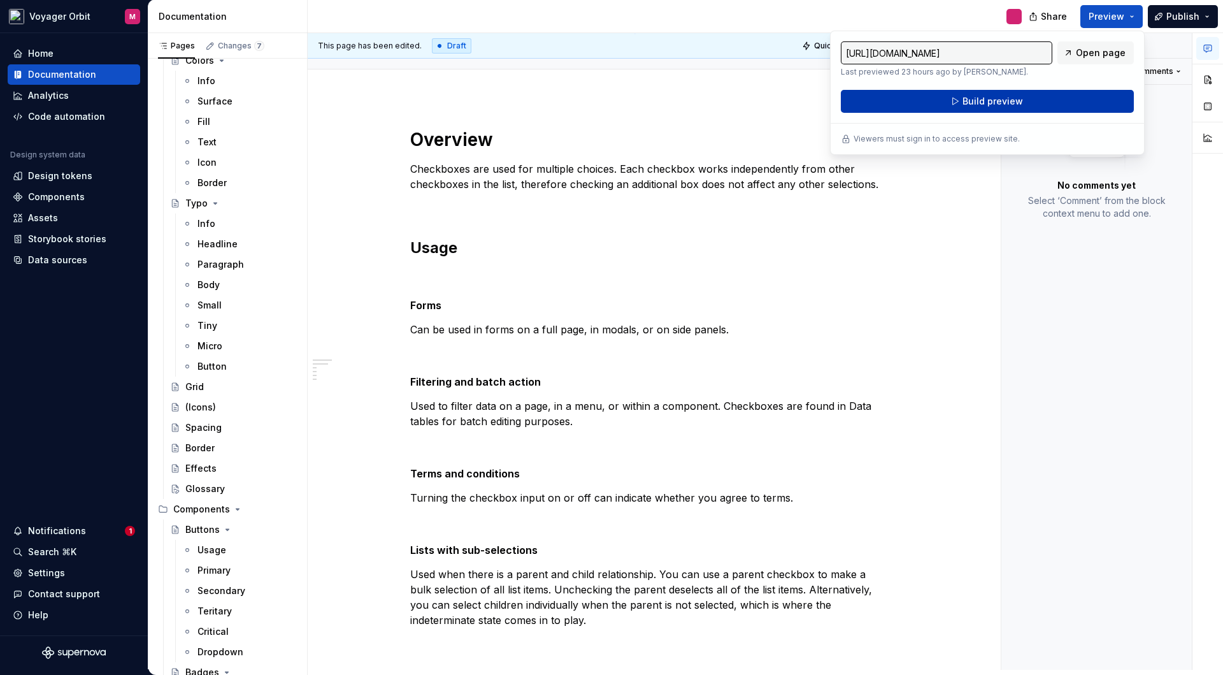
click at [933, 99] on button "Build preview" at bounding box center [987, 101] width 293 height 23
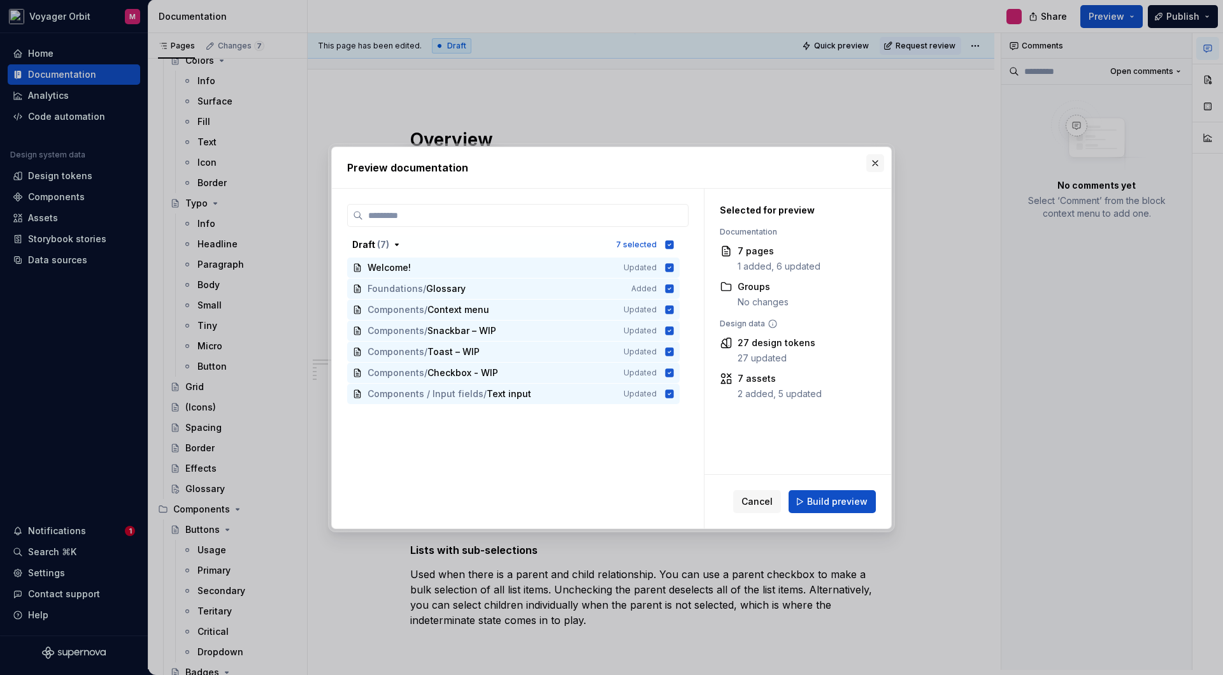
click at [879, 162] on button "button" at bounding box center [875, 163] width 18 height 18
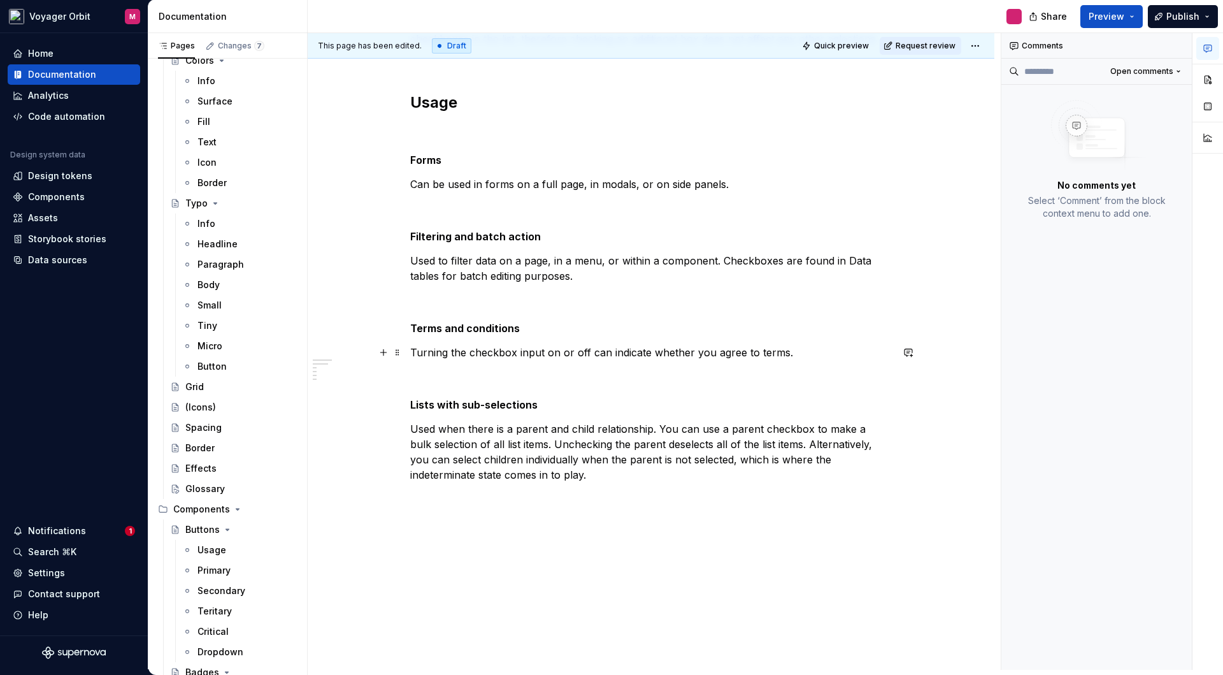
scroll to position [194, 0]
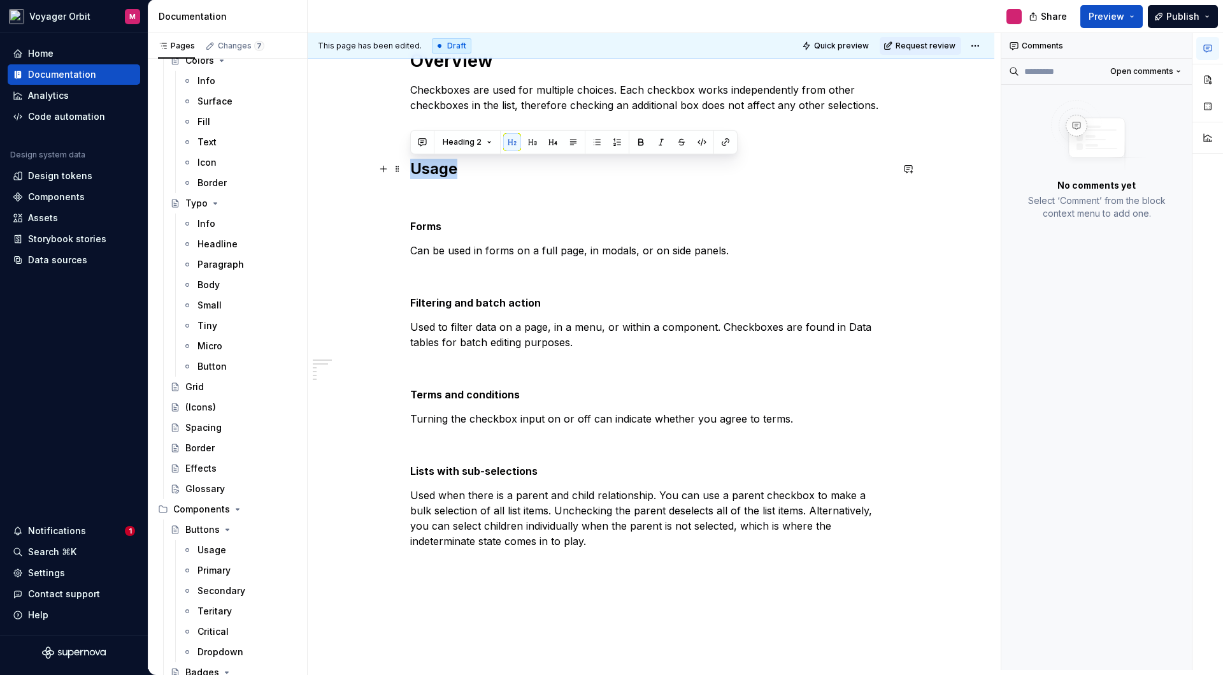
drag, startPoint x: 464, startPoint y: 172, endPoint x: 403, endPoint y: 172, distance: 61.2
click at [403, 172] on div "Overview Checkboxes are used for multiple choices. Each checkbox works independ…" at bounding box center [651, 403] width 687 height 771
copy h2 "Usage"
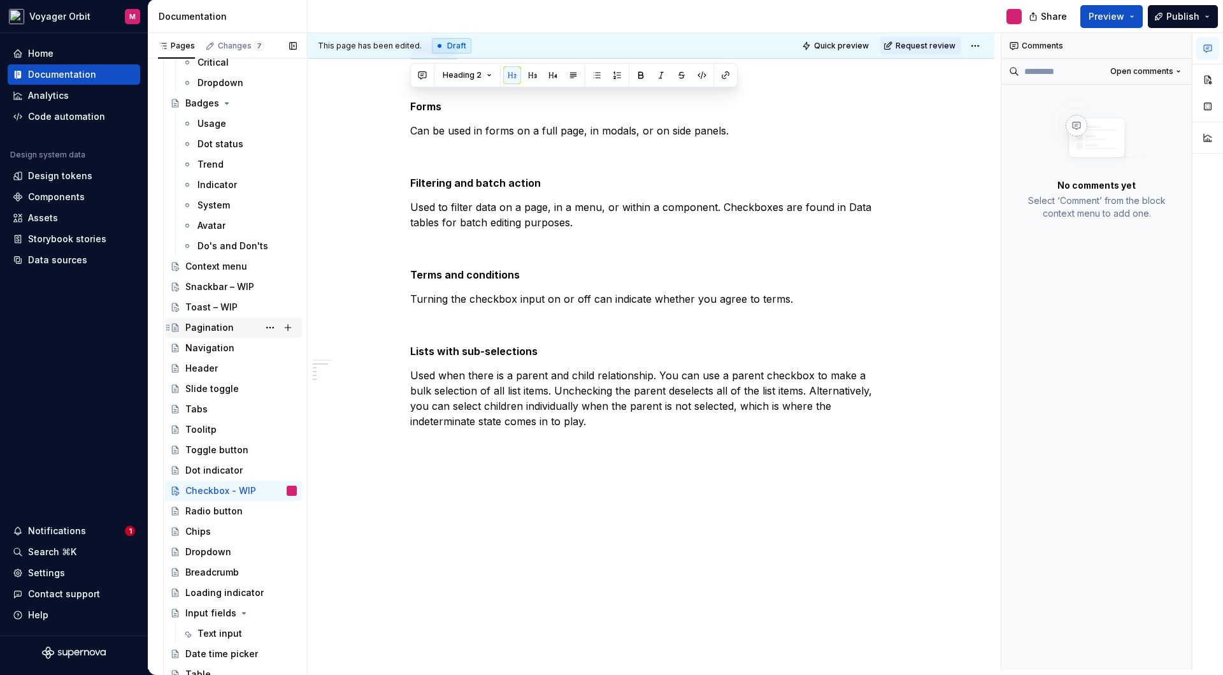
scroll to position [707, 0]
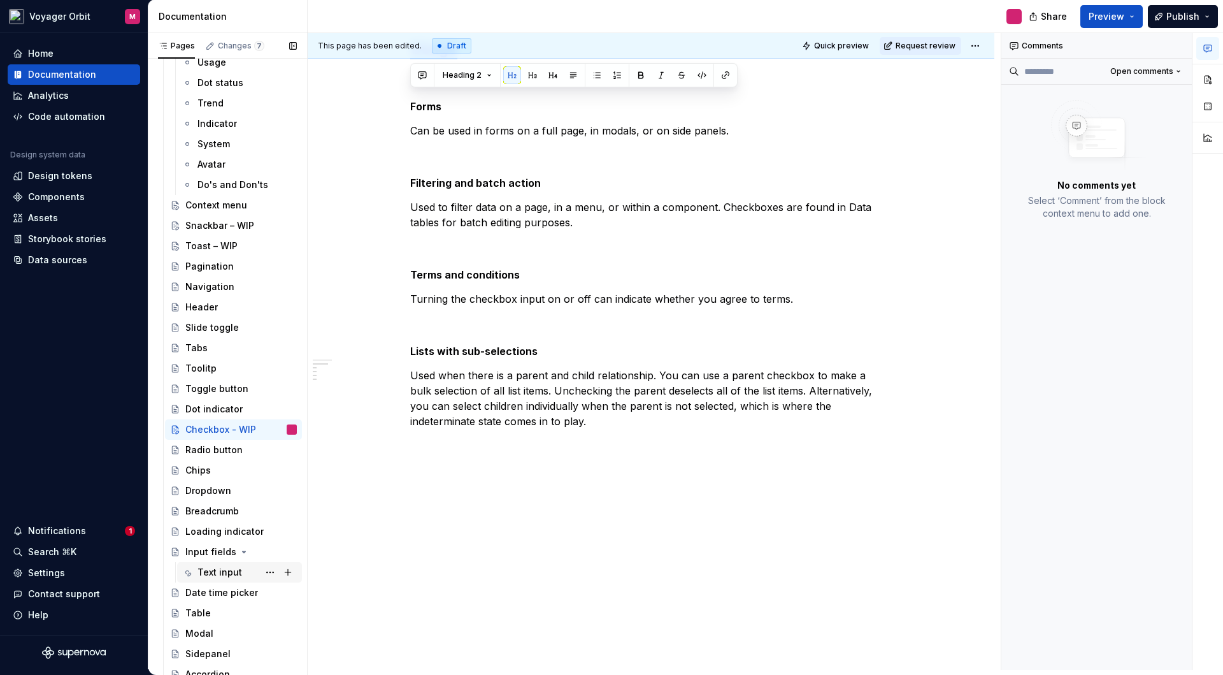
click at [214, 569] on div "Text input" at bounding box center [219, 572] width 45 height 13
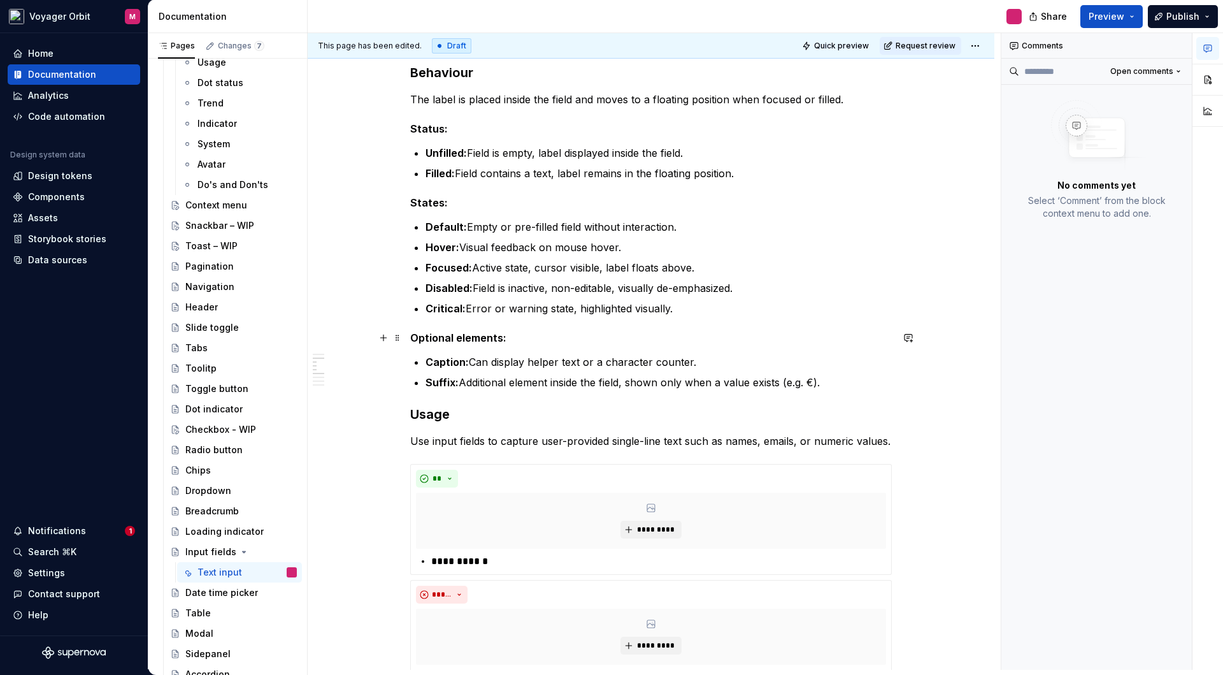
scroll to position [615, 0]
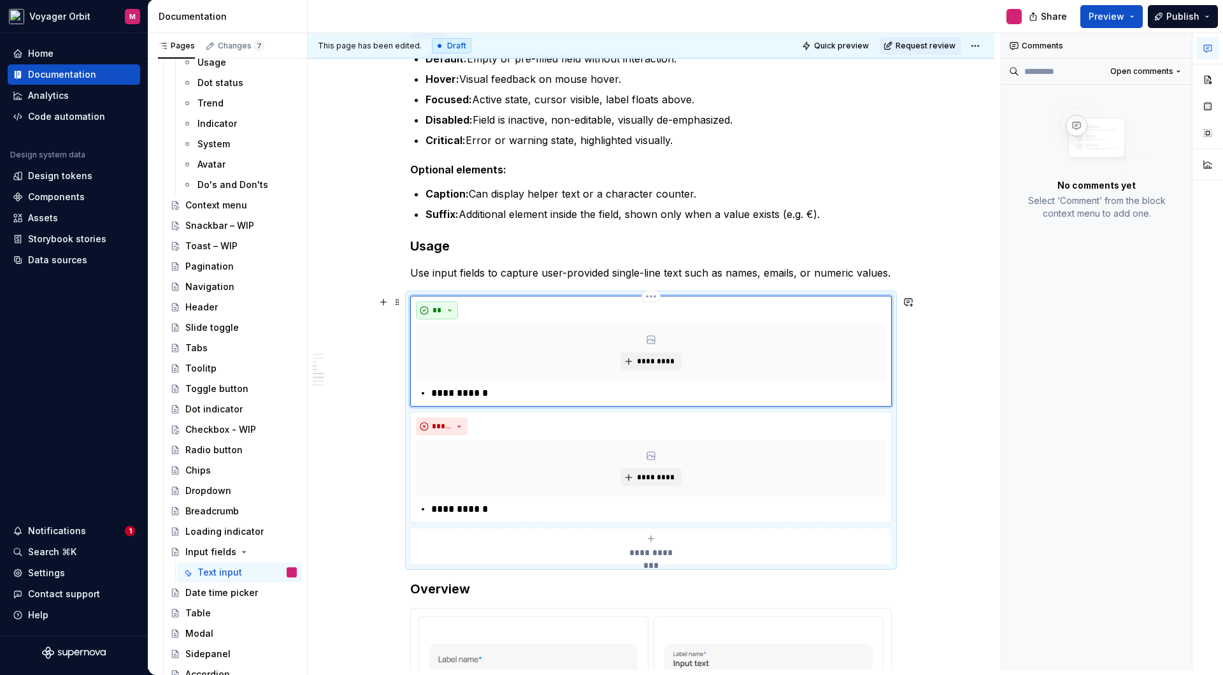
click at [447, 308] on button "**" at bounding box center [437, 310] width 42 height 18
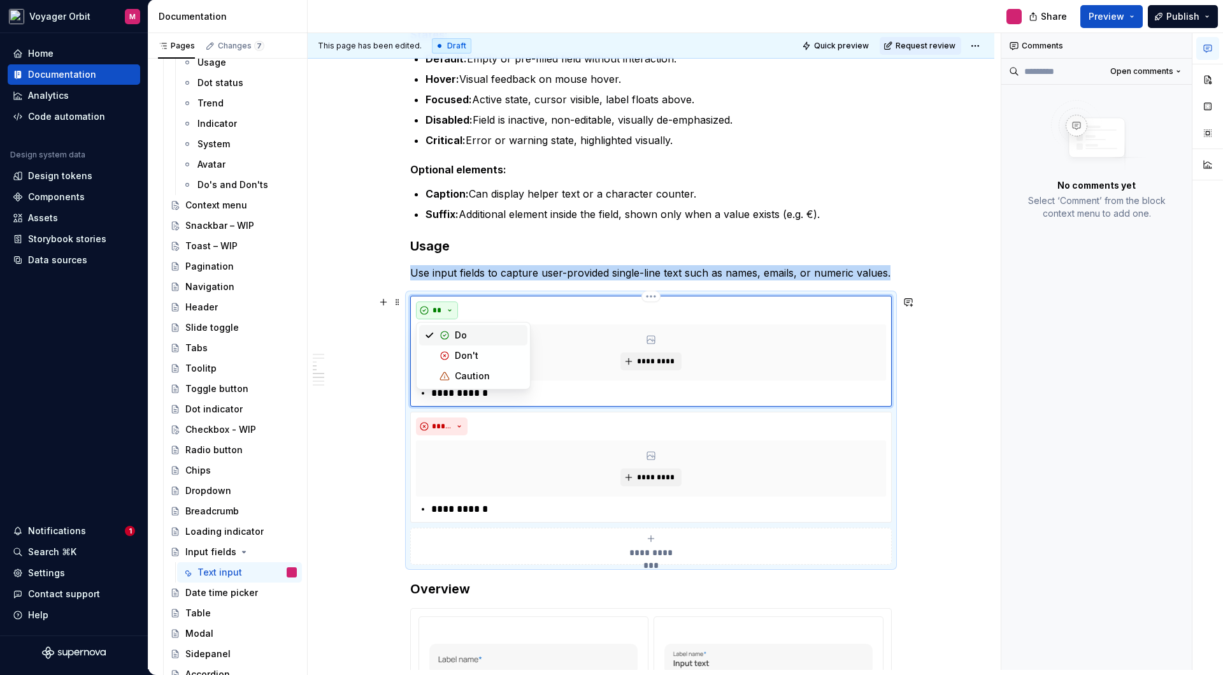
click at [448, 310] on button "**" at bounding box center [437, 310] width 42 height 18
click at [657, 363] on span "*********" at bounding box center [655, 361] width 39 height 10
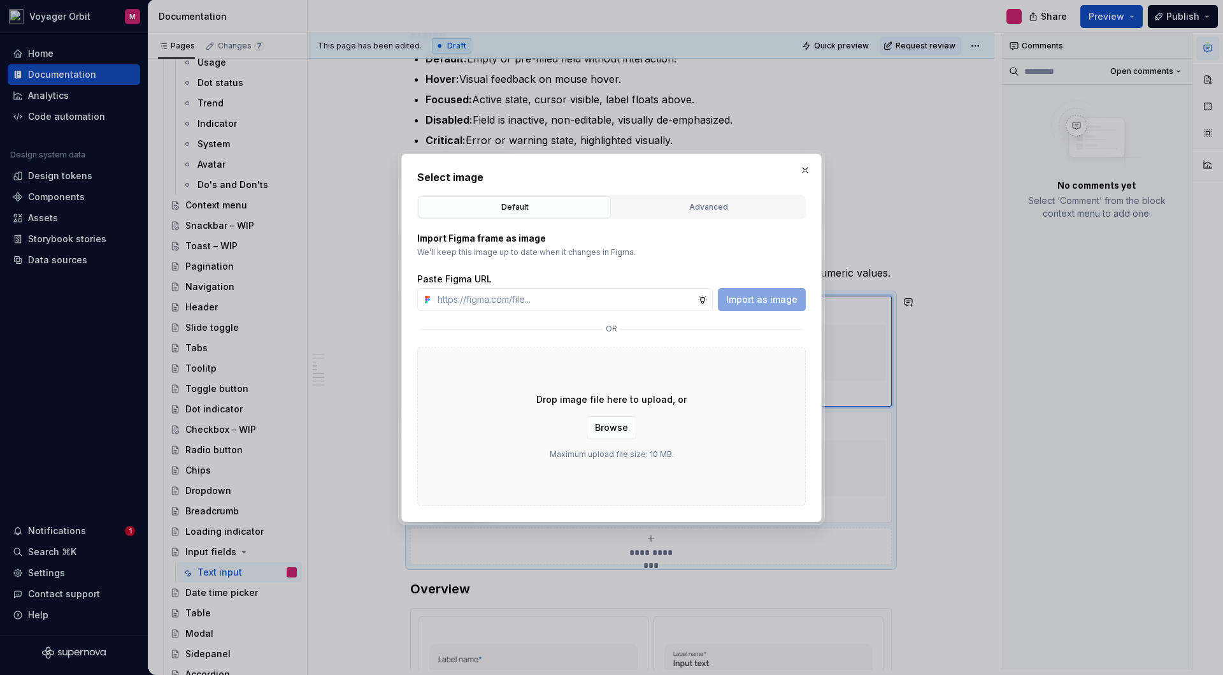
click at [684, 211] on div "Advanced" at bounding box center [708, 207] width 183 height 13
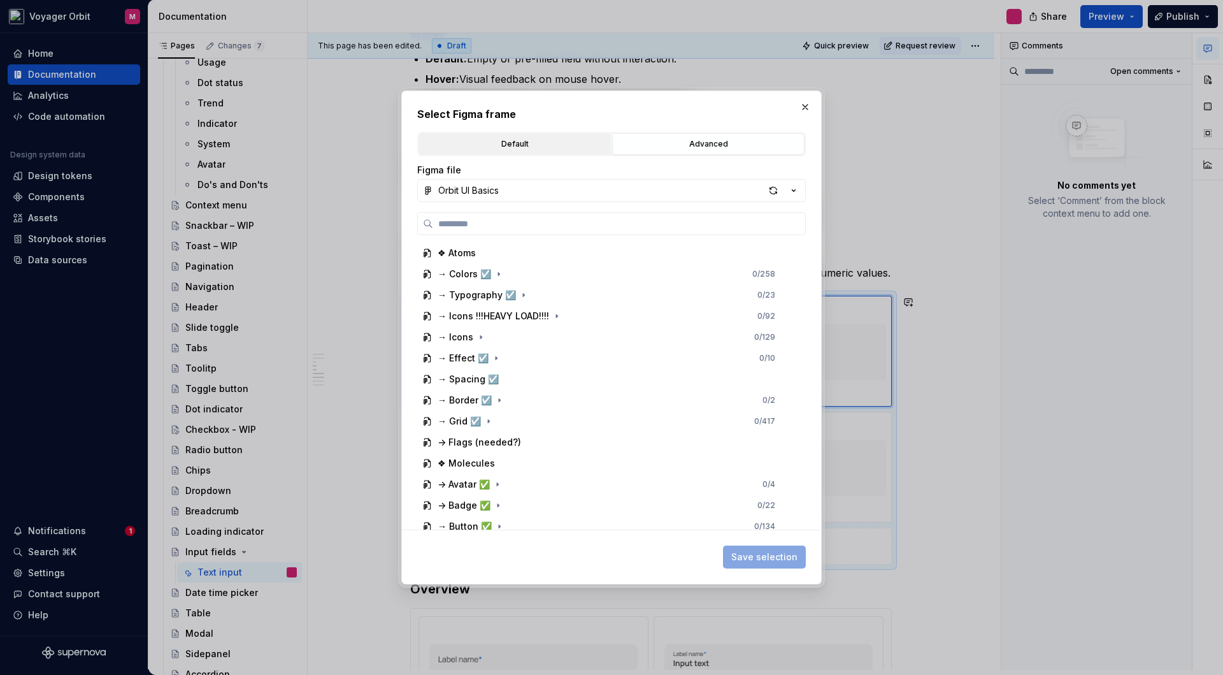
click at [525, 152] on button "Default" at bounding box center [515, 144] width 192 height 22
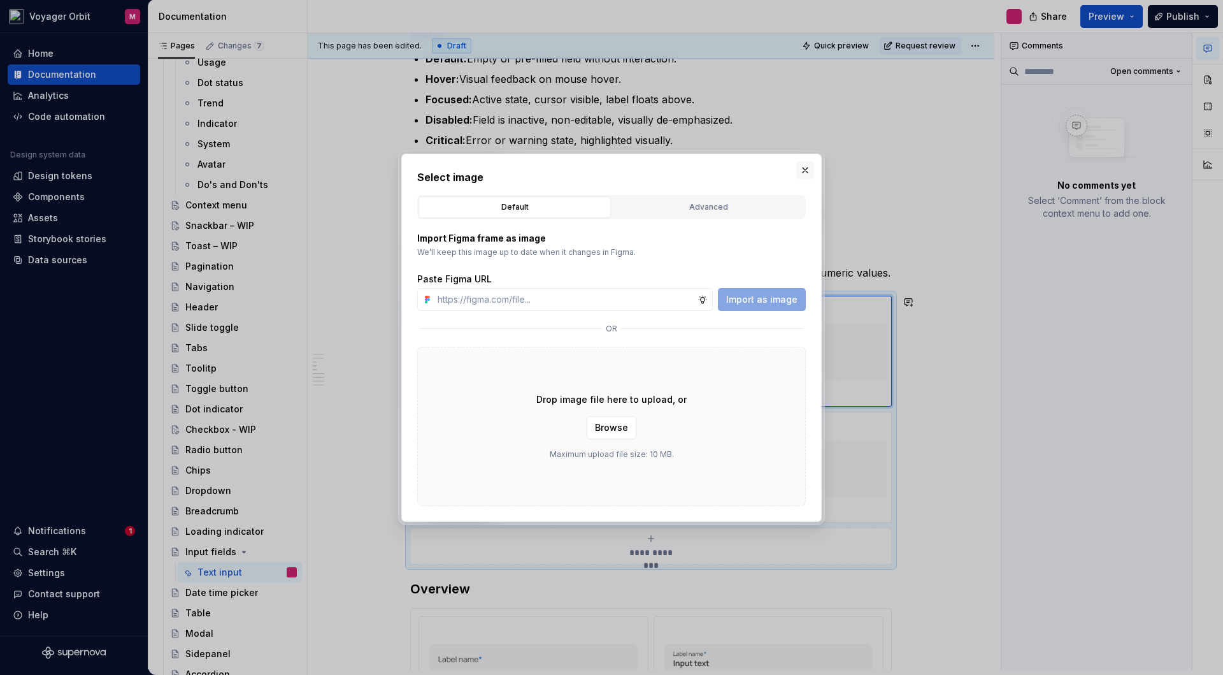
click at [805, 166] on button "button" at bounding box center [805, 170] width 18 height 18
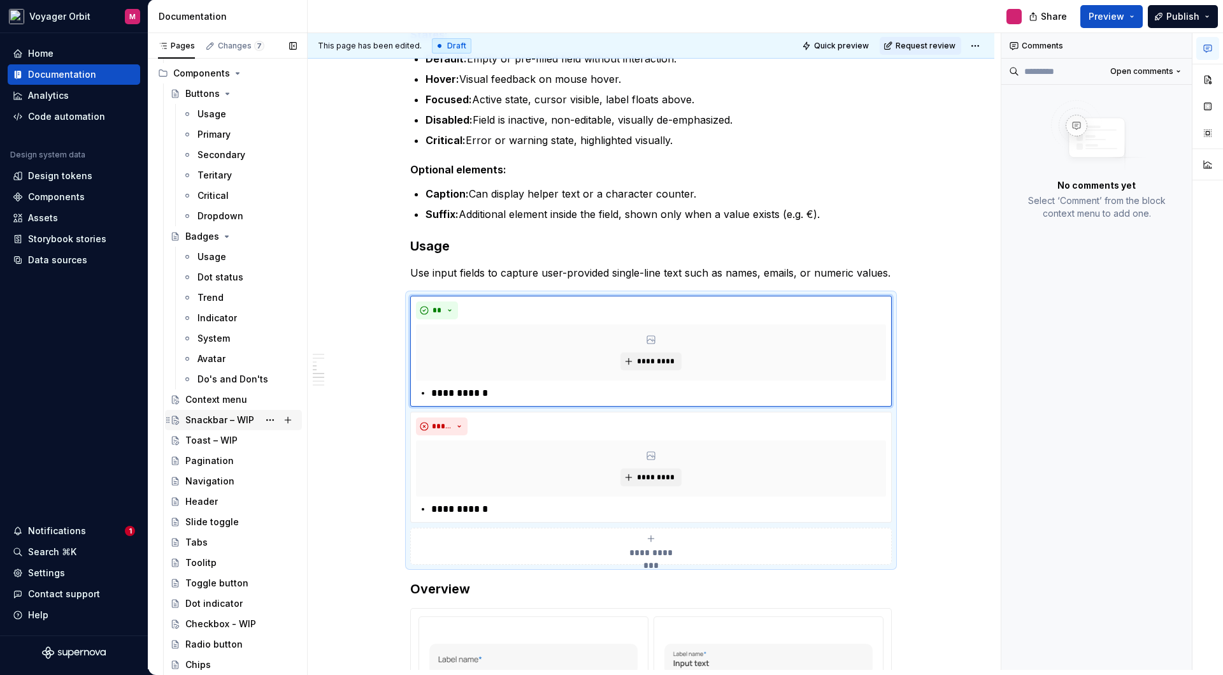
scroll to position [696, 0]
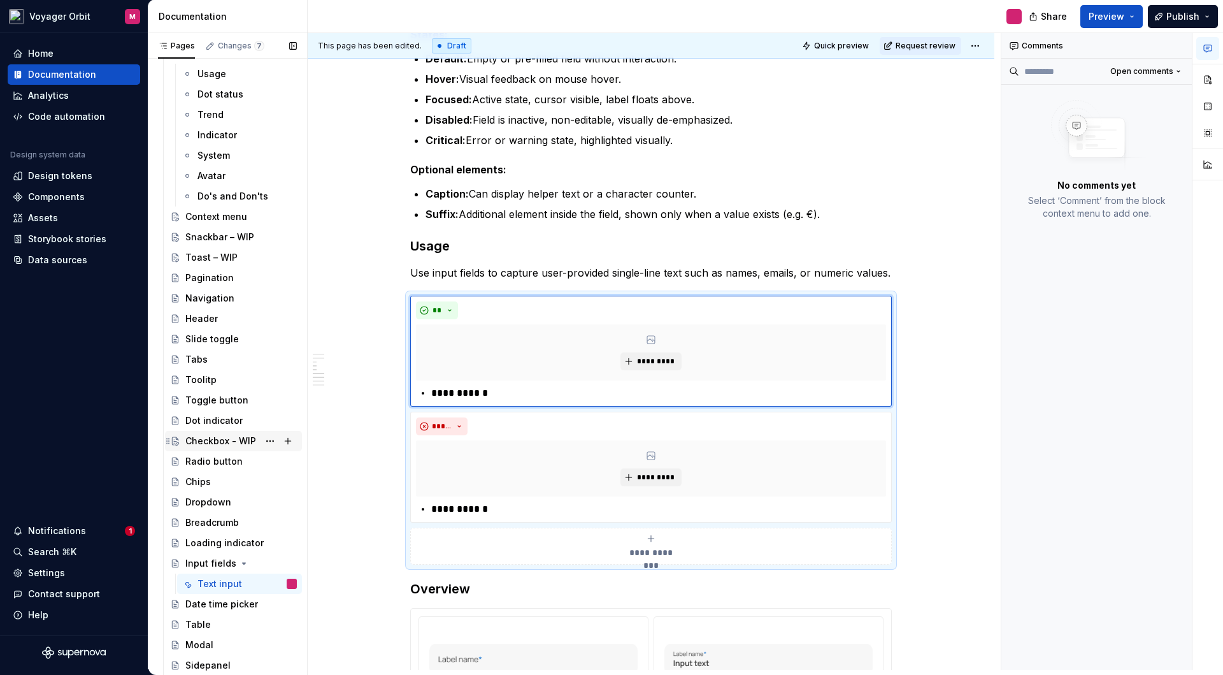
click at [215, 440] on div "Checkbox - WIP" at bounding box center [220, 440] width 71 height 13
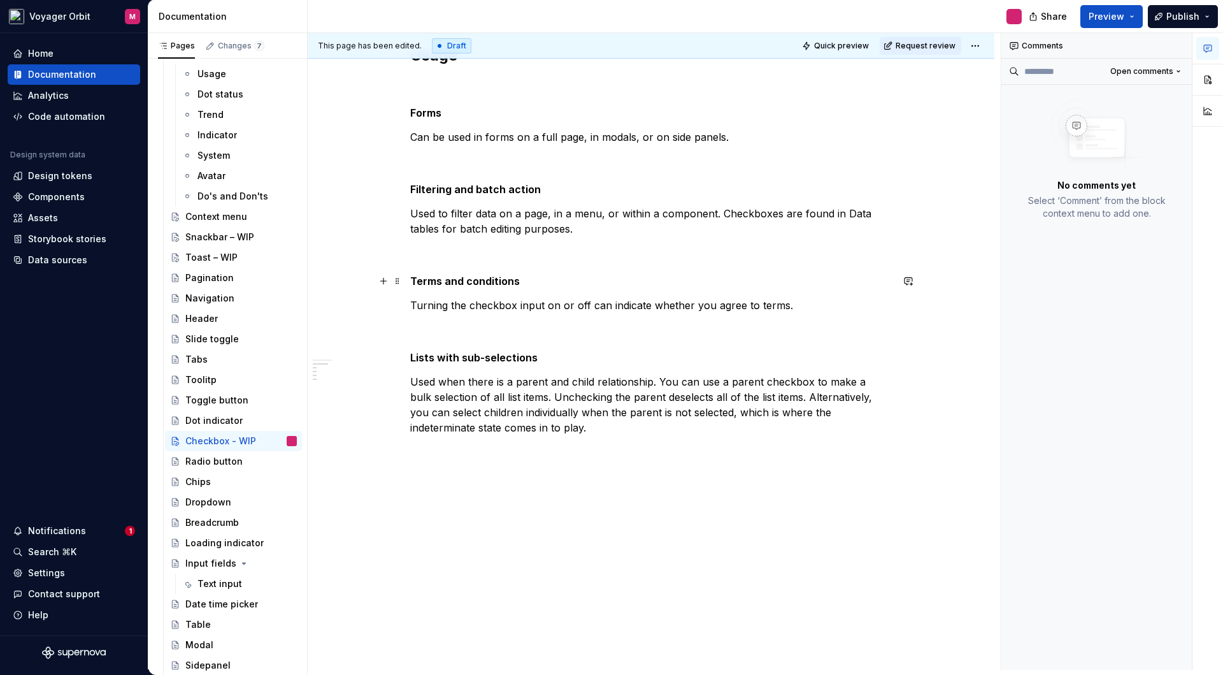
scroll to position [313, 0]
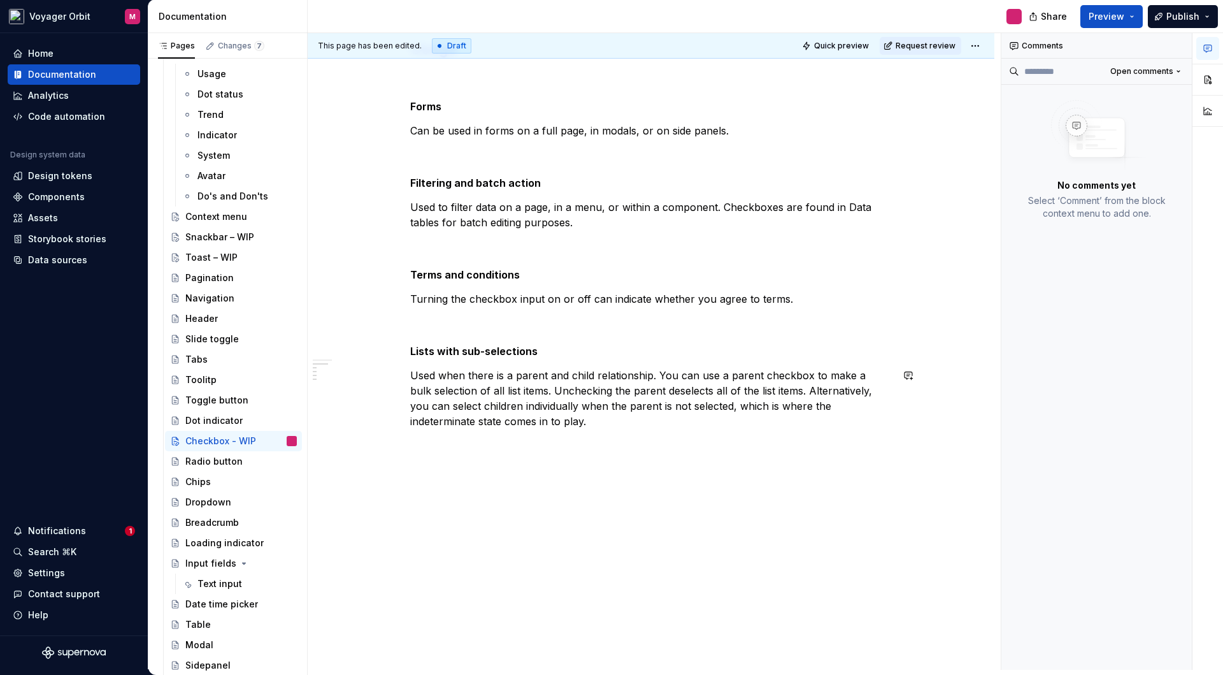
click at [543, 429] on div "Overview Checkboxes are used for multiple choices. Each checkbox works independ…" at bounding box center [651, 190] width 482 height 522
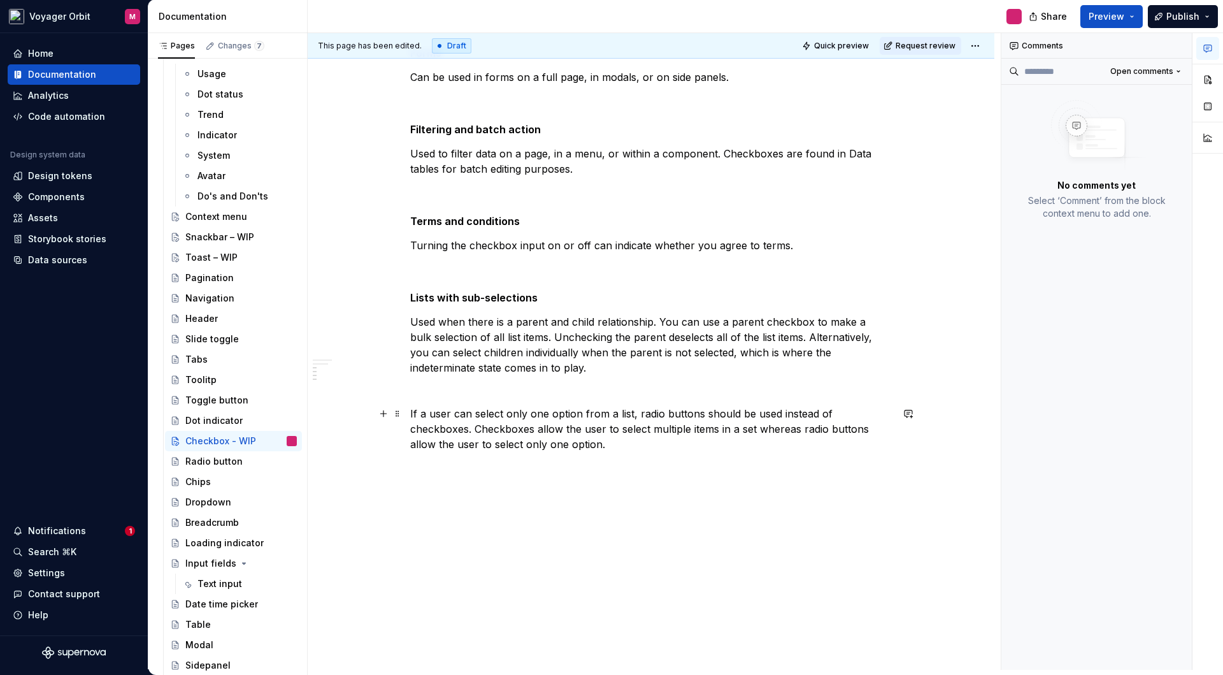
scroll to position [350, 0]
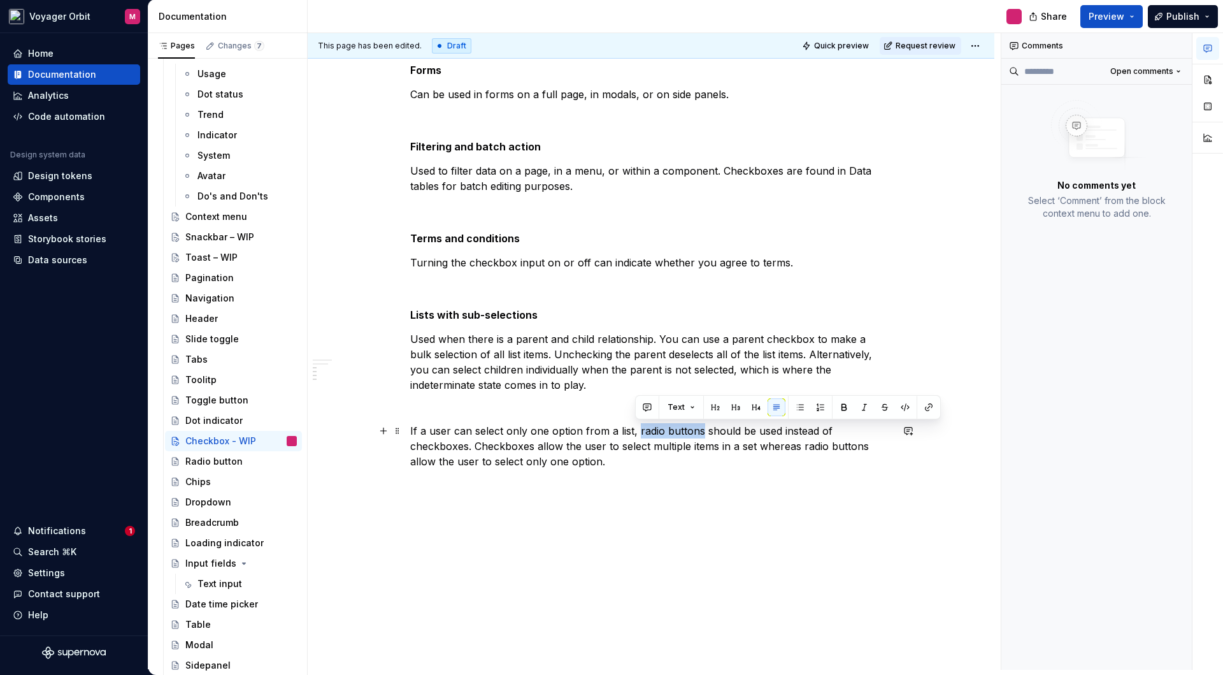
drag, startPoint x: 635, startPoint y: 431, endPoint x: 698, endPoint y: 435, distance: 62.5
click at [698, 435] on p "If a user can select only one option from a list, radio buttons should be used …" at bounding box center [651, 446] width 482 height 46
click at [225, 464] on div "Radio button" at bounding box center [213, 461] width 57 height 13
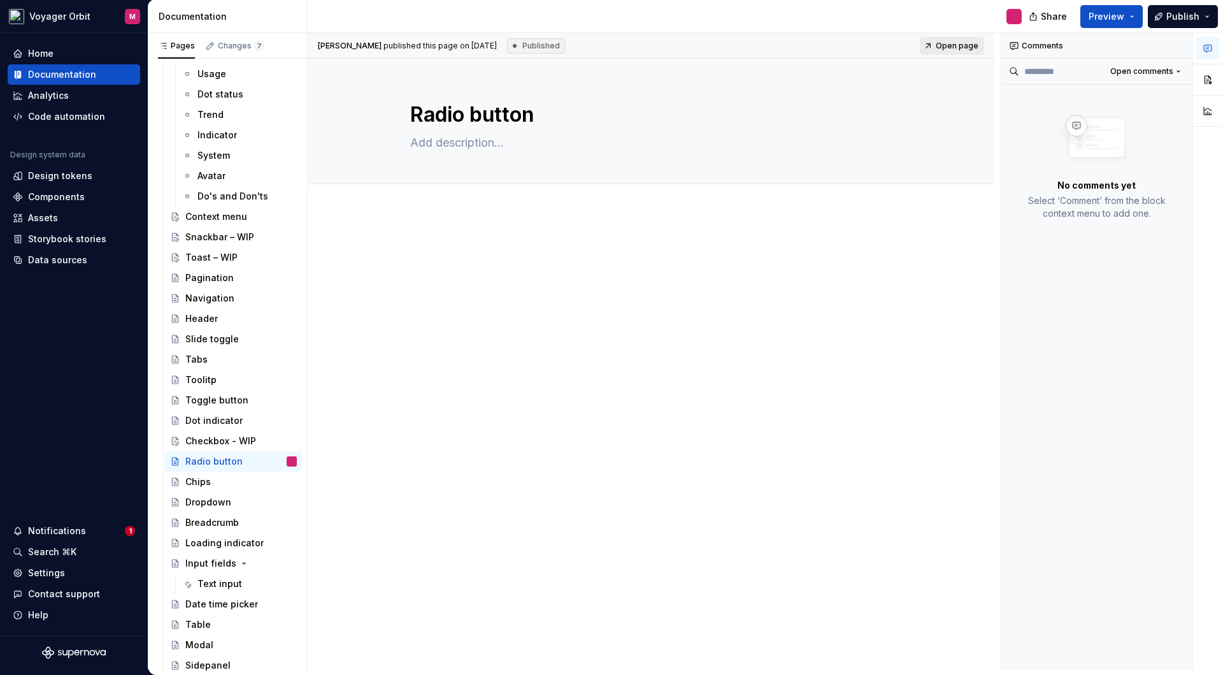
click at [954, 49] on span "Open page" at bounding box center [957, 46] width 43 height 10
click at [206, 442] on div "Checkbox - WIP" at bounding box center [220, 440] width 71 height 13
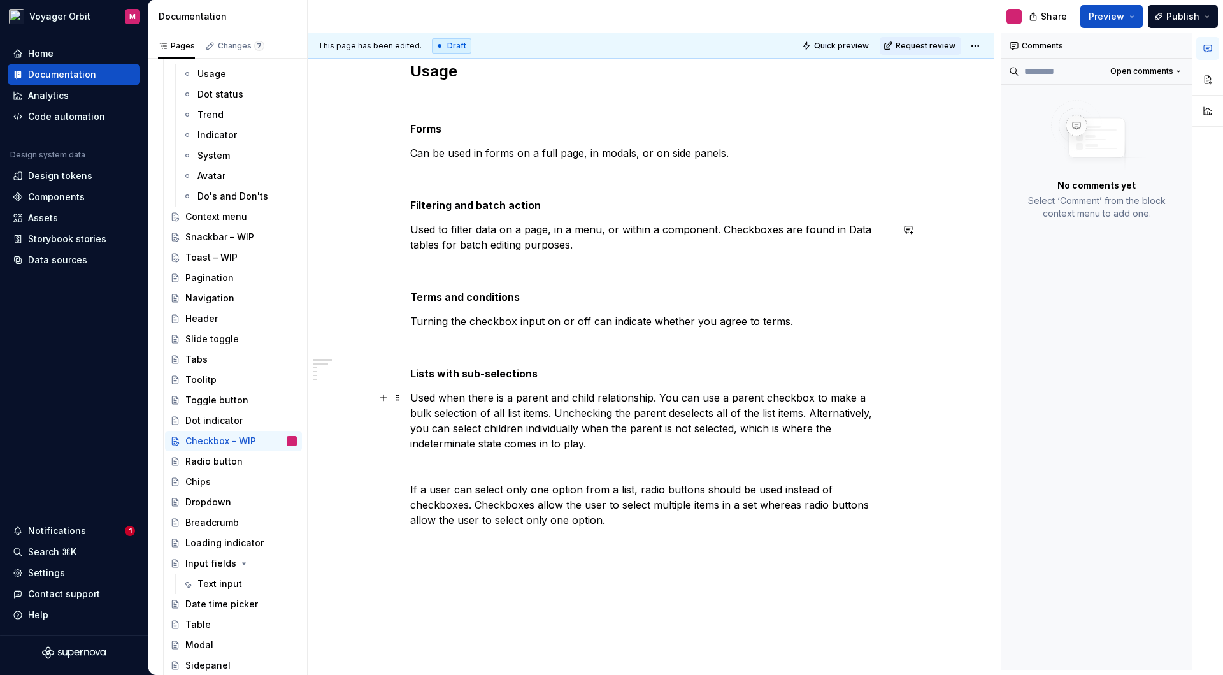
scroll to position [296, 0]
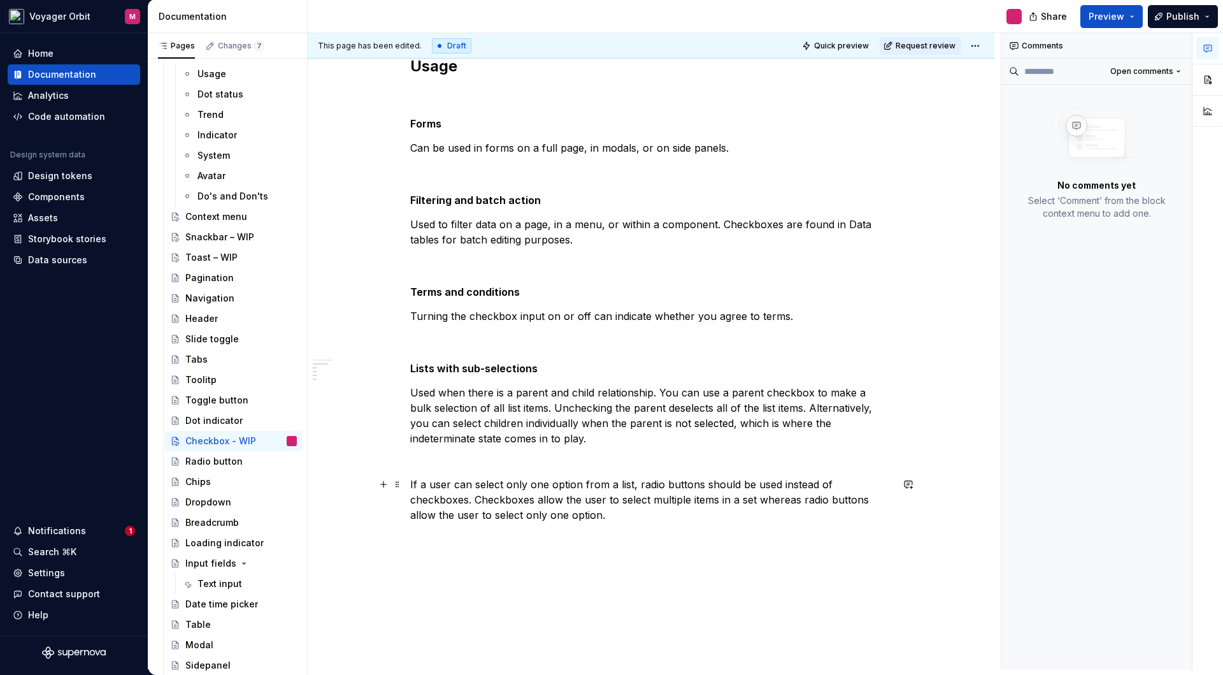
type textarea "*"
drag, startPoint x: 637, startPoint y: 486, endPoint x: 689, endPoint y: 491, distance: 52.4
click at [689, 491] on p "If a user can select only one option from a list, radio buttons should be used …" at bounding box center [651, 500] width 482 height 46
drag, startPoint x: 635, startPoint y: 487, endPoint x: 698, endPoint y: 485, distance: 62.4
click at [698, 485] on p "If a user can select only one option from a list, radio buttons should be used …" at bounding box center [651, 500] width 482 height 46
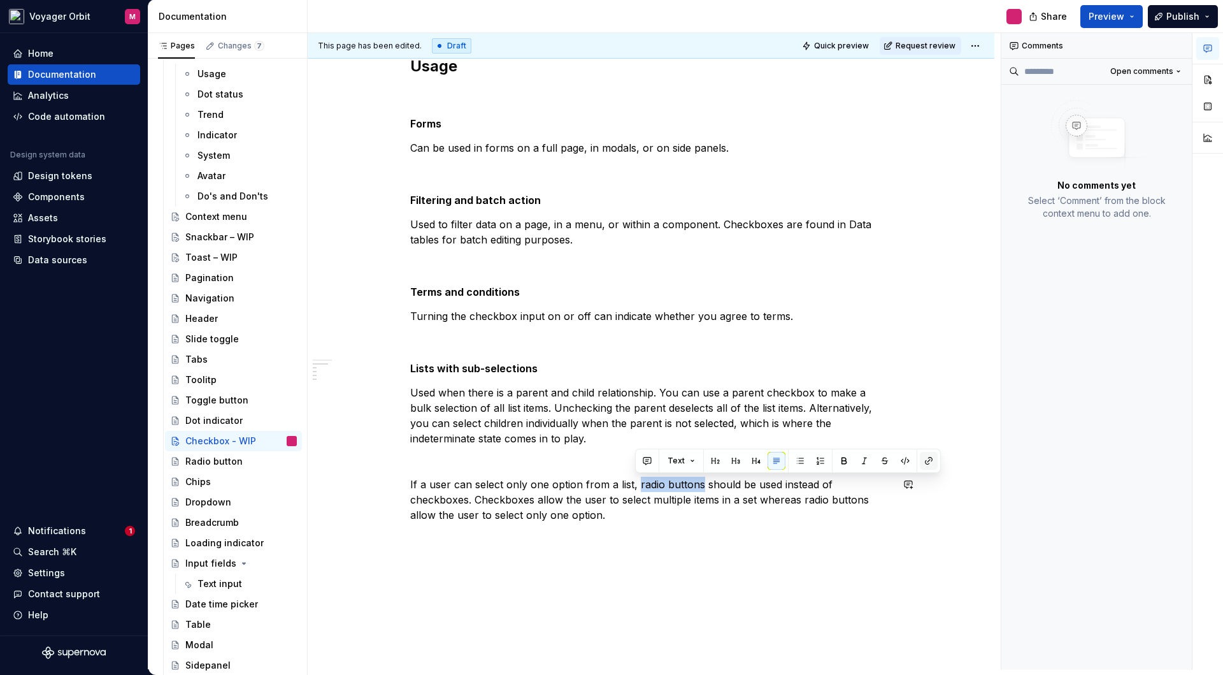
click at [924, 461] on button "button" at bounding box center [929, 461] width 18 height 18
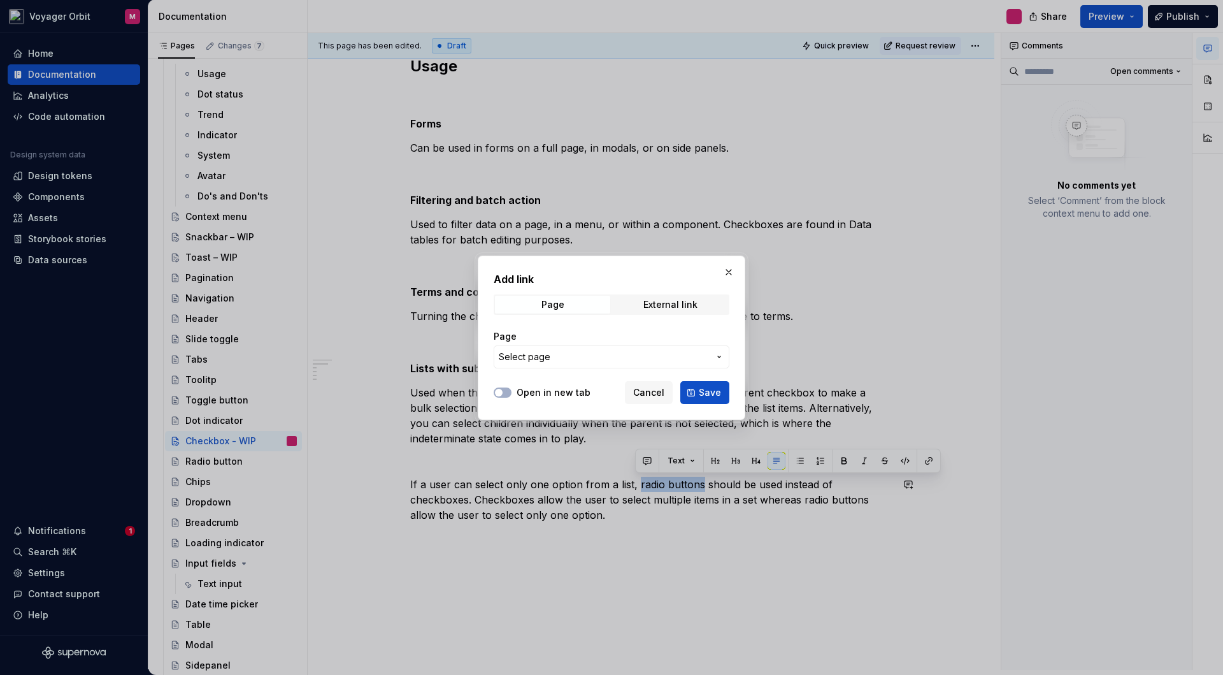
click at [571, 358] on span "Select page" at bounding box center [604, 356] width 210 height 13
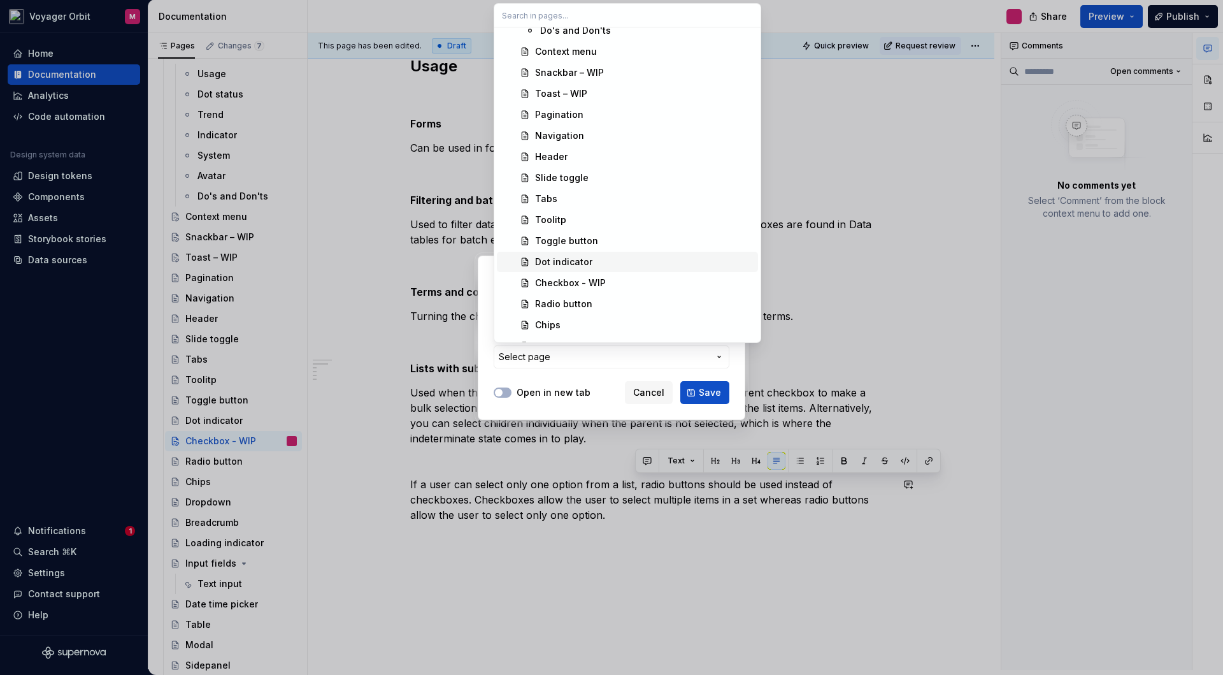
scroll to position [851, 0]
click at [576, 303] on div "Radio button" at bounding box center [563, 303] width 57 height 13
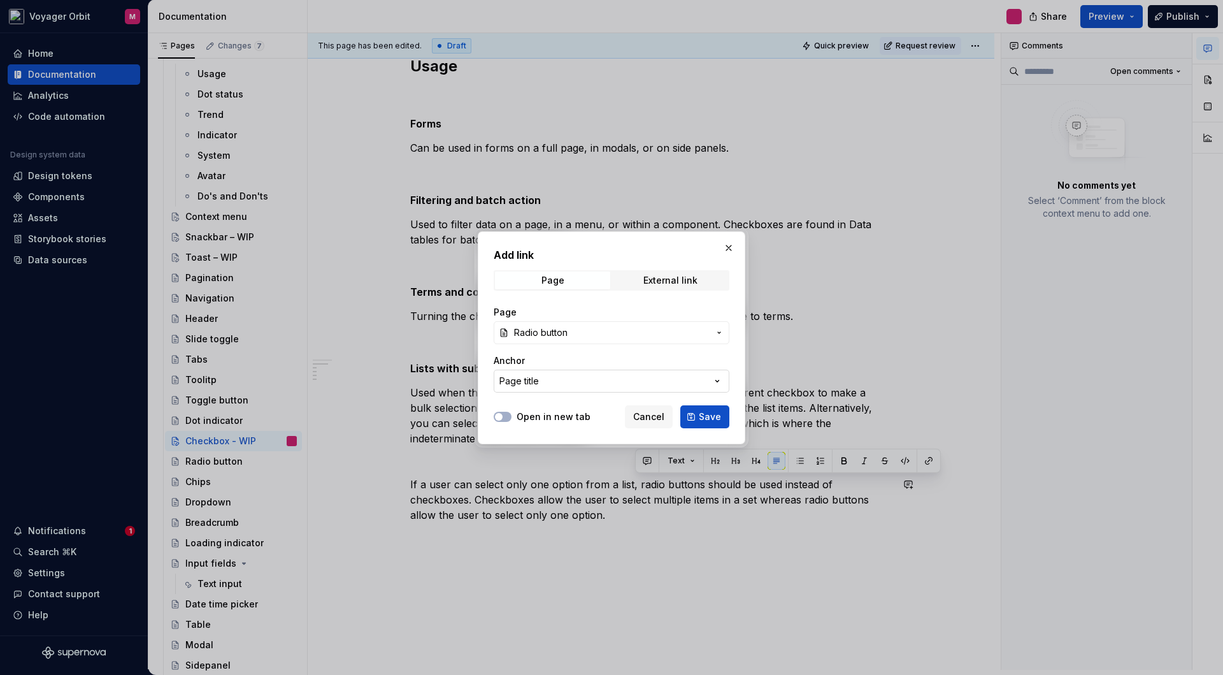
click at [574, 387] on button "Page title" at bounding box center [612, 380] width 236 height 23
click at [575, 387] on div "Add link Page External link Page Radio button Anchor Page title Open in new tab…" at bounding box center [611, 337] width 1223 height 675
click at [707, 413] on span "Save" at bounding box center [710, 416] width 22 height 13
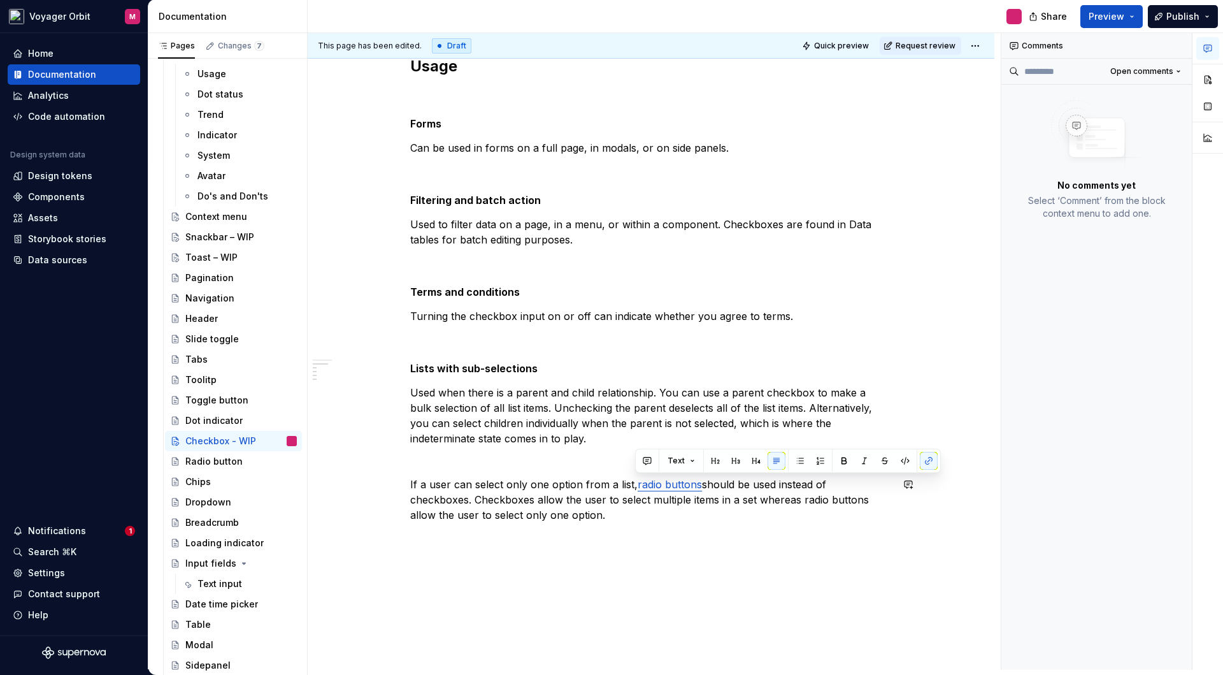
click at [715, 556] on div "Overview Checkboxes are used for multiple choices. Each checkbox works independ…" at bounding box center [651, 328] width 687 height 824
click at [638, 483] on link "radio buttons" at bounding box center [670, 484] width 64 height 13
click at [722, 550] on div "Overview Checkboxes are used for multiple choices. Each checkbox works independ…" at bounding box center [651, 253] width 482 height 614
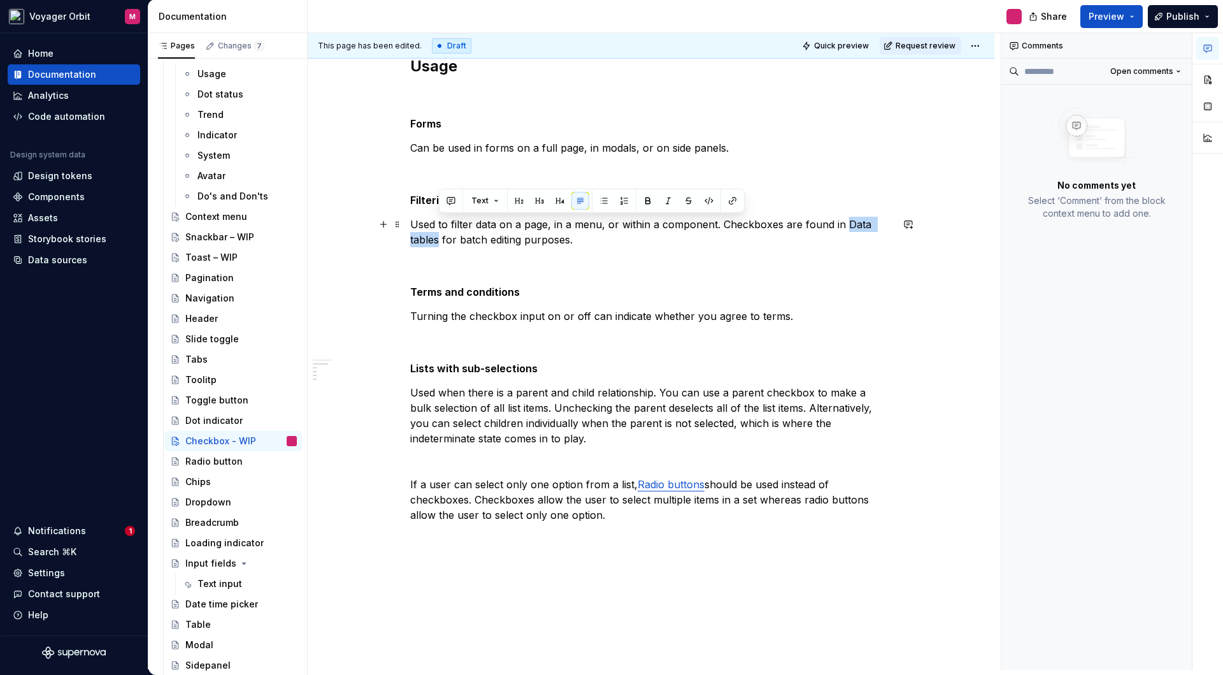
drag, startPoint x: 842, startPoint y: 224, endPoint x: 437, endPoint y: 240, distance: 405.5
click at [437, 240] on p "Used to filter data on a page, in a menu, or within a component. Checkboxes are…" at bounding box center [651, 232] width 482 height 31
click at [731, 200] on button "button" at bounding box center [733, 201] width 18 height 18
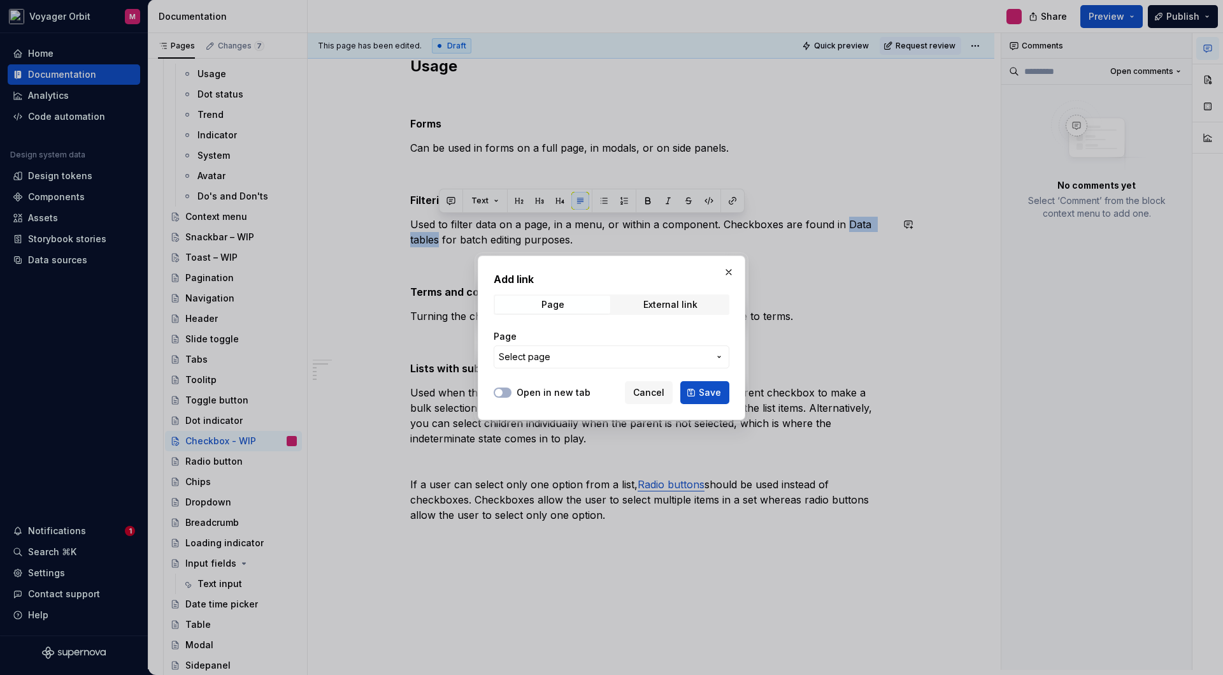
click at [559, 357] on span "Select page" at bounding box center [604, 356] width 210 height 13
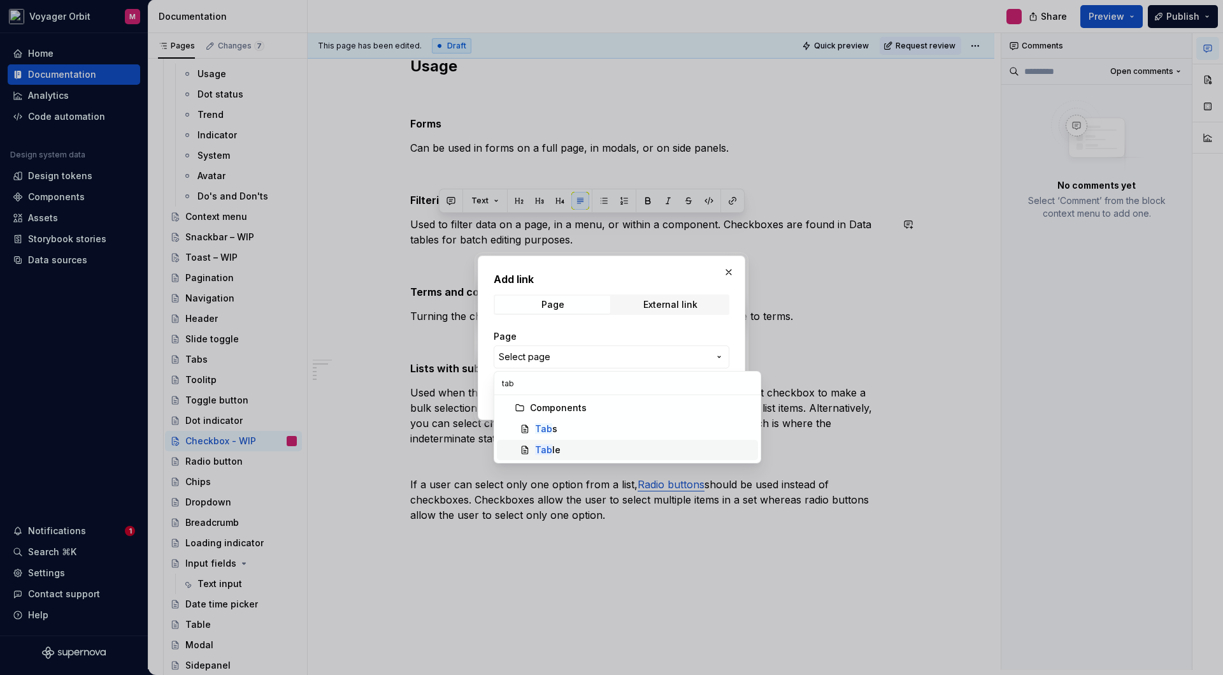
type input "tab"
click at [558, 447] on div "Tab le" at bounding box center [644, 449] width 218 height 13
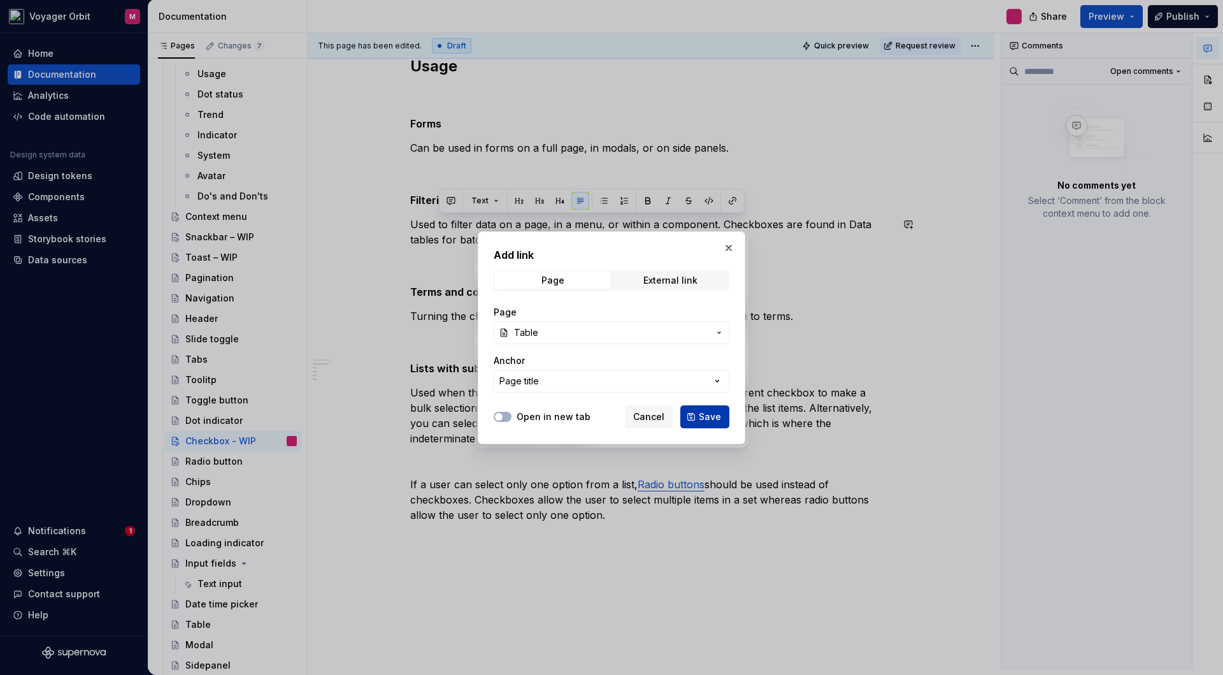
click at [712, 415] on span "Save" at bounding box center [710, 416] width 22 height 13
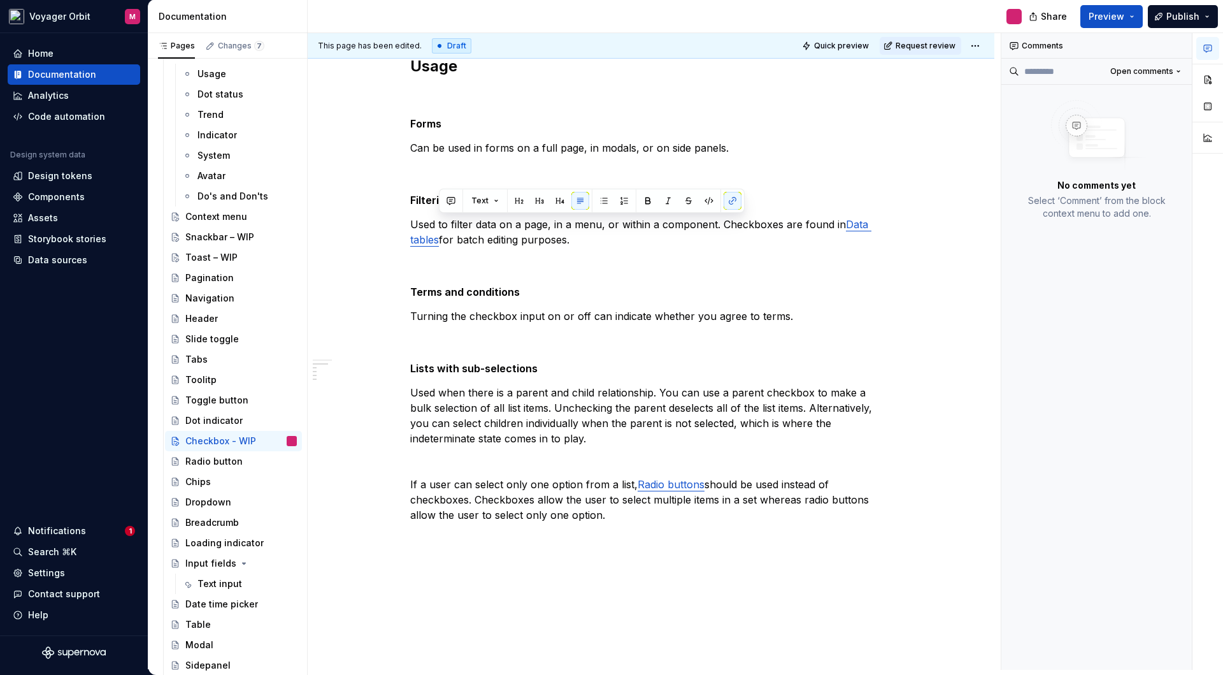
click at [1037, 311] on div "Comments Open comments No comments yet Select ‘Comment’ from the block context …" at bounding box center [1096, 351] width 191 height 636
drag, startPoint x: 1052, startPoint y: 287, endPoint x: 1044, endPoint y: 289, distance: 8.5
click at [1052, 287] on div "Comments Open comments No comments yet Select ‘Comment’ from the block context …" at bounding box center [1096, 351] width 191 height 636
click at [411, 239] on link "Data tables" at bounding box center [640, 232] width 461 height 28
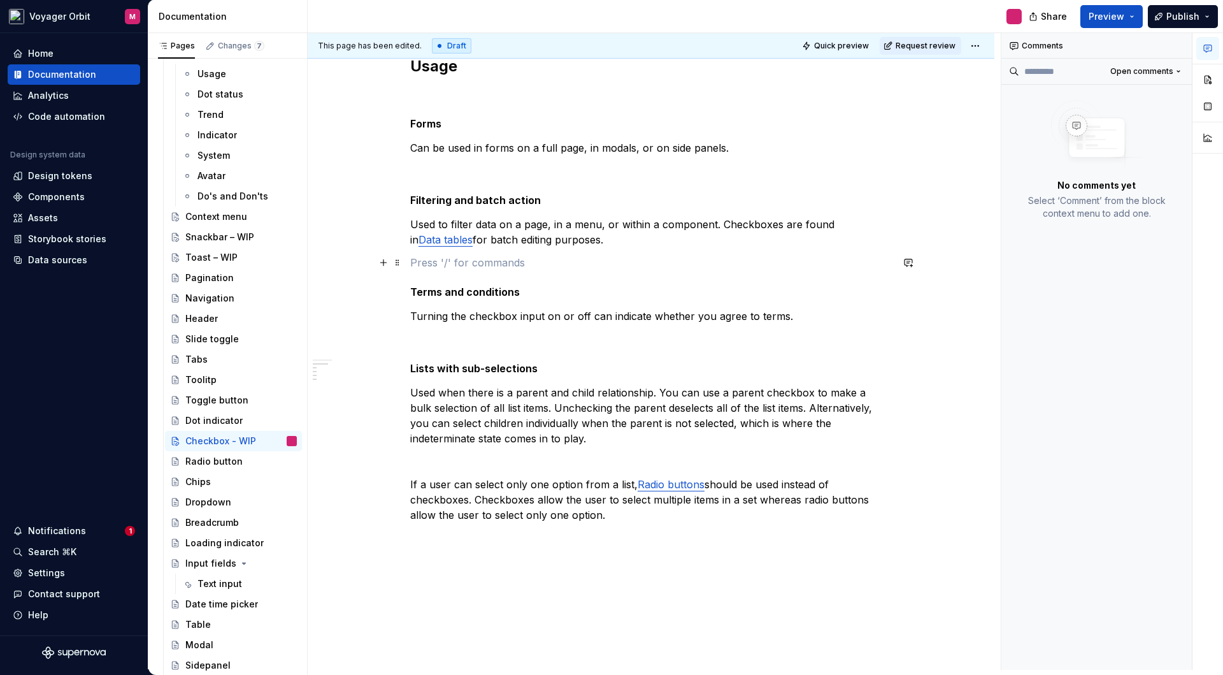
click at [450, 260] on p at bounding box center [651, 262] width 482 height 15
click at [397, 250] on div "Overview Checkboxes are used for multiple choices. Each checkbox works independ…" at bounding box center [651, 339] width 687 height 847
click at [1078, 351] on div "Comments Open comments No comments yet Select ‘Comment’ from the block context …" at bounding box center [1096, 351] width 191 height 636
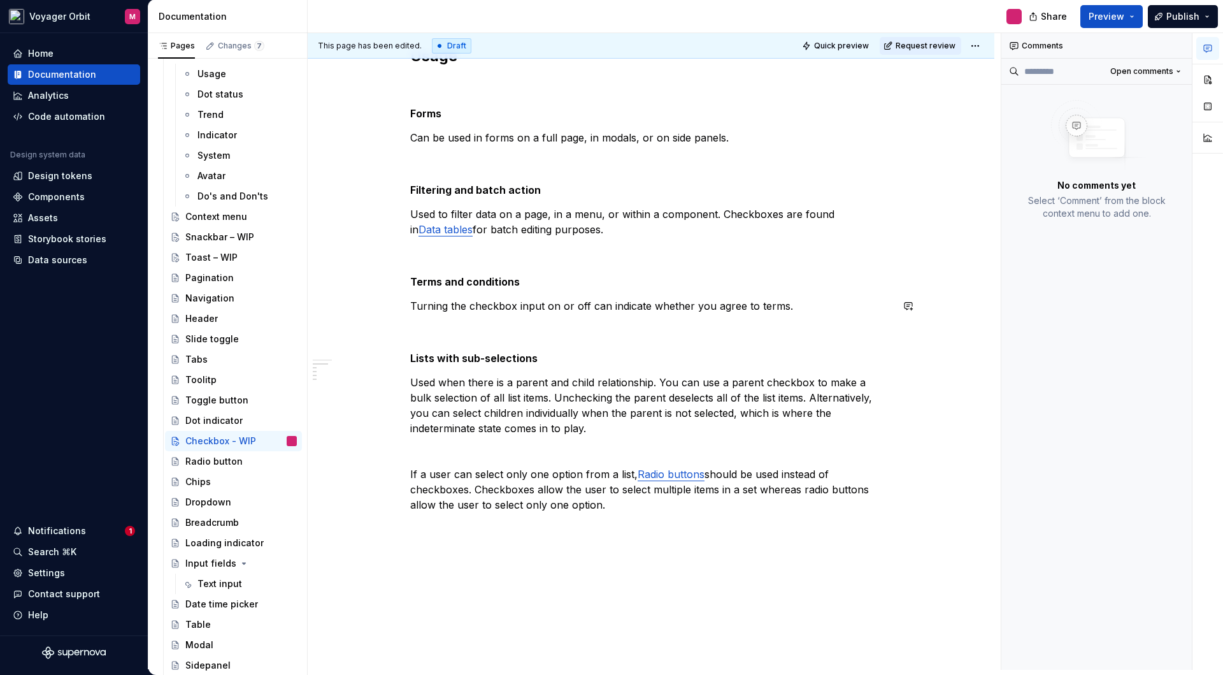
scroll to position [317, 0]
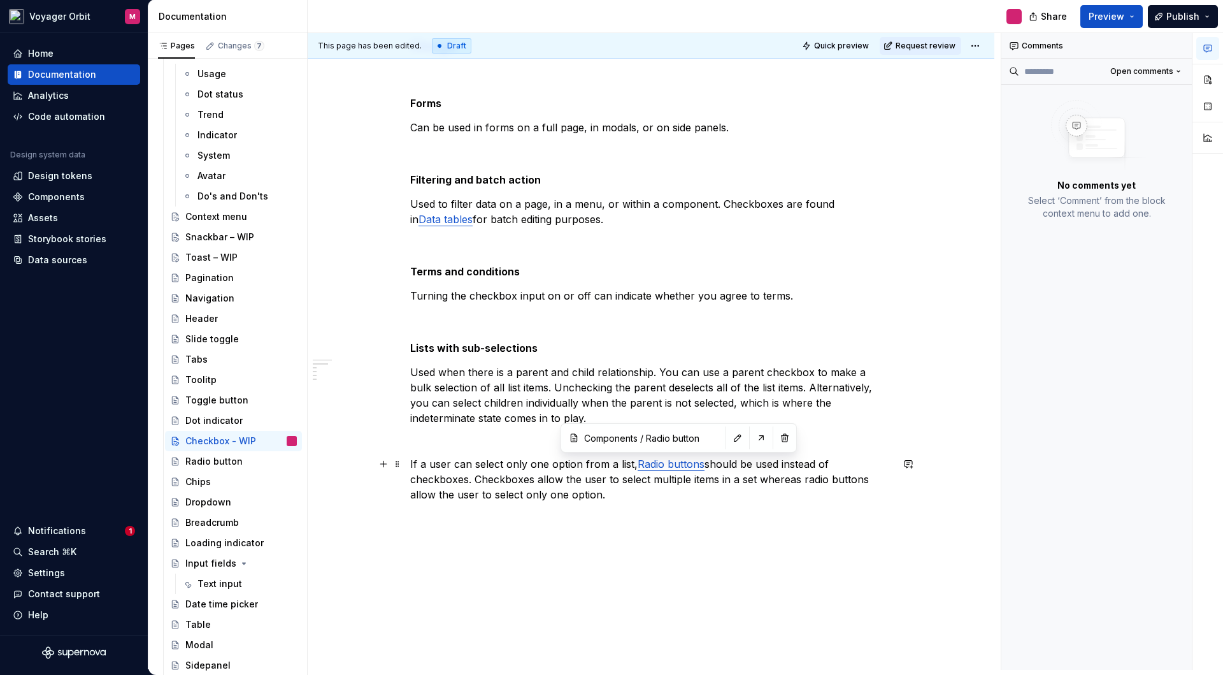
click at [666, 465] on link "Radio buttons" at bounding box center [671, 463] width 67 height 13
click at [945, 566] on div "Overview Checkboxes are used for multiple choices. Each checkbox works independ…" at bounding box center [651, 319] width 687 height 847
click at [1061, 492] on div "Comments Open comments No comments yet Select ‘Comment’ from the block context …" at bounding box center [1096, 351] width 191 height 636
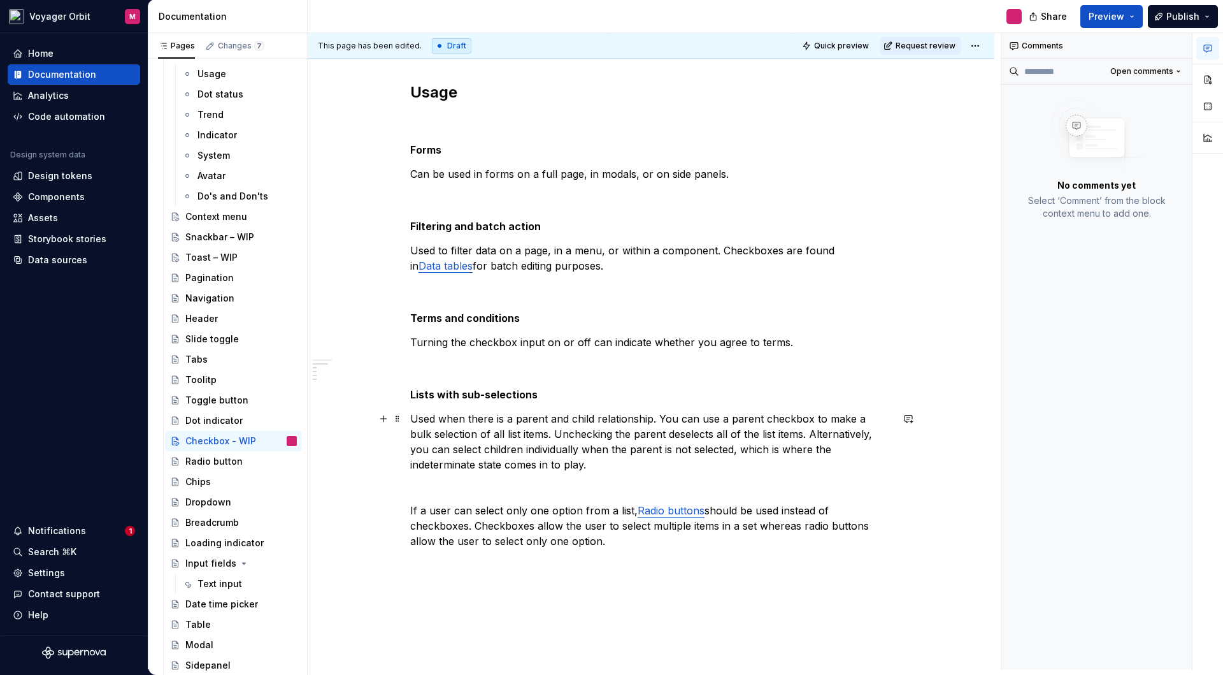
scroll to position [313, 0]
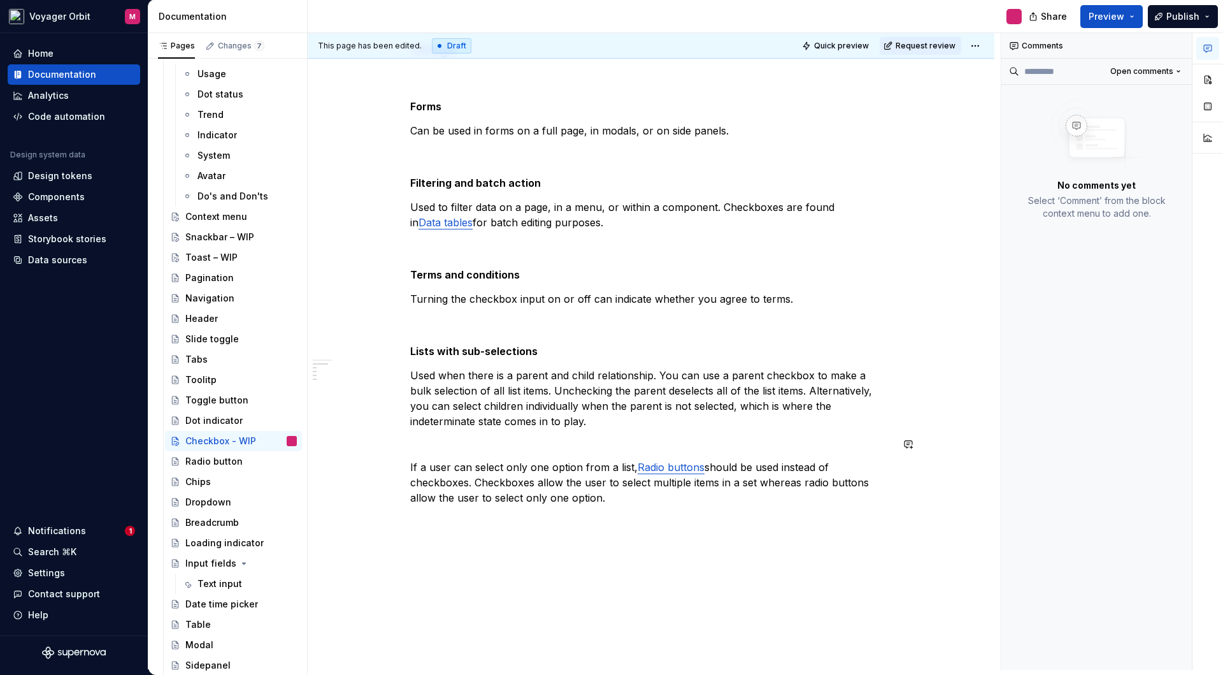
click at [545, 427] on p "Used when there is a parent and child relationship. You can use a parent checkb…" at bounding box center [651, 398] width 482 height 61
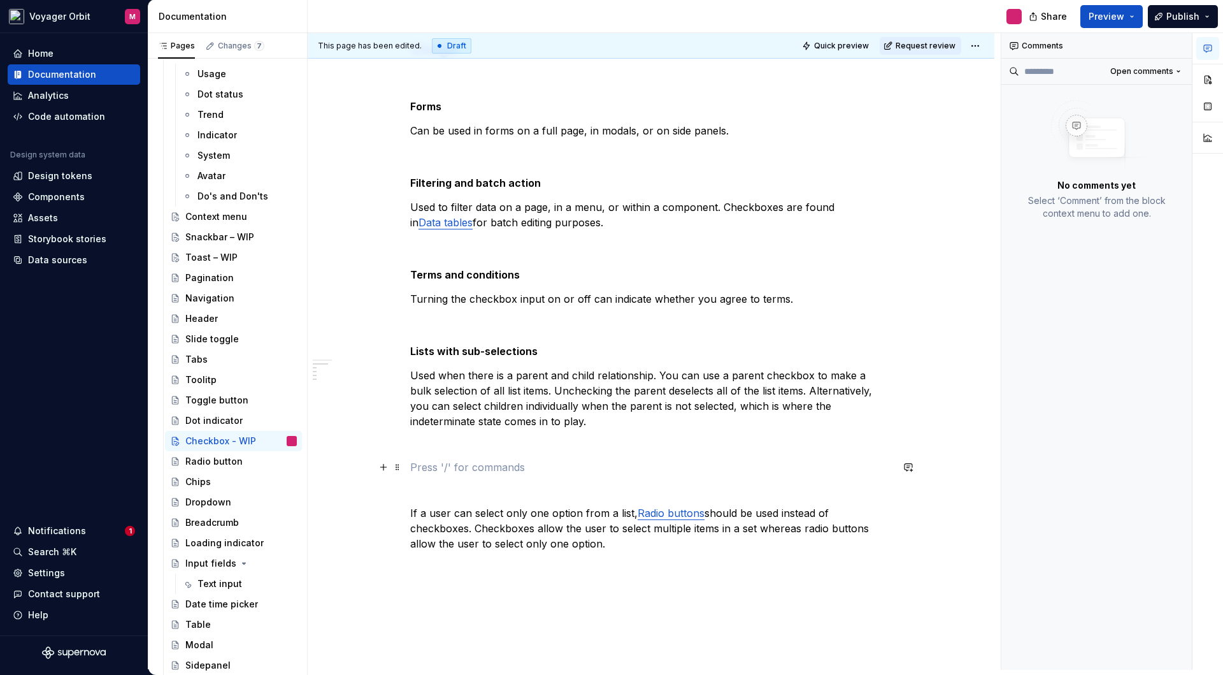
click at [478, 471] on p at bounding box center [651, 466] width 482 height 15
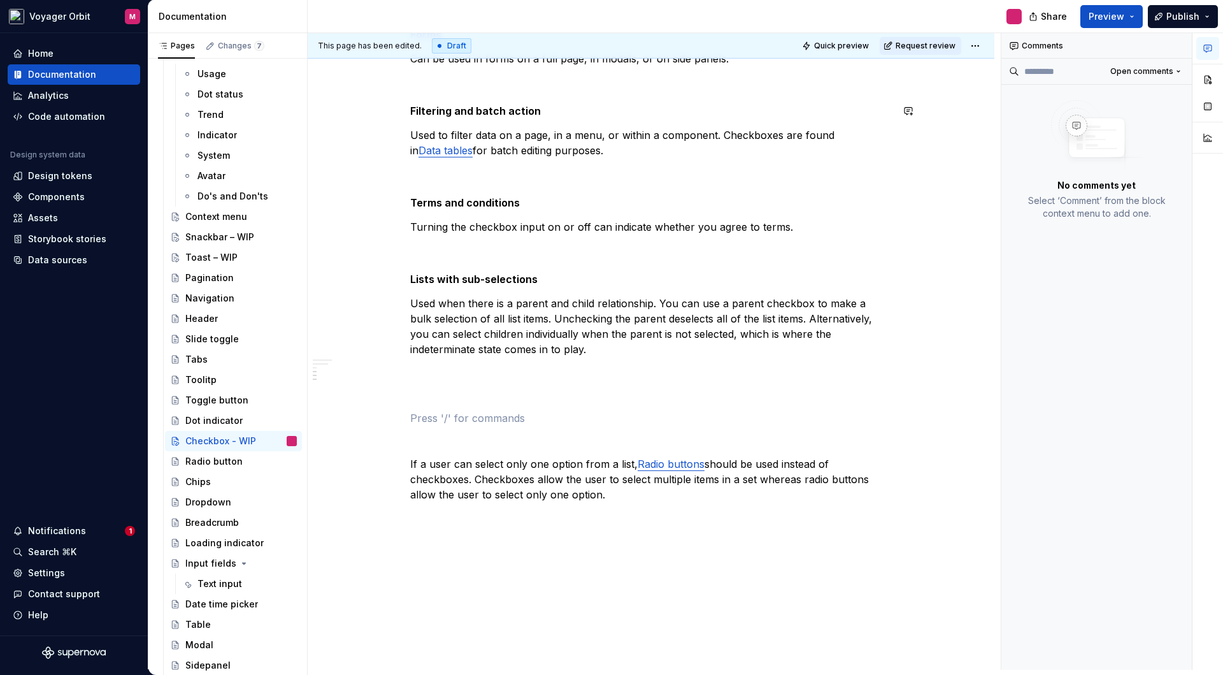
scroll to position [436, 0]
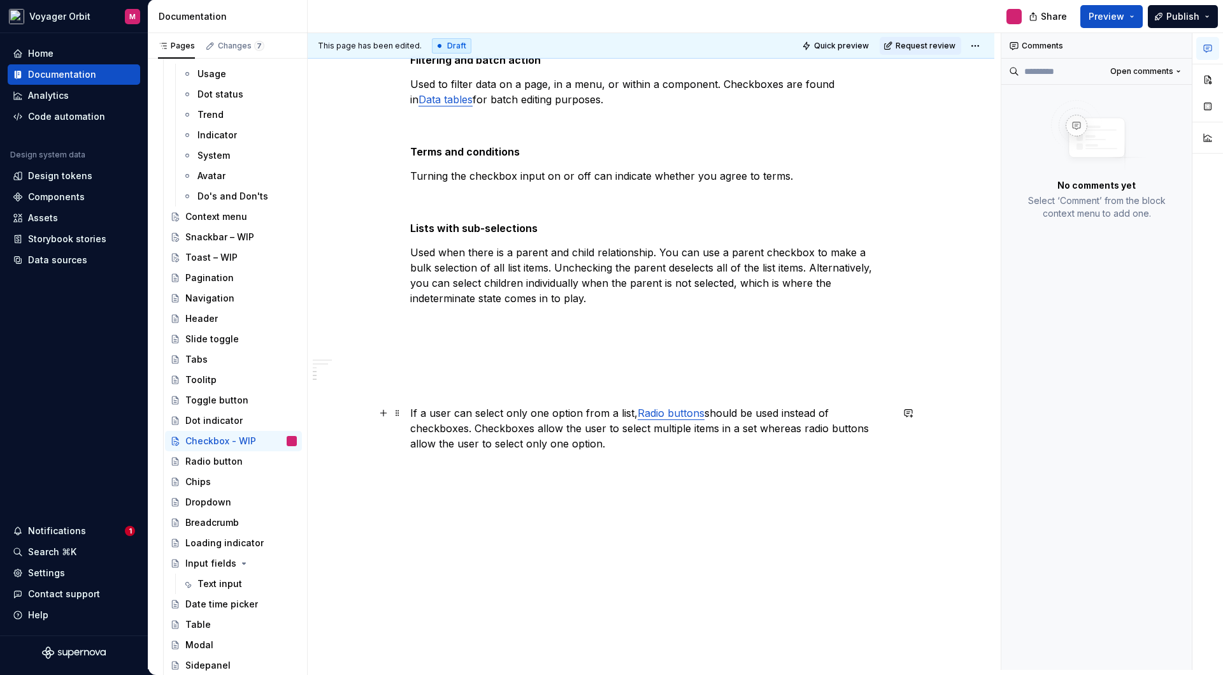
click at [406, 411] on div "Overview Checkboxes are used for multiple choices. Each checkbox works independ…" at bounding box center [651, 234] width 687 height 916
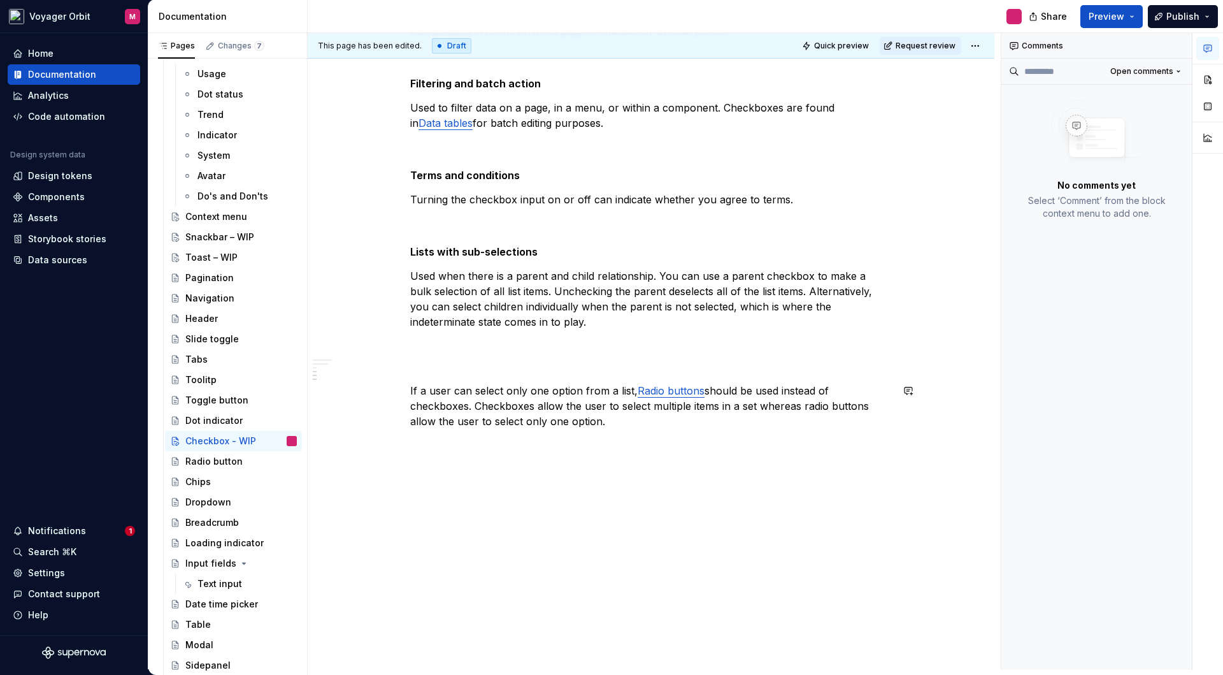
scroll to position [413, 0]
click at [419, 365] on p at bounding box center [651, 367] width 482 height 15
click at [407, 392] on div "Overview Checkboxes are used for multiple choices. Each checkbox works independ…" at bounding box center [651, 234] width 687 height 870
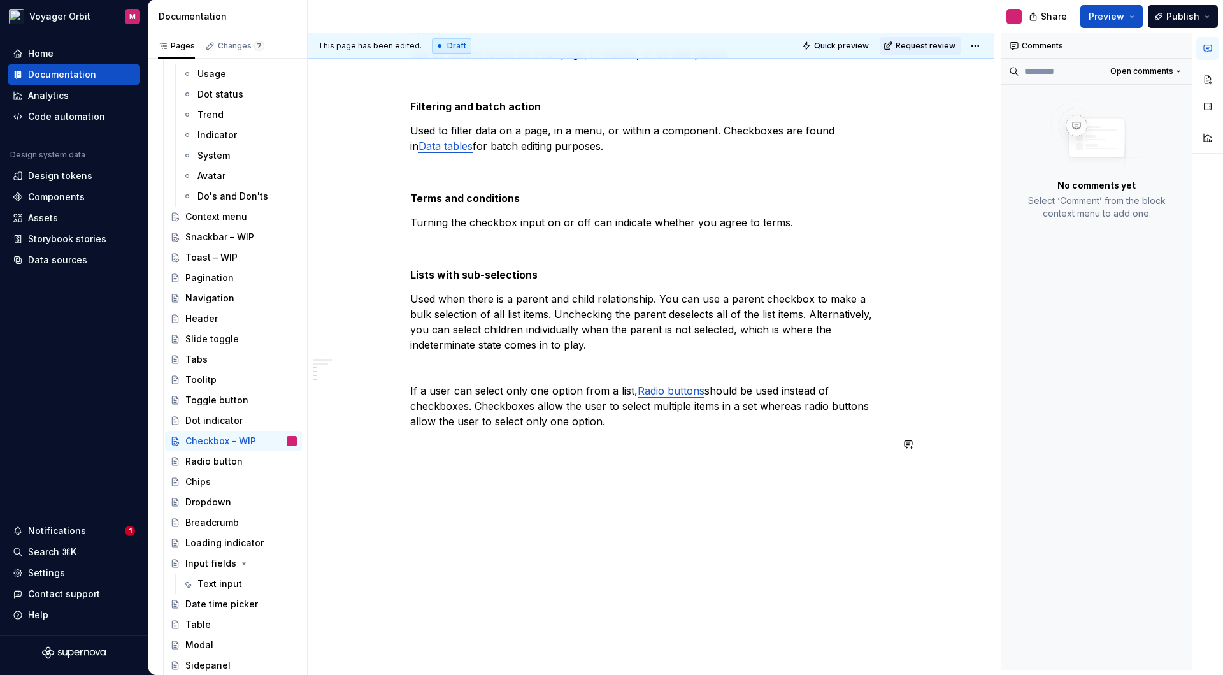
click at [578, 528] on div "Overview Checkboxes are used for multiple choices. Each checkbox works independ…" at bounding box center [651, 245] width 687 height 847
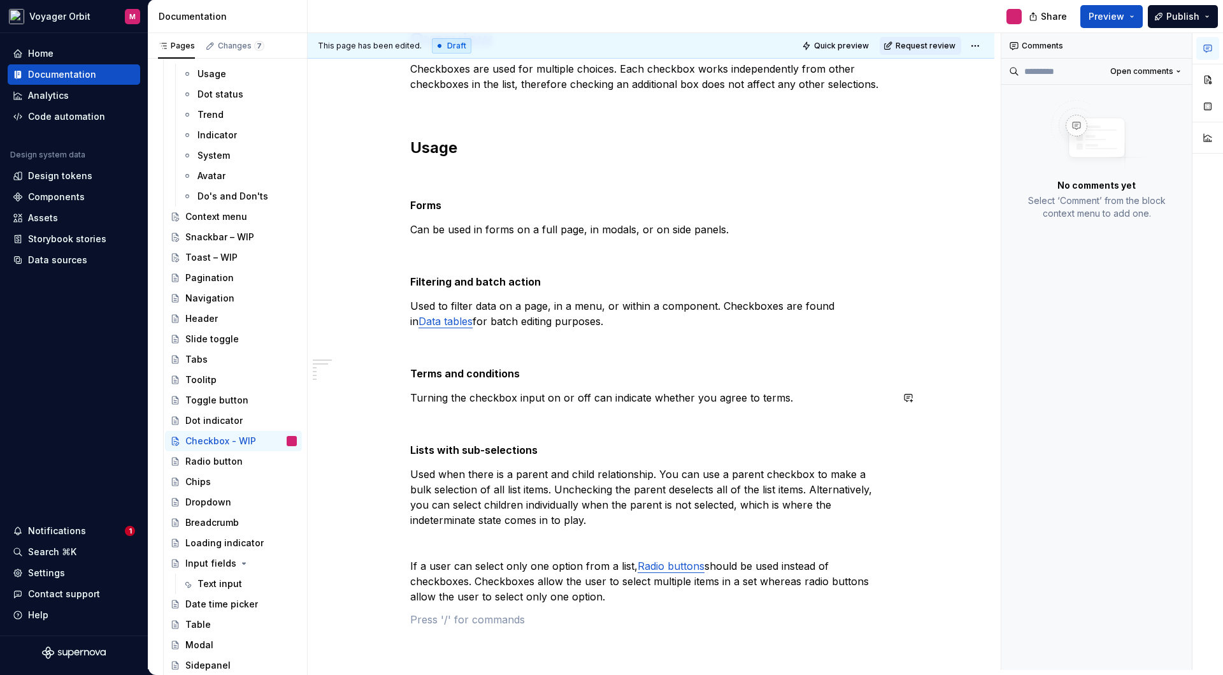
scroll to position [348, 0]
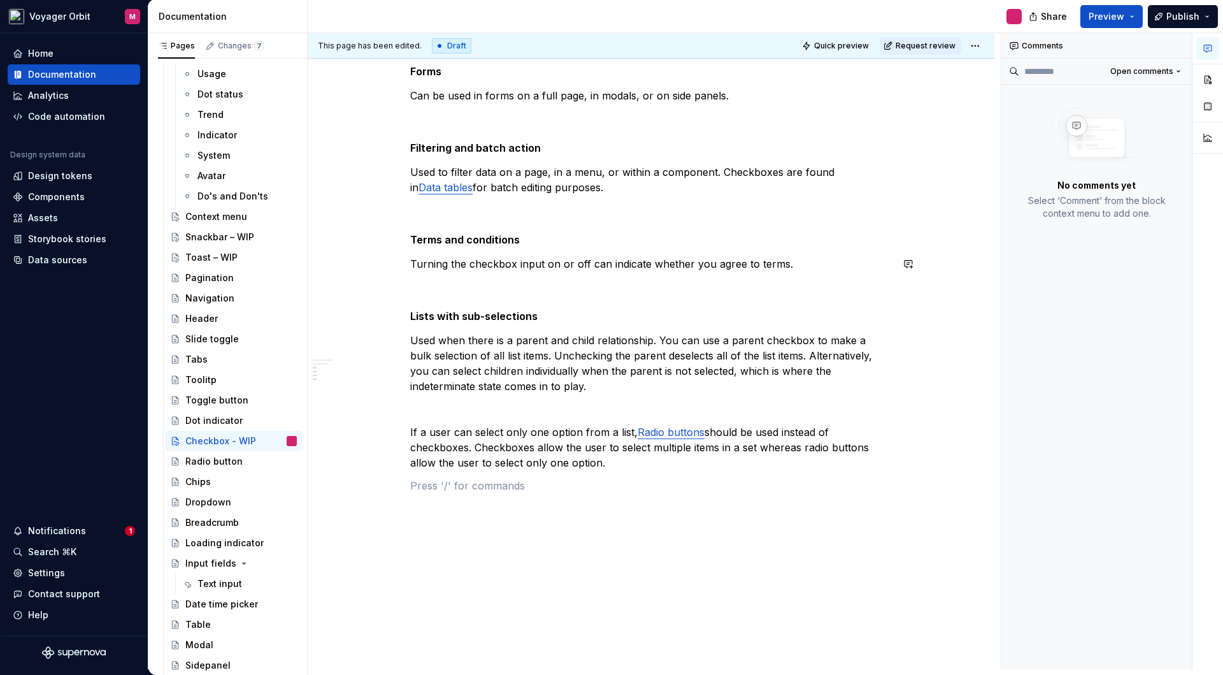
click at [417, 505] on div "Overview Checkboxes are used for multiple choices. Each checkbox works independ…" at bounding box center [651, 201] width 482 height 614
click at [421, 482] on p at bounding box center [651, 485] width 482 height 15
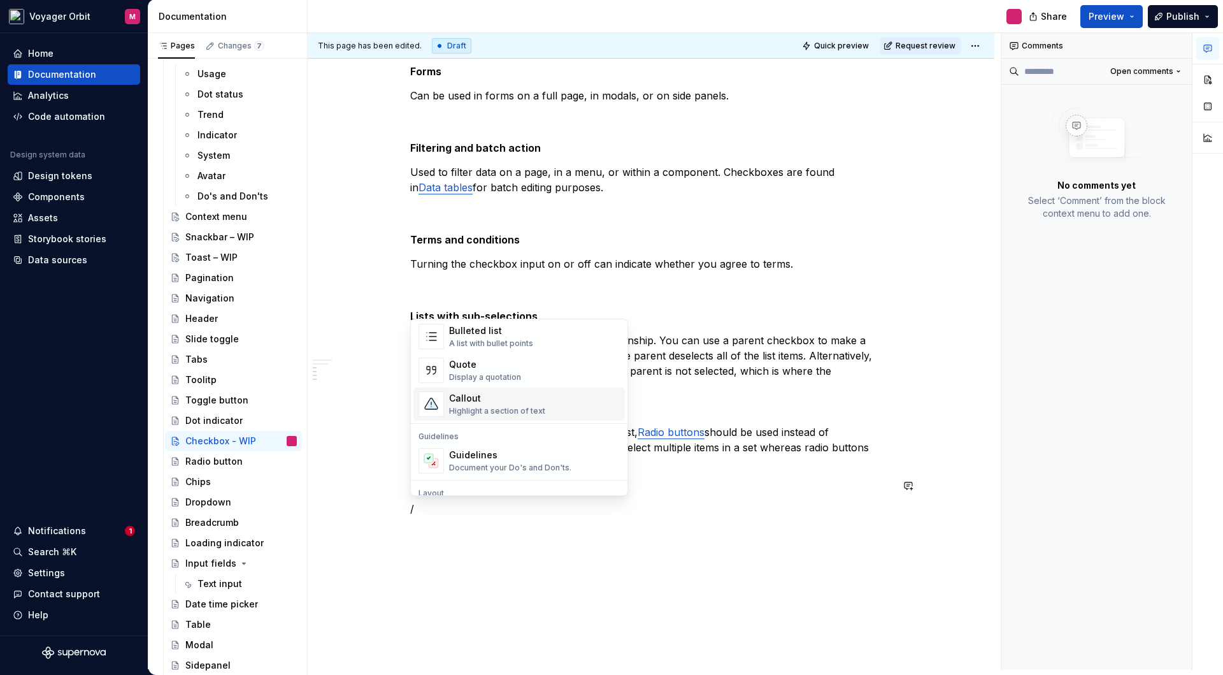
scroll to position [259, 0]
click at [501, 457] on div "Guidelines" at bounding box center [510, 452] width 122 height 13
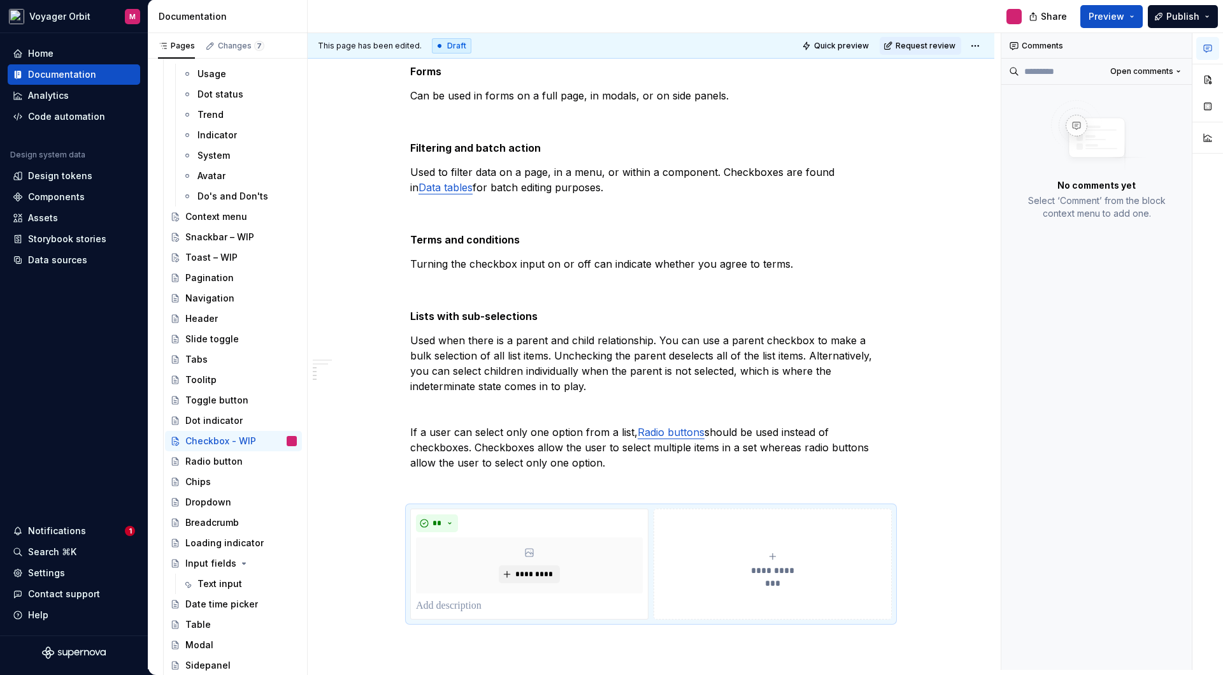
drag, startPoint x: 1073, startPoint y: 549, endPoint x: 820, endPoint y: 499, distance: 257.7
click at [1073, 549] on div "Comments Open comments No comments yet Select ‘Comment’ from the block context …" at bounding box center [1096, 351] width 191 height 636
click at [456, 608] on p at bounding box center [529, 605] width 227 height 15
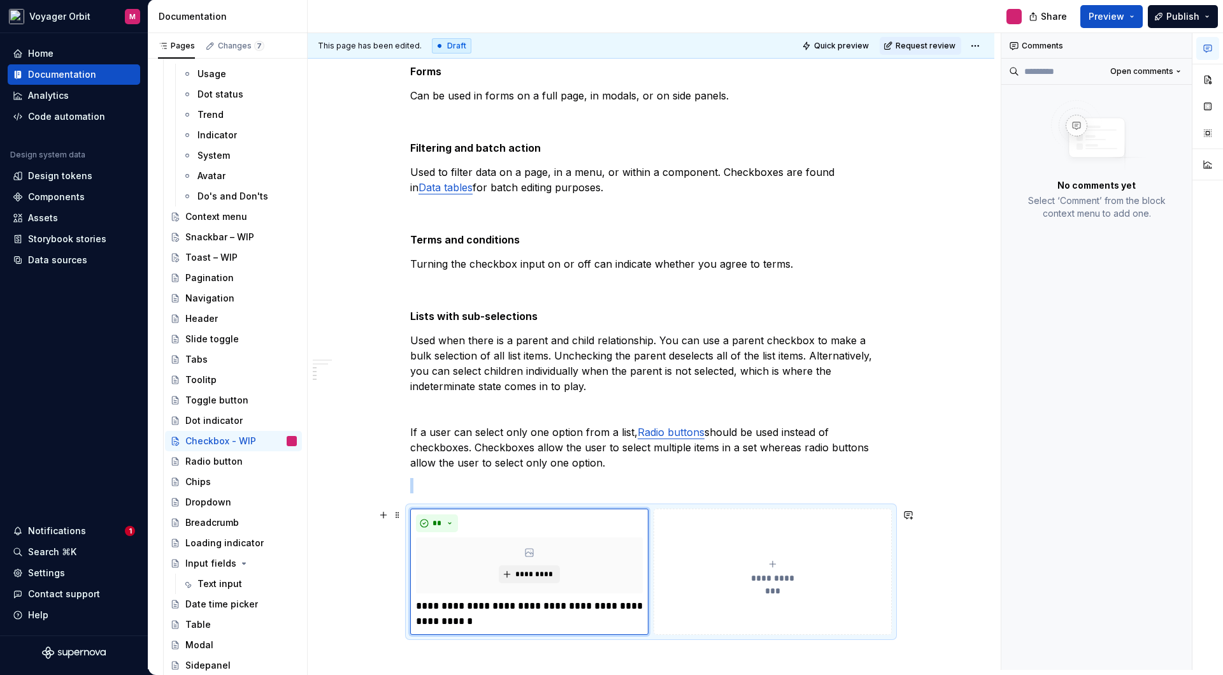
click at [684, 613] on button "**********" at bounding box center [773, 571] width 238 height 126
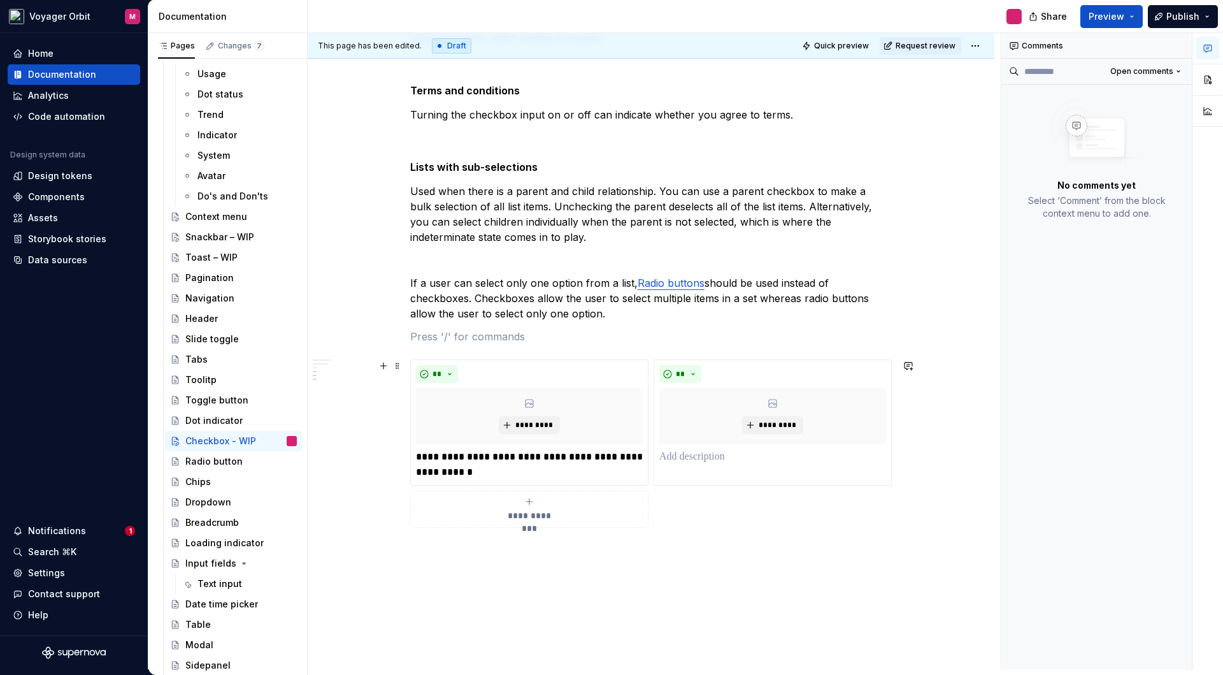
scroll to position [503, 0]
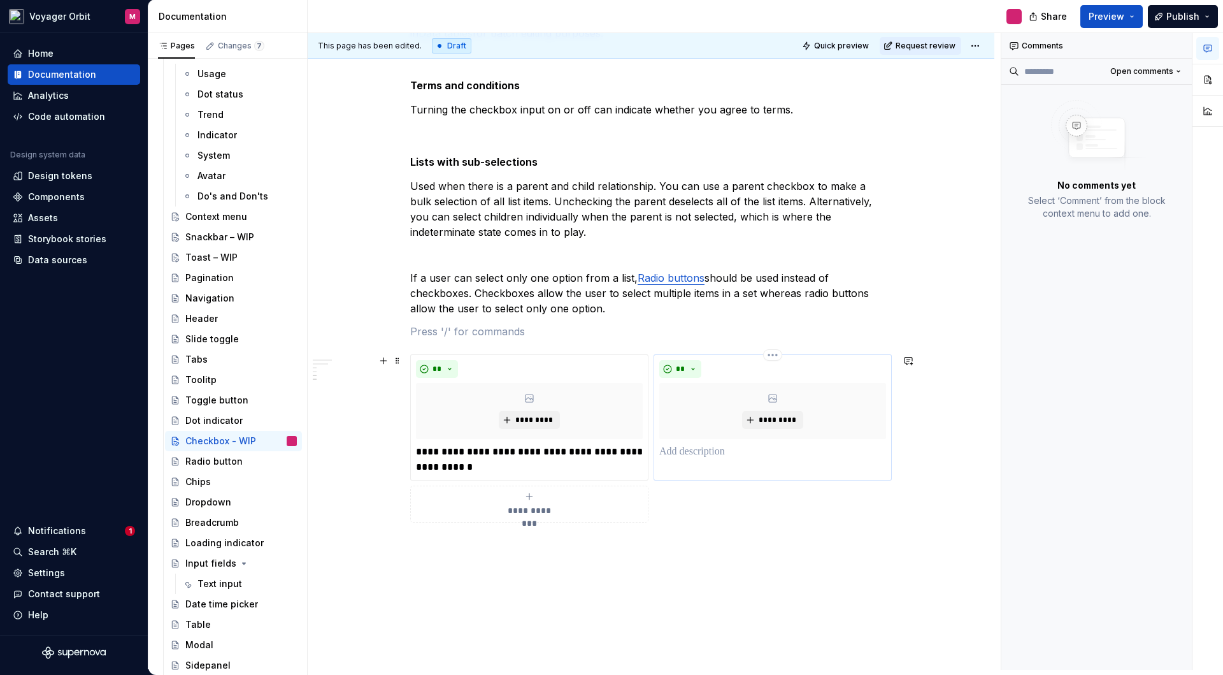
click at [679, 450] on p at bounding box center [772, 451] width 227 height 15
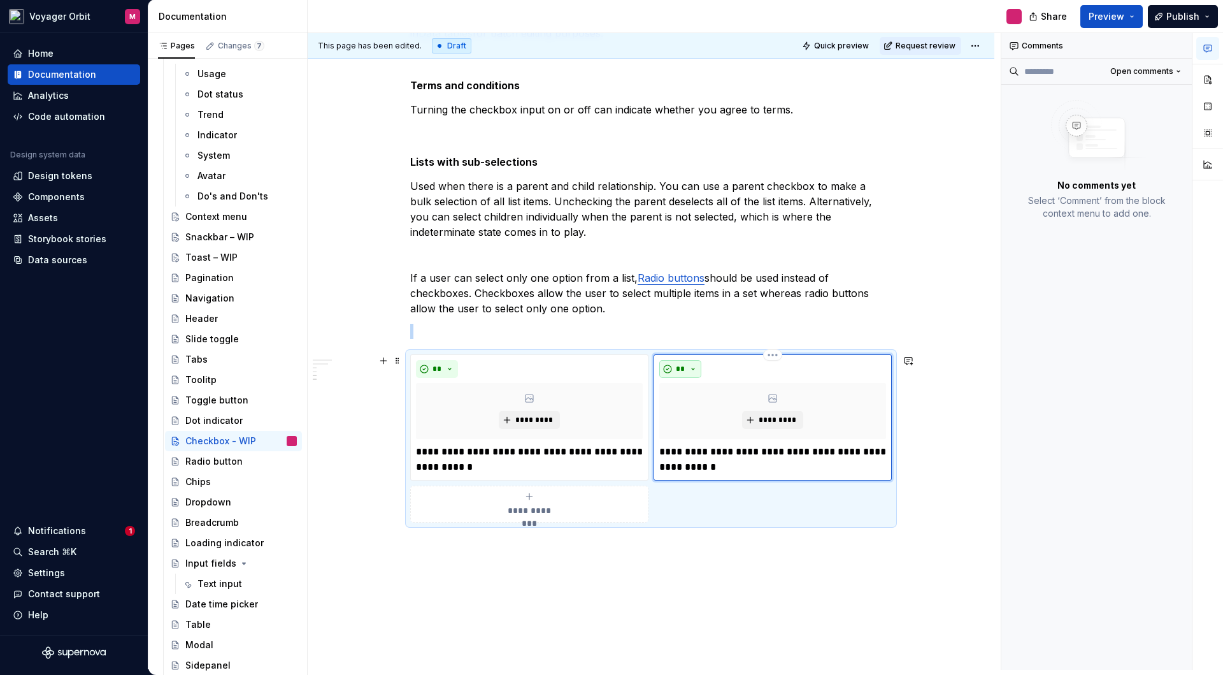
click at [692, 364] on button "**" at bounding box center [680, 369] width 42 height 18
click at [705, 412] on div "Don't" at bounding box center [710, 414] width 24 height 13
click at [1058, 484] on div "Comments Open comments No comments yet Select ‘Comment’ from the block context …" at bounding box center [1096, 351] width 191 height 636
click at [850, 47] on span "Quick preview" at bounding box center [841, 46] width 55 height 10
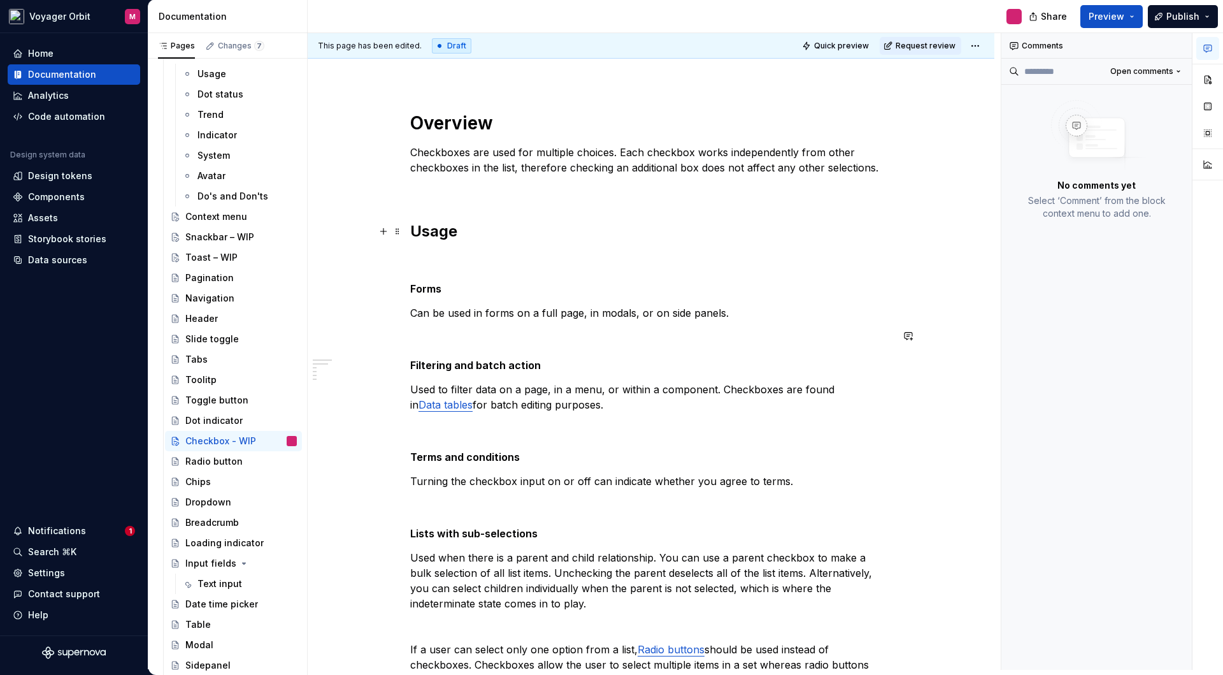
scroll to position [130, 0]
click at [403, 271] on div "**********" at bounding box center [651, 597] width 687 height 1031
click at [407, 264] on div "**********" at bounding box center [651, 597] width 687 height 1031
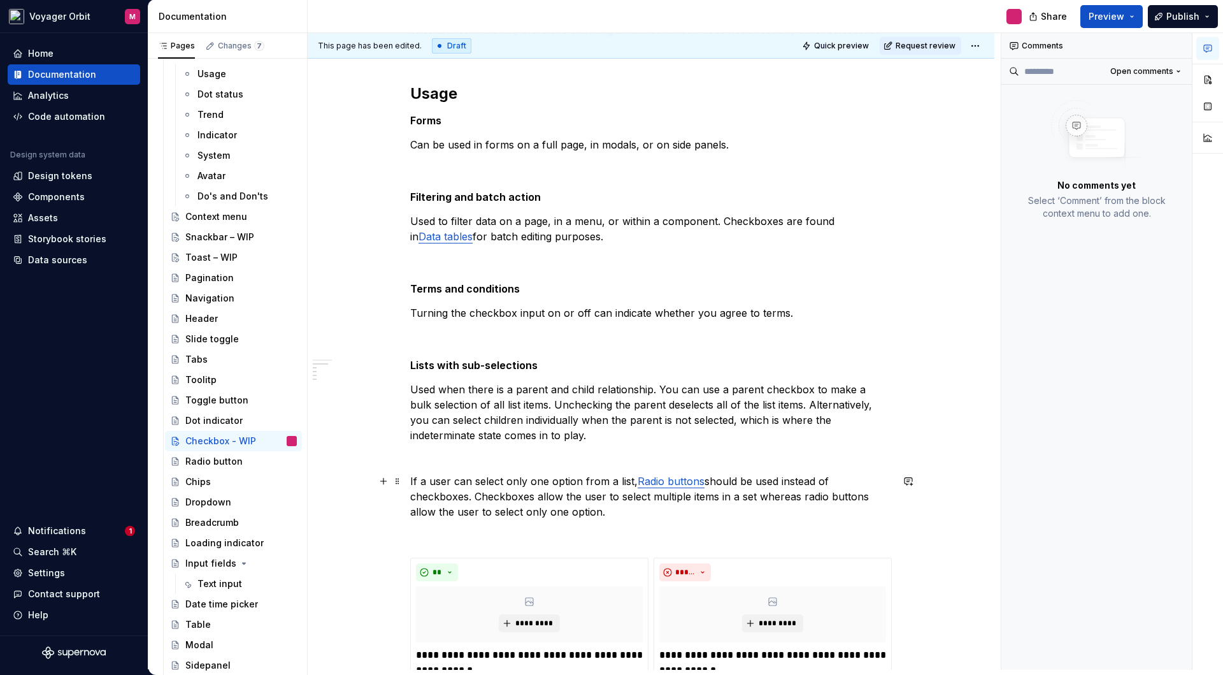
scroll to position [271, 0]
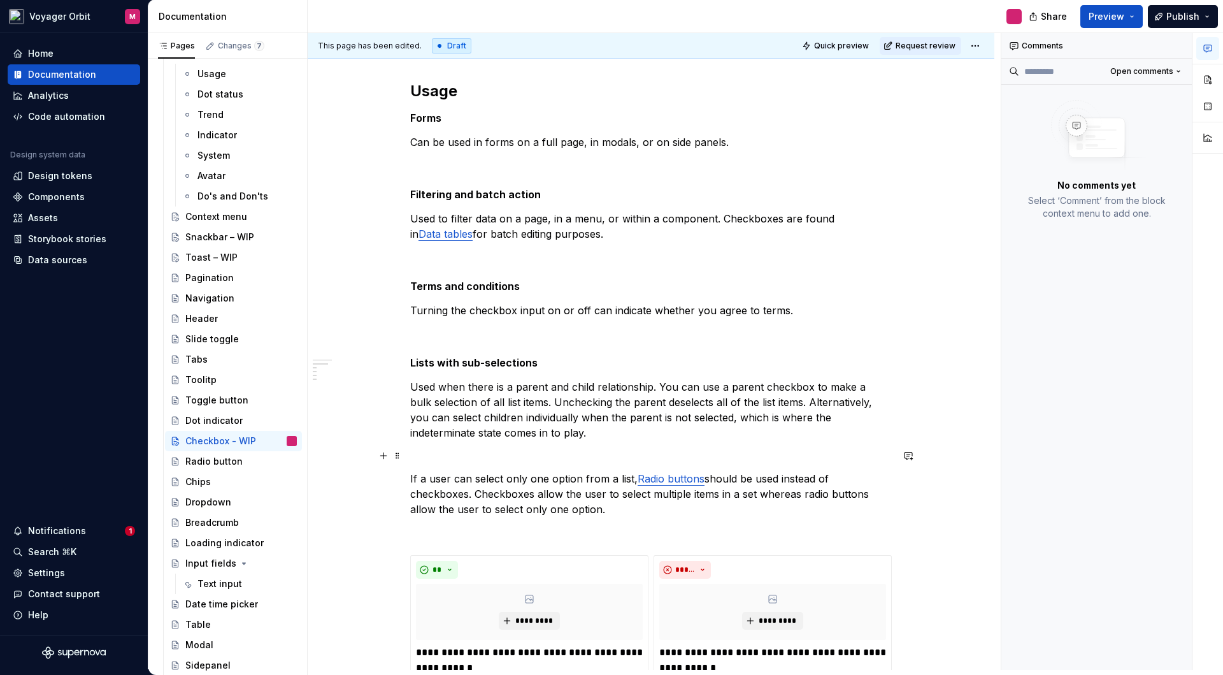
click at [443, 456] on p at bounding box center [651, 455] width 482 height 15
click at [545, 436] on p "Used when there is a parent and child relationship. You can use a parent checkb…" at bounding box center [651, 409] width 482 height 61
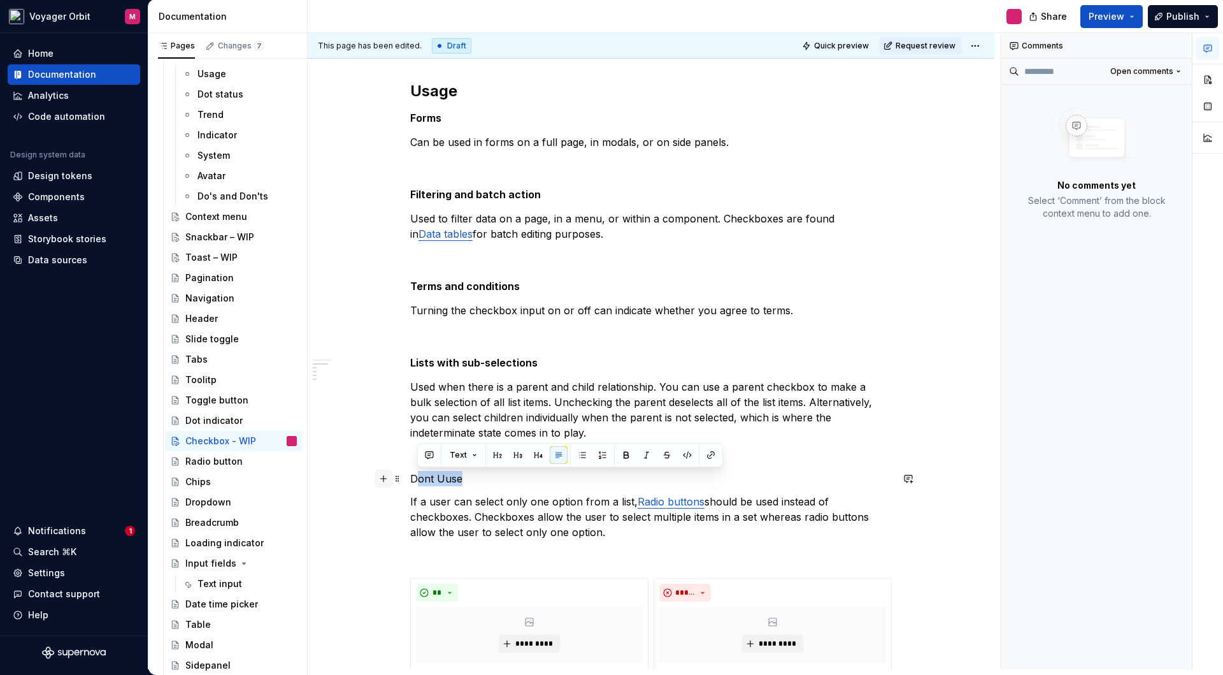
drag, startPoint x: 461, startPoint y: 481, endPoint x: 391, endPoint y: 477, distance: 70.8
click at [410, 477] on div "**********" at bounding box center [651, 366] width 482 height 790
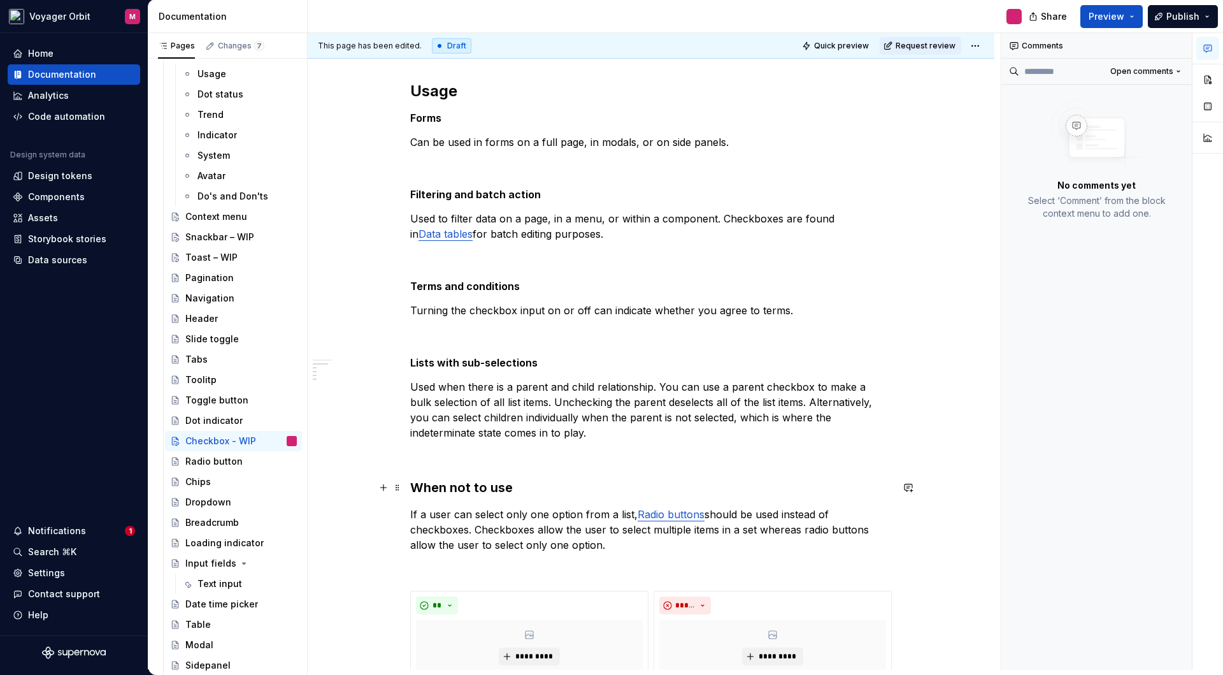
click at [470, 491] on h3 "When not to use" at bounding box center [651, 487] width 482 height 18
click at [489, 489] on h3 "When not to use" at bounding box center [651, 487] width 482 height 18
click at [489, 487] on h3 "When not to use" at bounding box center [651, 487] width 482 height 18
click at [485, 464] on button "Heading 3" at bounding box center [467, 463] width 61 height 18
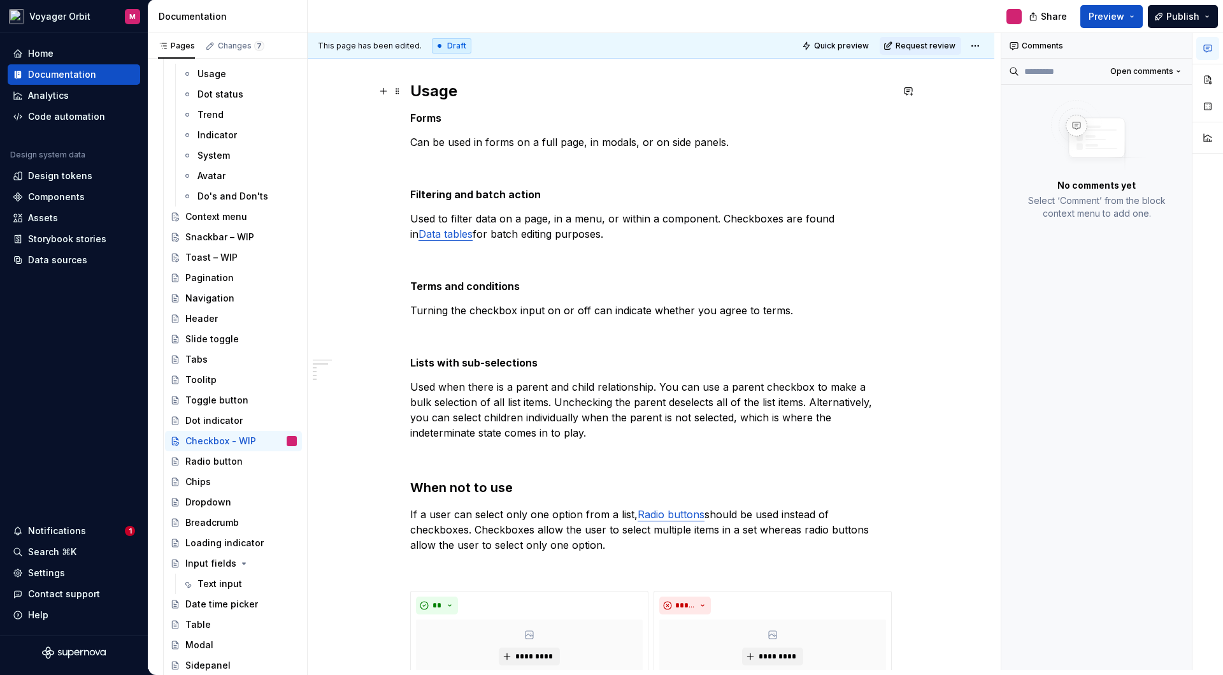
click at [443, 92] on h2 "Usage" at bounding box center [651, 91] width 482 height 20
click at [463, 487] on h3 "When not to use" at bounding box center [651, 487] width 482 height 18
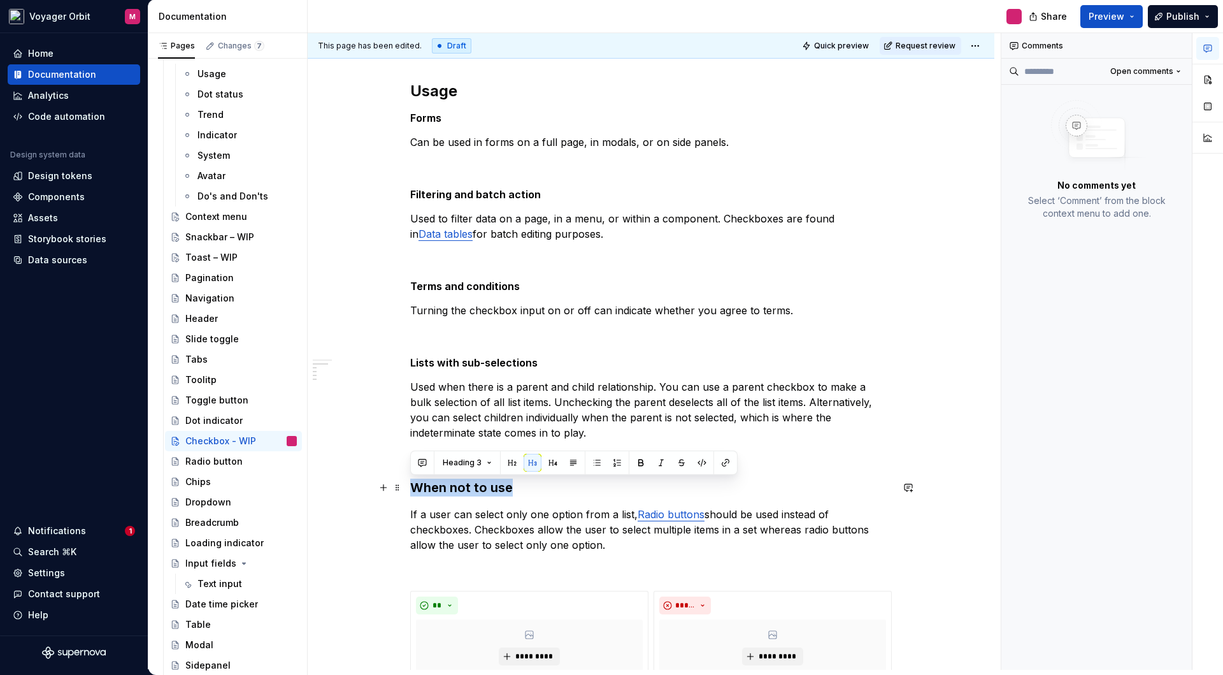
click at [463, 487] on h3 "When not to use" at bounding box center [651, 487] width 482 height 18
click at [488, 468] on button "Heading 3" at bounding box center [467, 463] width 61 height 18
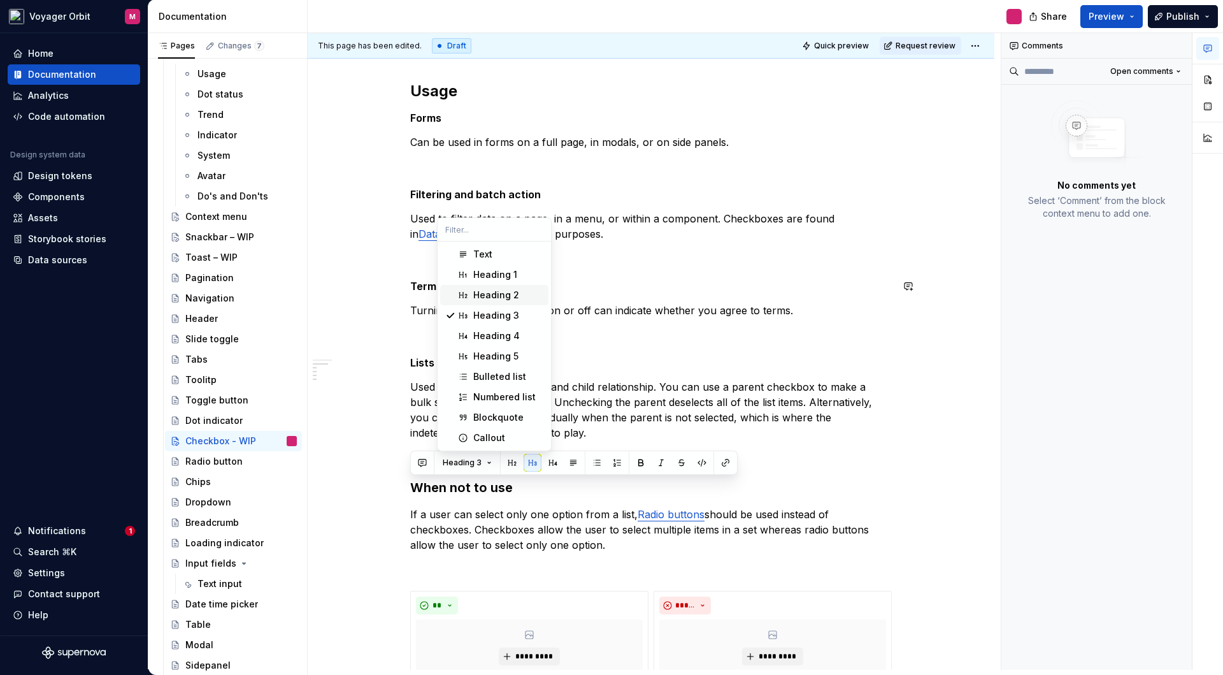
click at [512, 294] on div "Heading 2" at bounding box center [496, 295] width 46 height 13
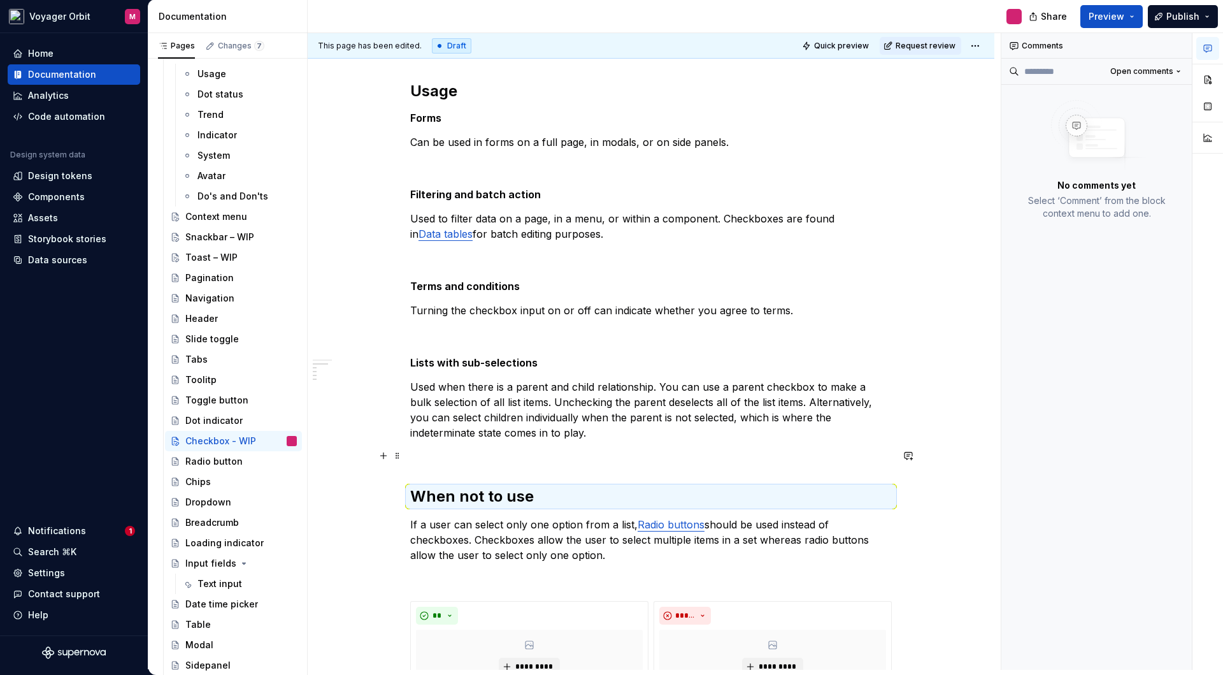
click at [424, 454] on p at bounding box center [651, 455] width 482 height 15
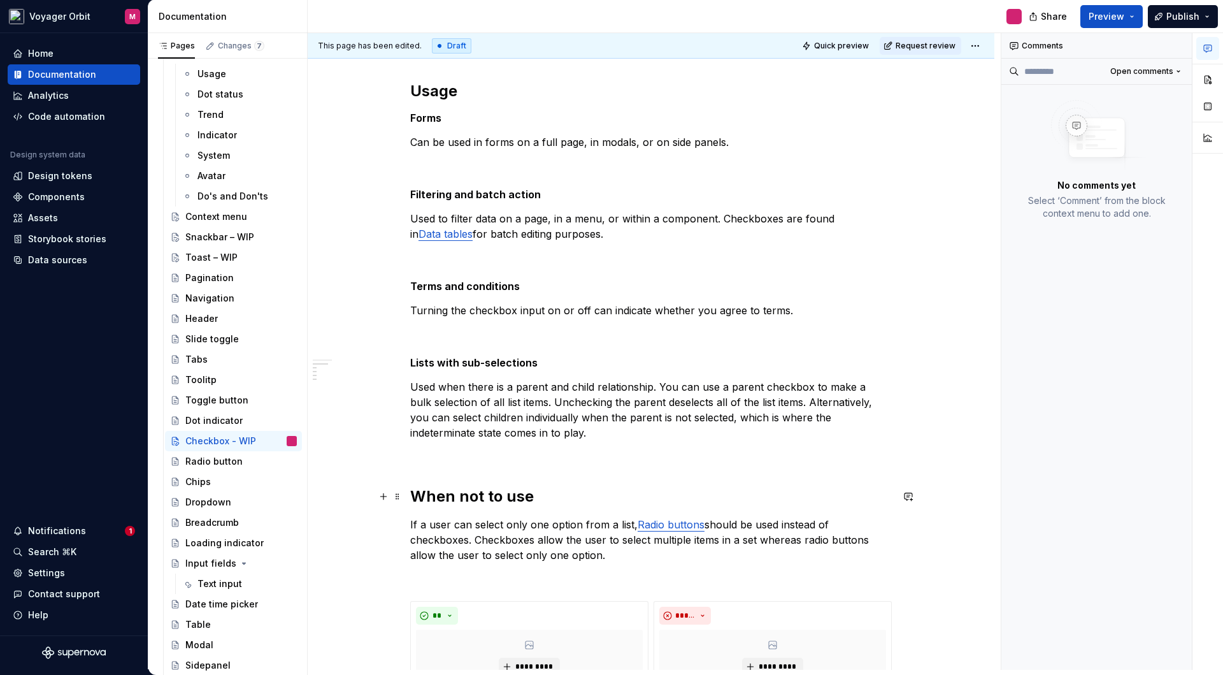
click at [544, 498] on h2 "When not to use" at bounding box center [651, 496] width 482 height 20
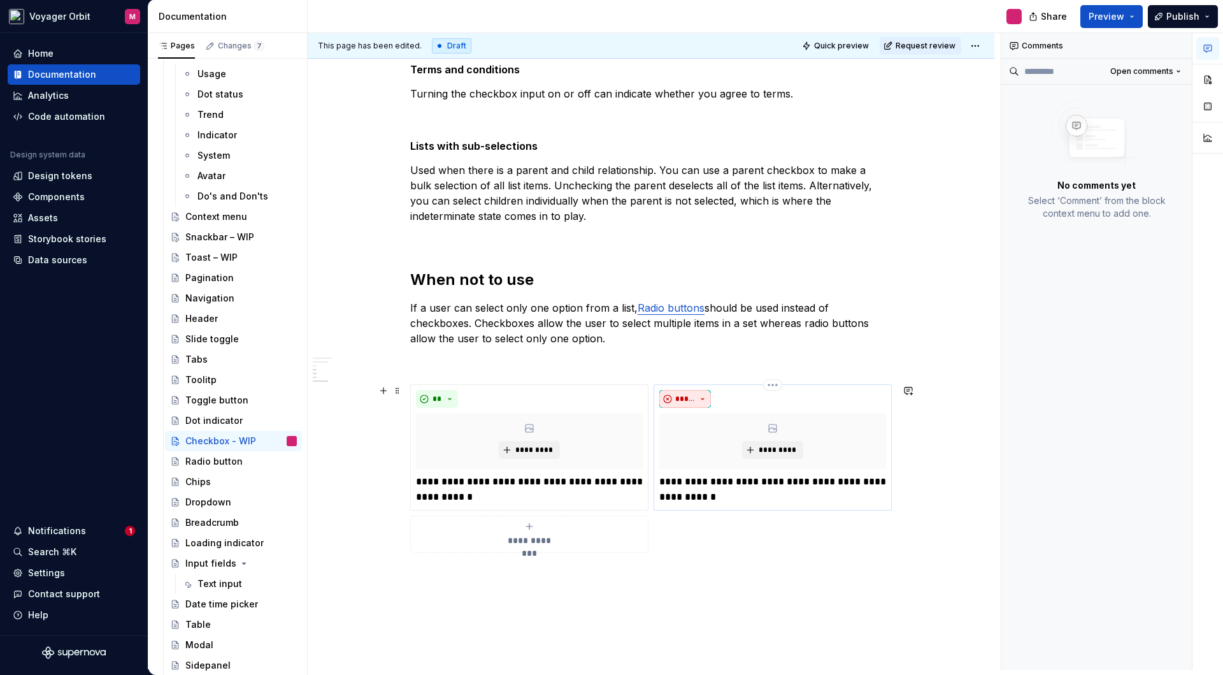
scroll to position [495, 0]
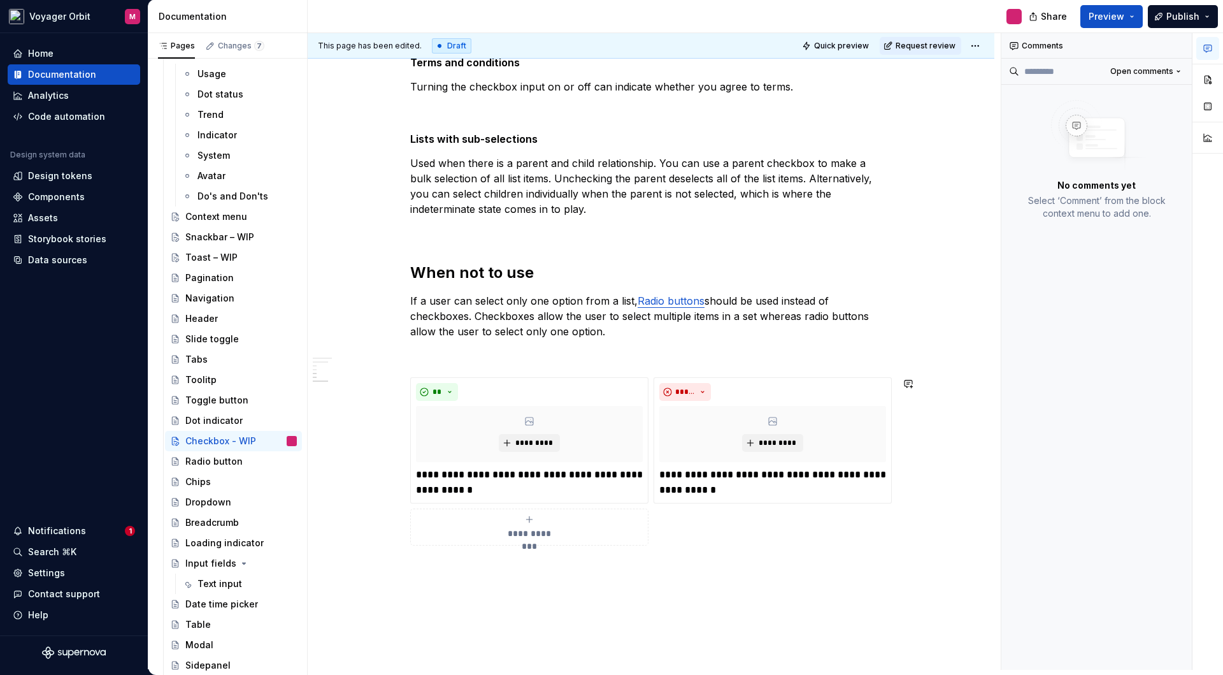
click at [646, 594] on div "**********" at bounding box center [651, 240] width 687 height 1046
click at [1061, 480] on div "Comments Open comments No comments yet Select ‘Comment’ from the block context …" at bounding box center [1096, 351] width 191 height 636
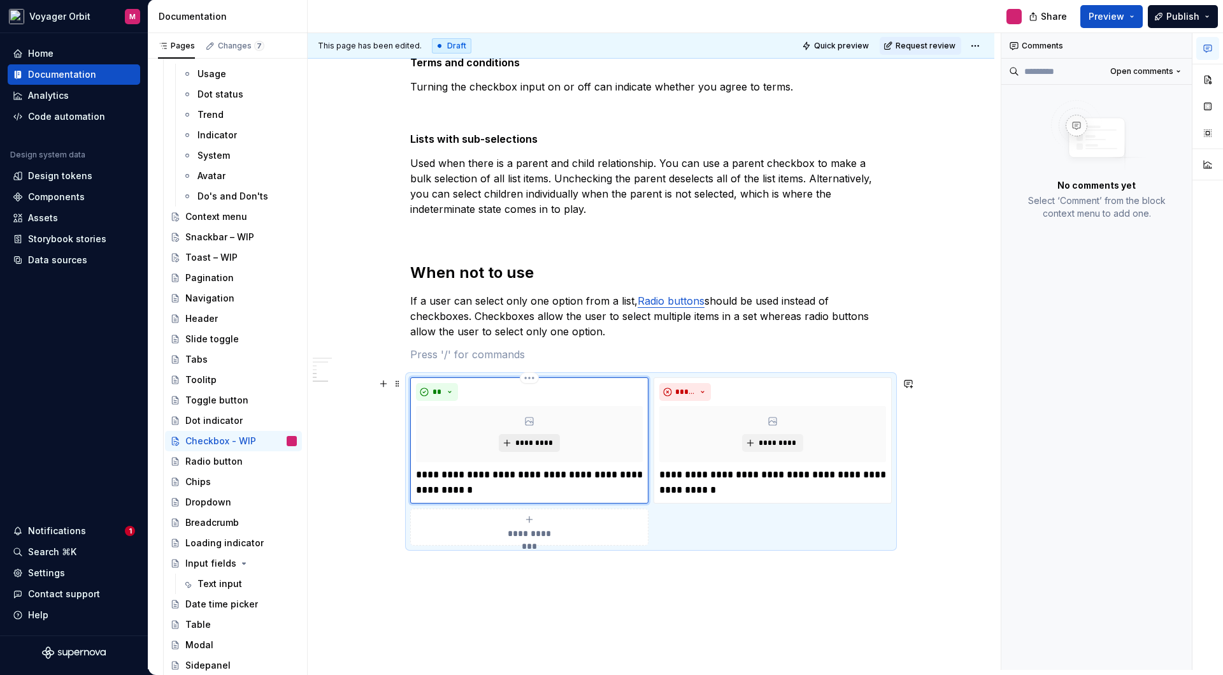
click at [538, 445] on span "*********" at bounding box center [534, 443] width 39 height 10
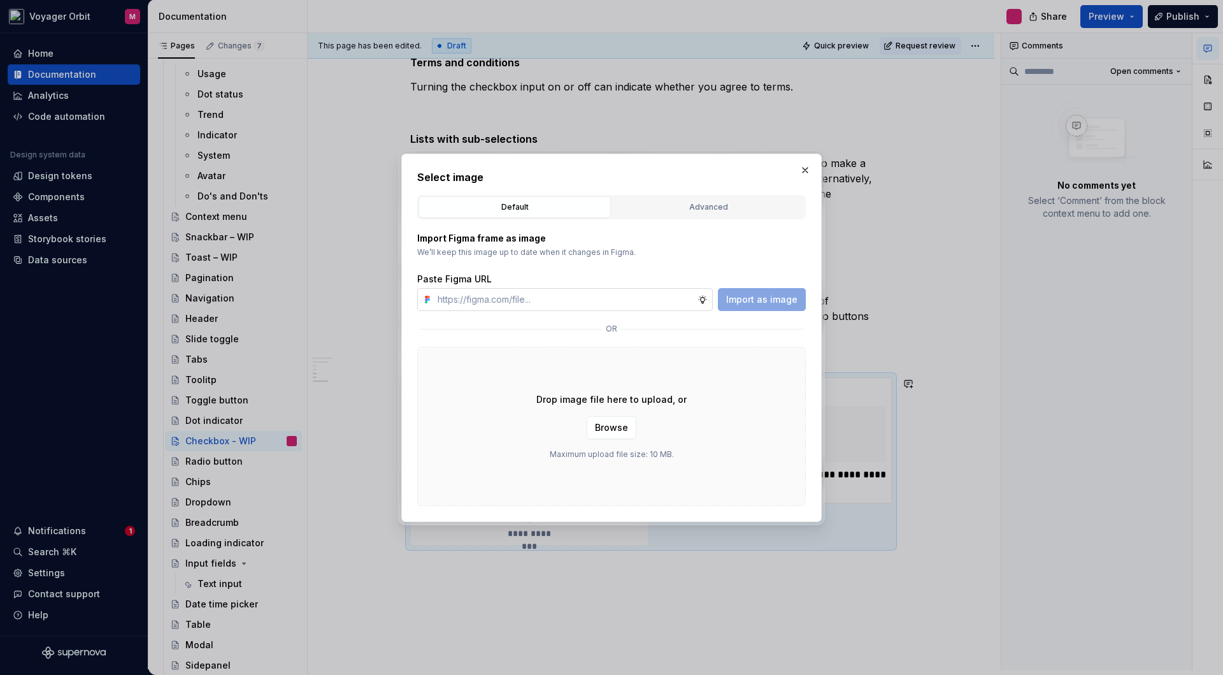
click at [610, 301] on input "text" at bounding box center [565, 299] width 265 height 23
type textarea "*"
click at [489, 303] on input "text" at bounding box center [565, 299] width 265 height 23
paste input "[URL][DOMAIN_NAME]"
type input "[URL][DOMAIN_NAME]"
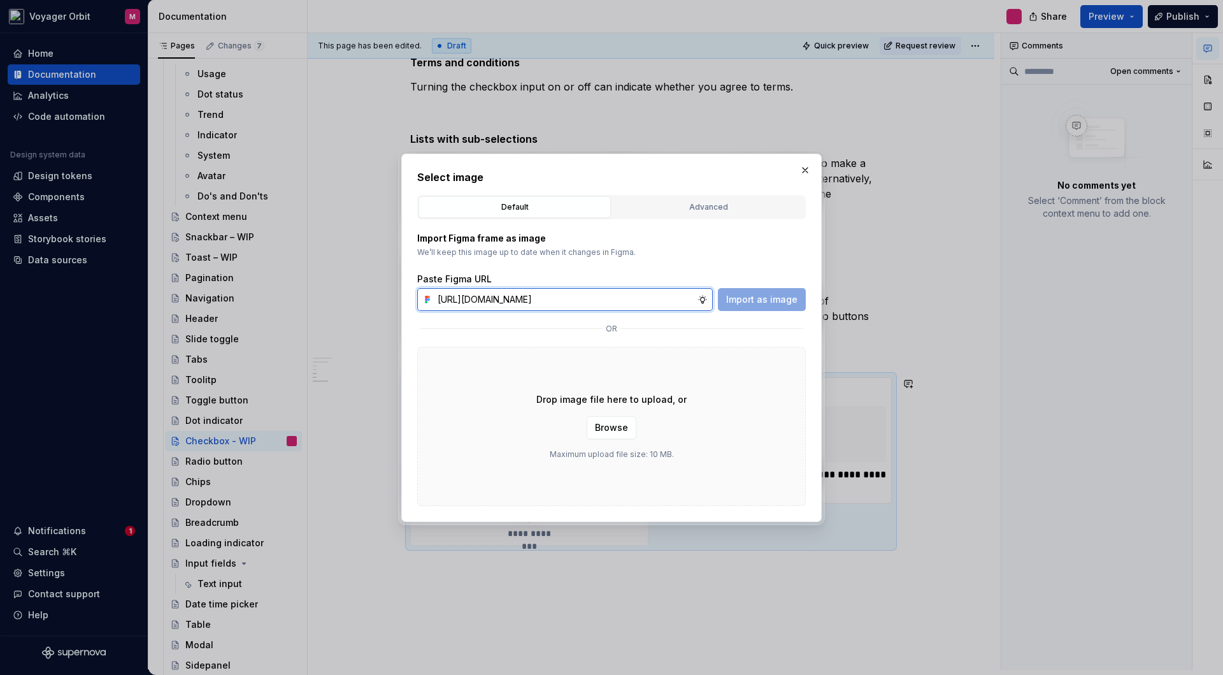
scroll to position [0, 255]
click at [750, 303] on span "Import as image" at bounding box center [761, 299] width 71 height 13
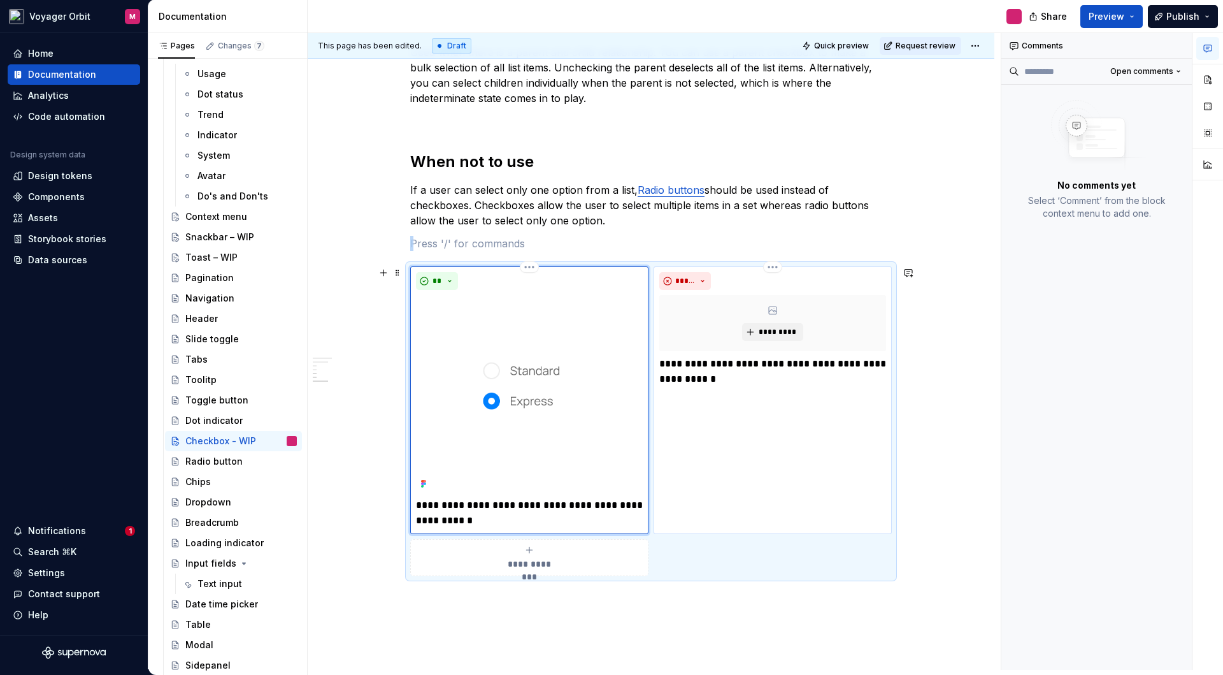
scroll to position [663, 0]
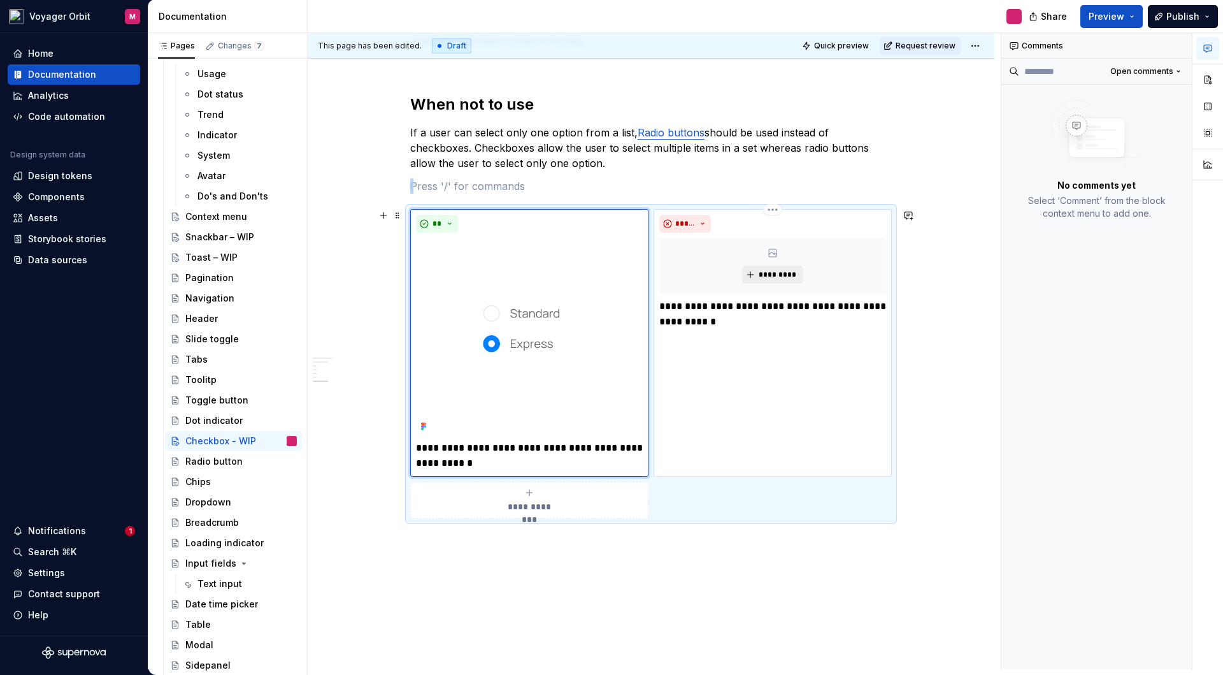
click at [775, 275] on span "*********" at bounding box center [777, 274] width 39 height 10
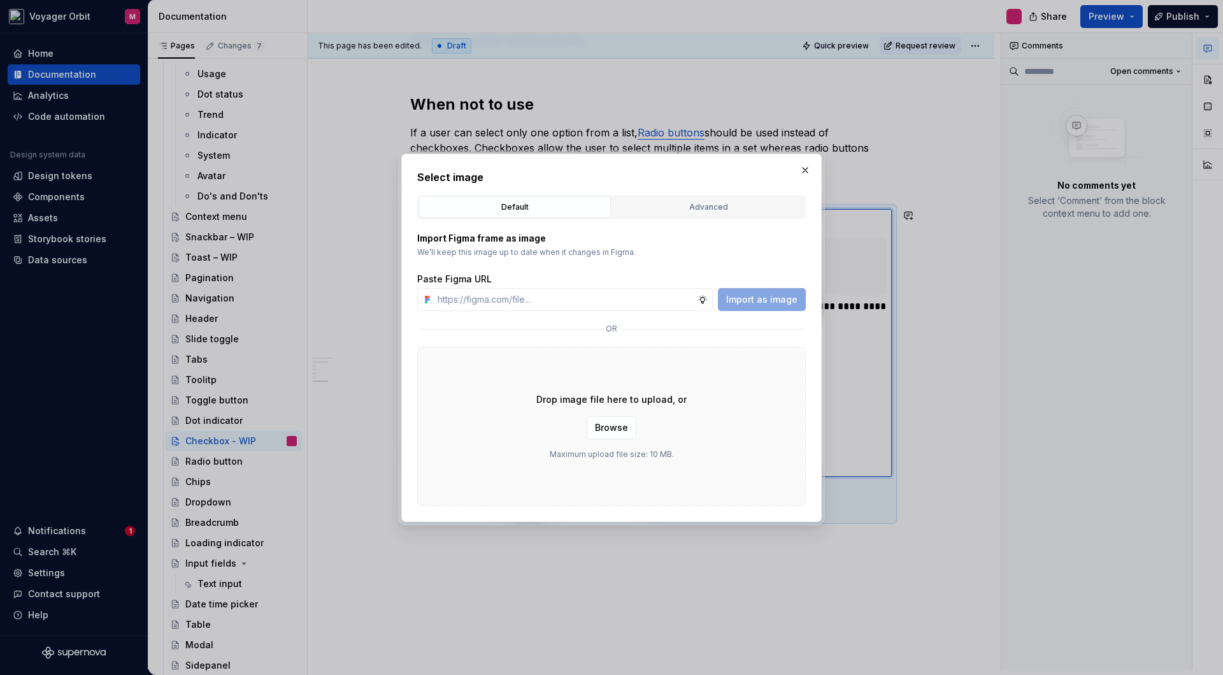
type textarea "*"
type input "[URL][DOMAIN_NAME]"
click at [775, 303] on span "Import as image" at bounding box center [761, 299] width 71 height 13
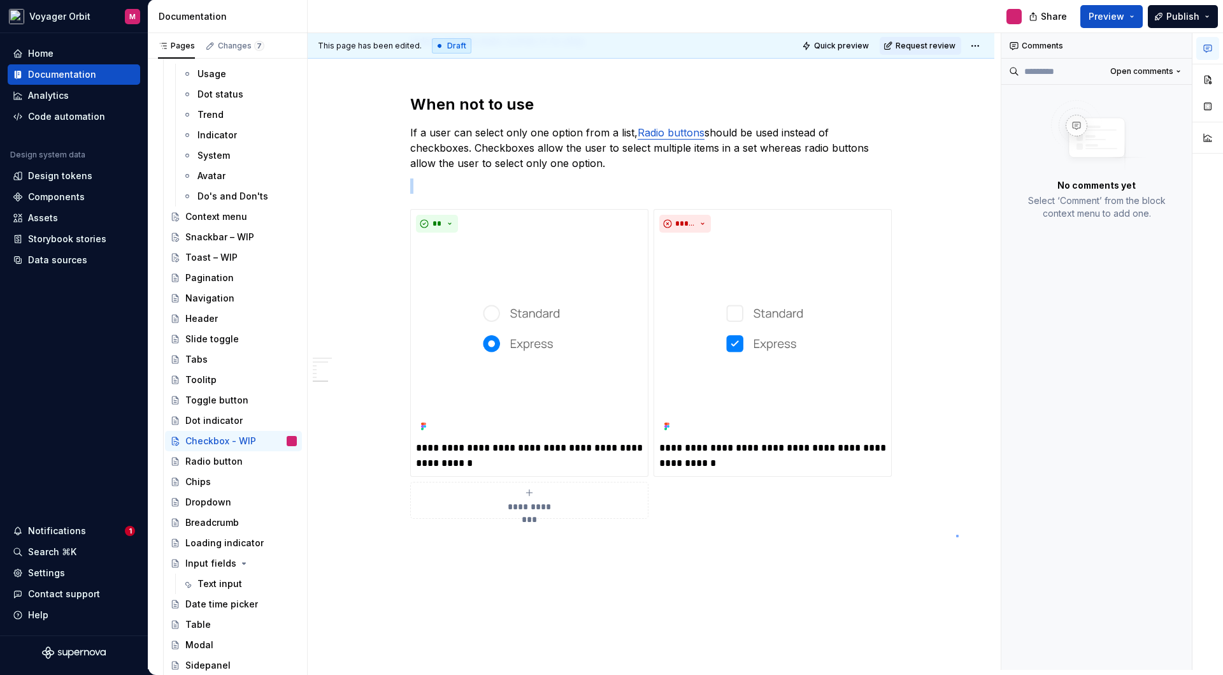
click at [957, 535] on div "**********" at bounding box center [654, 351] width 693 height 636
click at [840, 44] on span "Quick preview" at bounding box center [841, 46] width 55 height 10
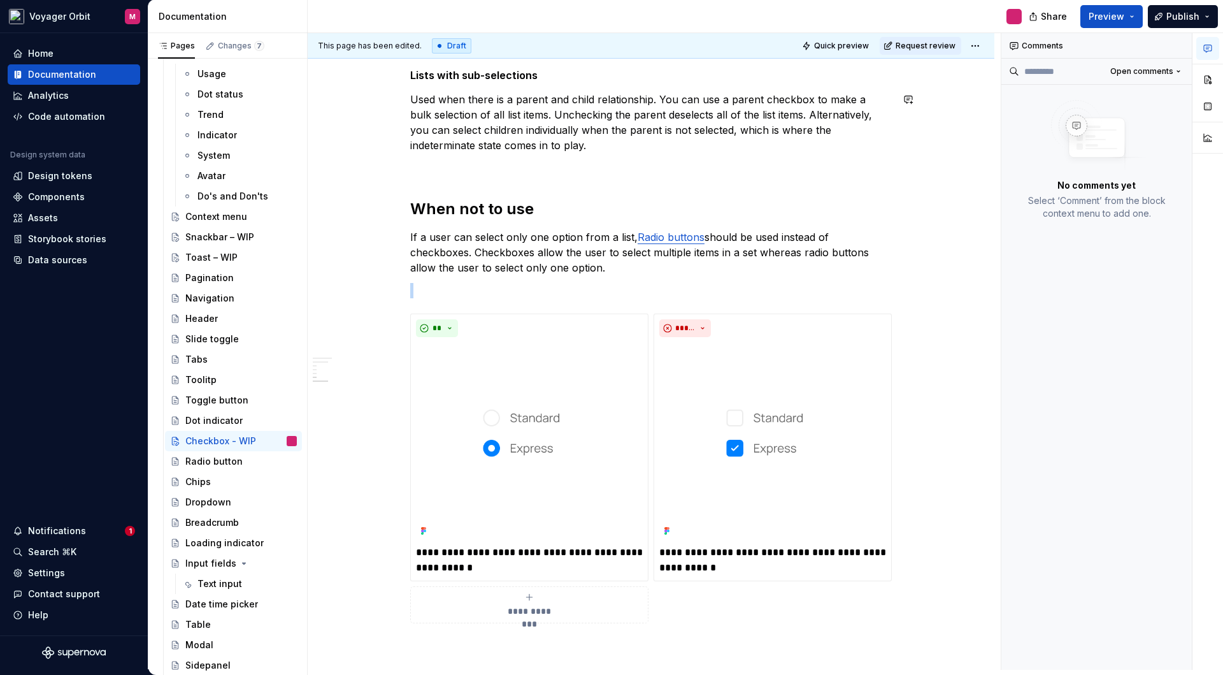
scroll to position [557, 0]
click at [847, 47] on span "Quick preview" at bounding box center [841, 46] width 55 height 10
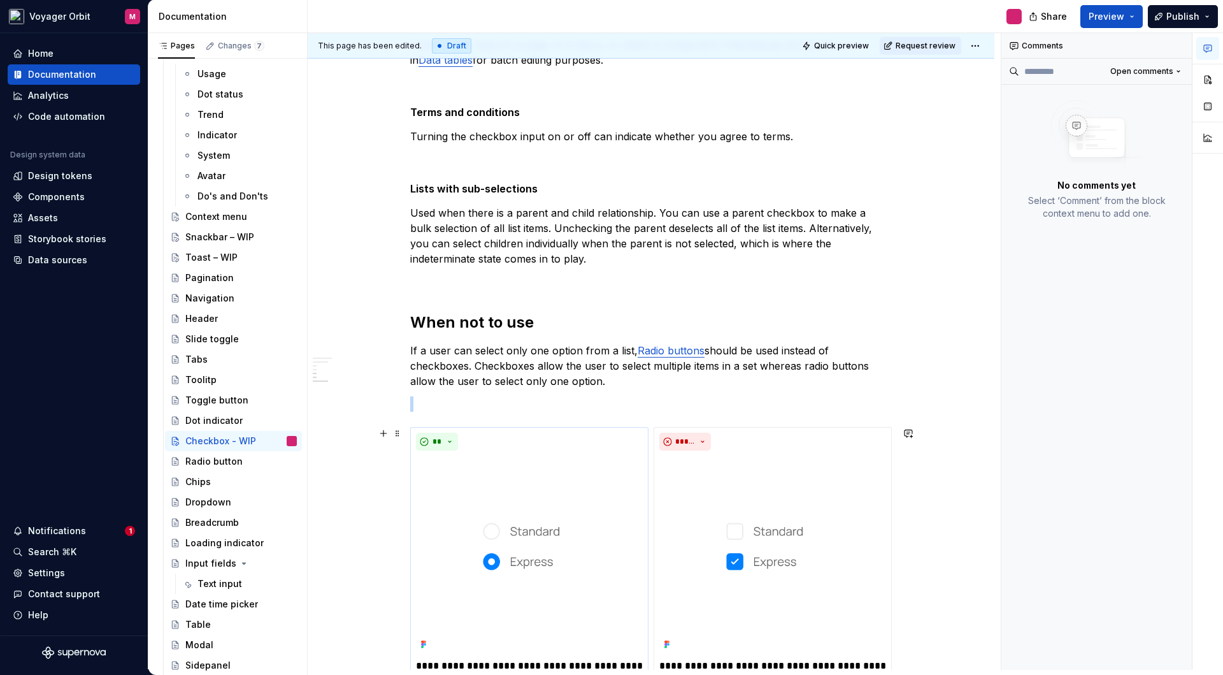
scroll to position [512, 0]
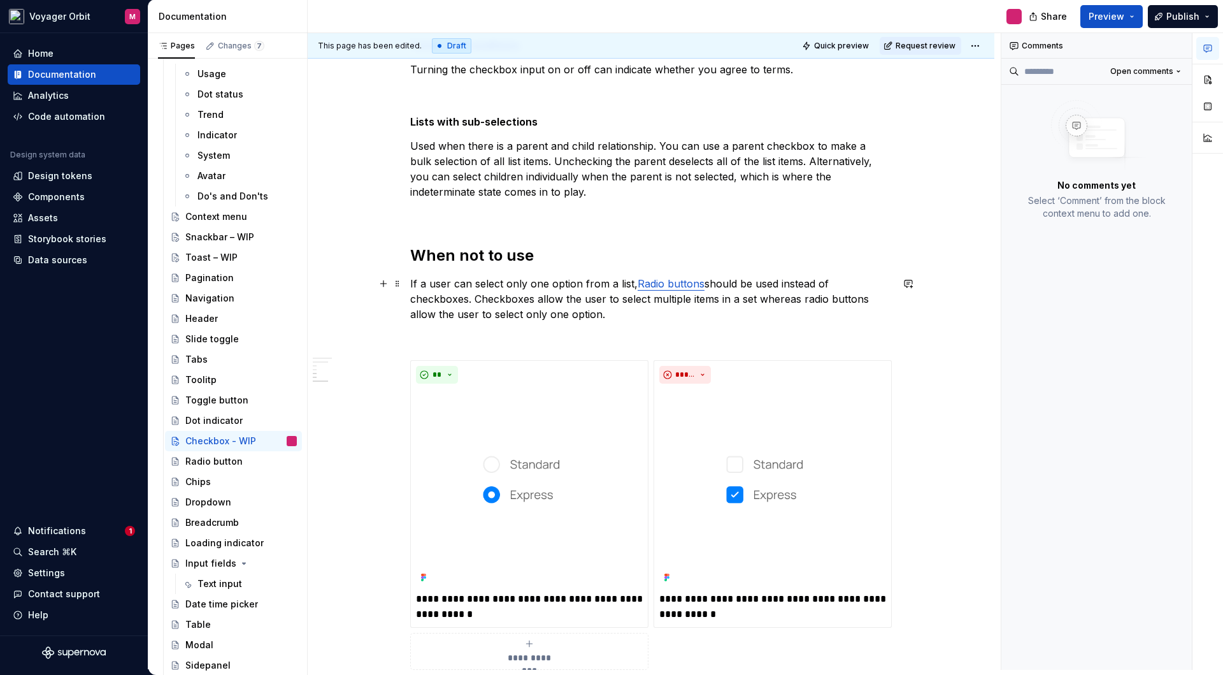
click at [717, 301] on p "If a user can select only one option from a list, Radio buttons should be used …" at bounding box center [651, 299] width 482 height 46
drag, startPoint x: 717, startPoint y: 300, endPoint x: 802, endPoint y: 304, distance: 85.5
click at [802, 304] on p "If a user can select only one option from a list, Radio buttons should be used …" at bounding box center [651, 299] width 482 height 46
click at [602, 317] on p "If a user can select only one option from a list, Radio buttons should be used …" at bounding box center [651, 299] width 482 height 46
click at [963, 378] on div "**********" at bounding box center [651, 309] width 687 height 1218
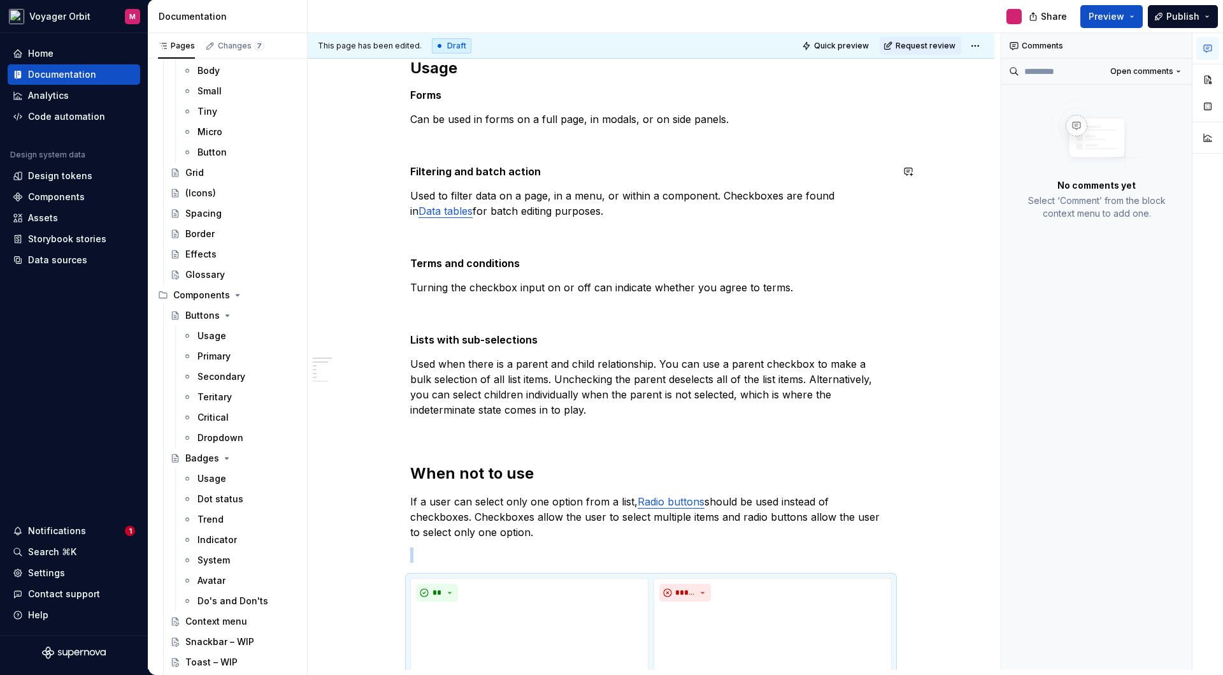
scroll to position [398, 0]
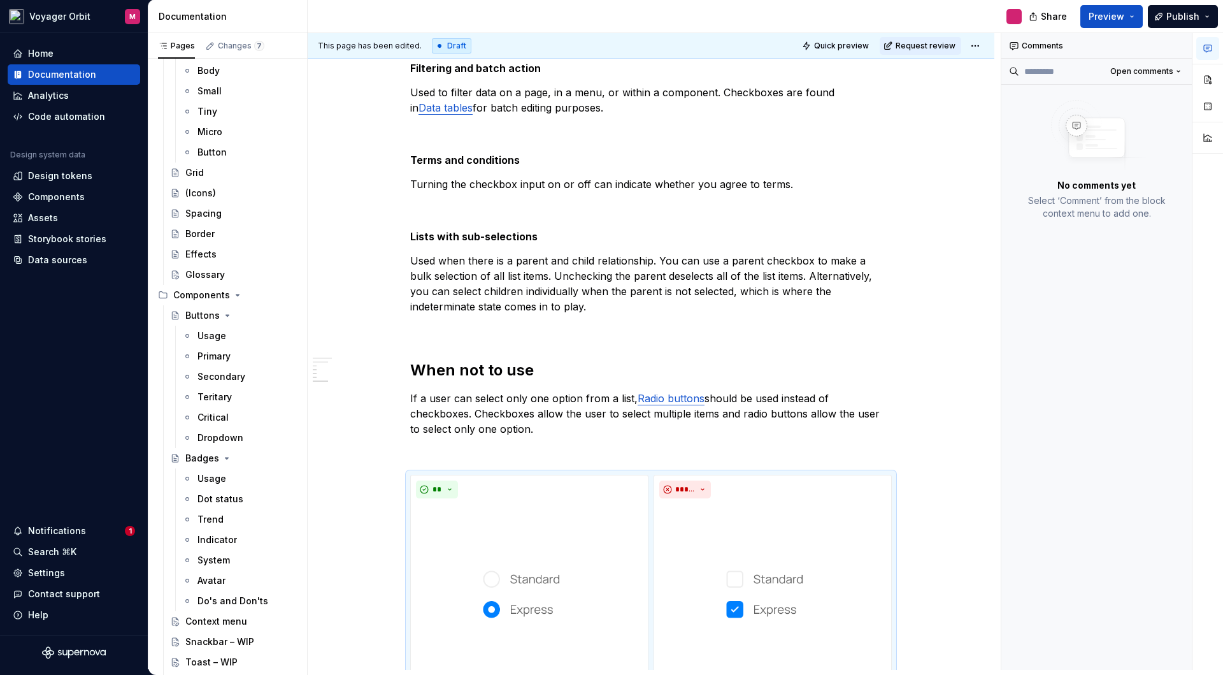
type textarea "*"
